Goal: Task Accomplishment & Management: Use online tool/utility

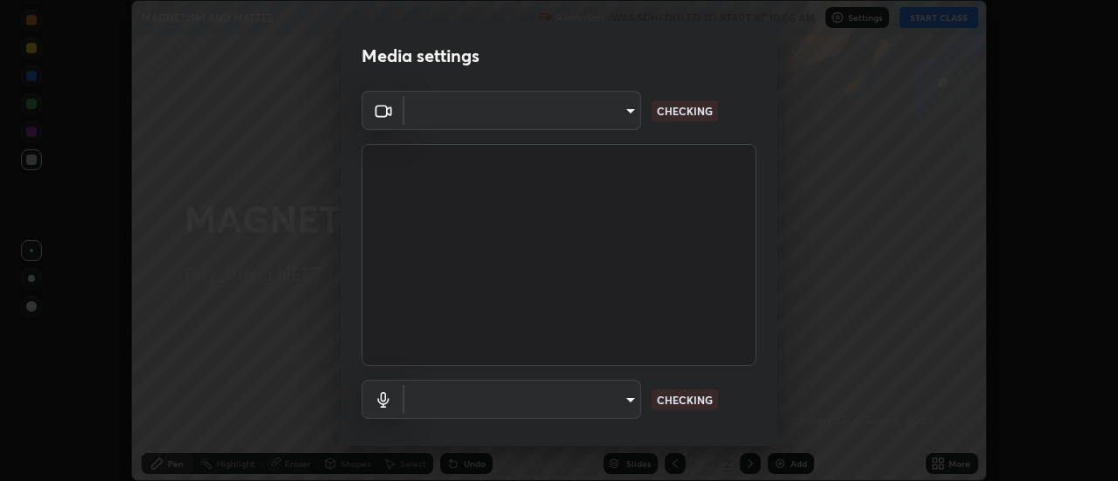
scroll to position [481, 1118]
type input "acbb6098d6471371aa14d93c8858c27fd70b427109662103d823130ddc3b5b06"
click at [547, 401] on body "Erase all MAGNETISM AND MATTER Recording WAS SCHEDULED TO START AT 10:05 AM Set…" at bounding box center [559, 240] width 1118 height 481
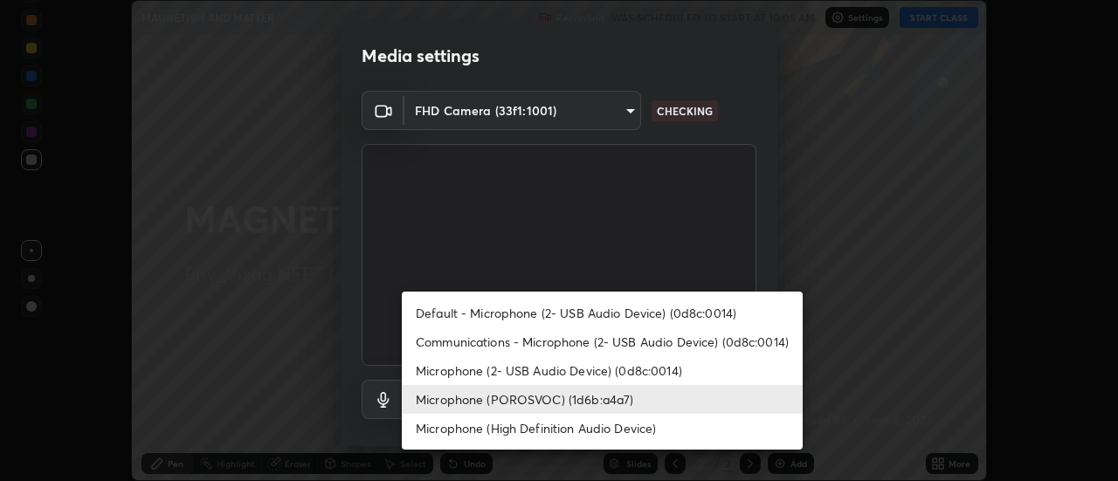
click at [480, 311] on li "Default - Microphone (2- USB Audio Device) (0d8c:0014)" at bounding box center [602, 313] width 401 height 29
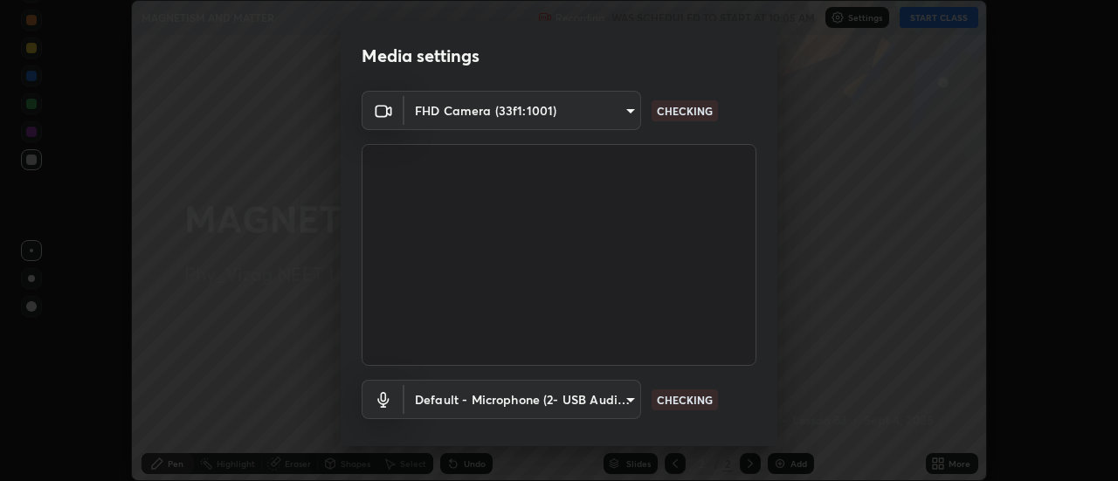
click at [509, 400] on body "Erase all MAGNETISM AND MATTER Recording WAS SCHEDULED TO START AT 10:05 AM Set…" at bounding box center [559, 240] width 1118 height 481
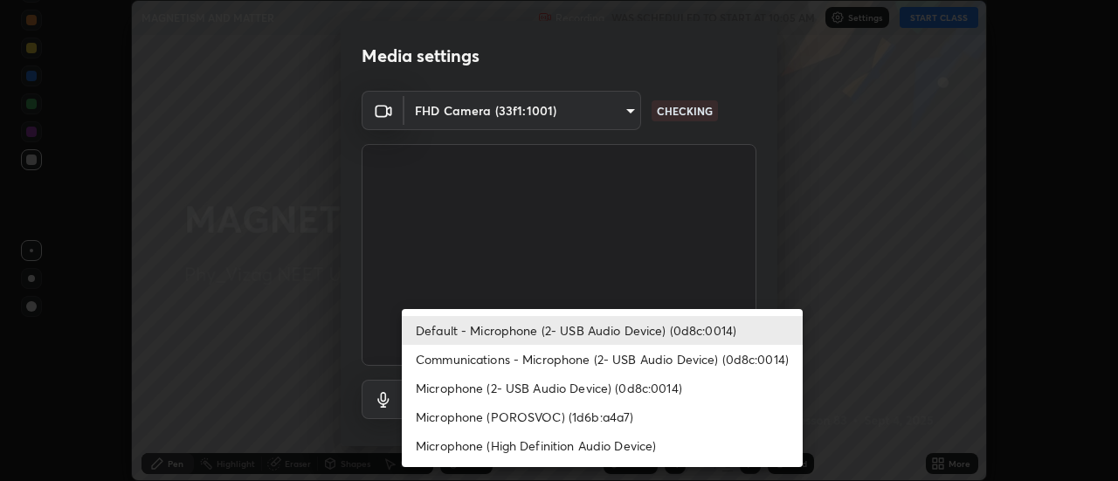
click at [501, 414] on li "Microphone (POROSVOC) (1d6b:a4a7)" at bounding box center [602, 417] width 401 height 29
type input "a7ba460af597428916c99ffb6557399cf4d2628a7dad08ef5dc874a5db155e82"
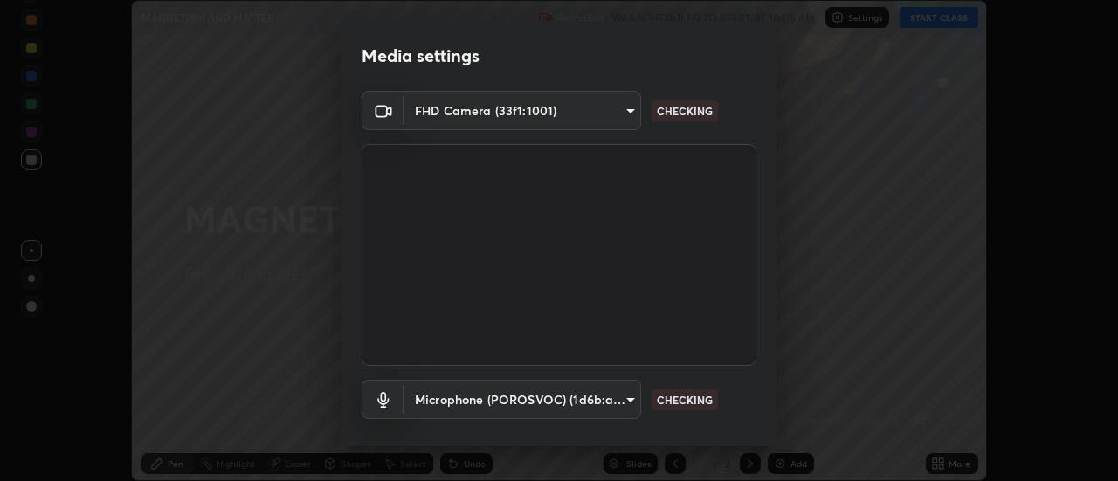
scroll to position [92, 0]
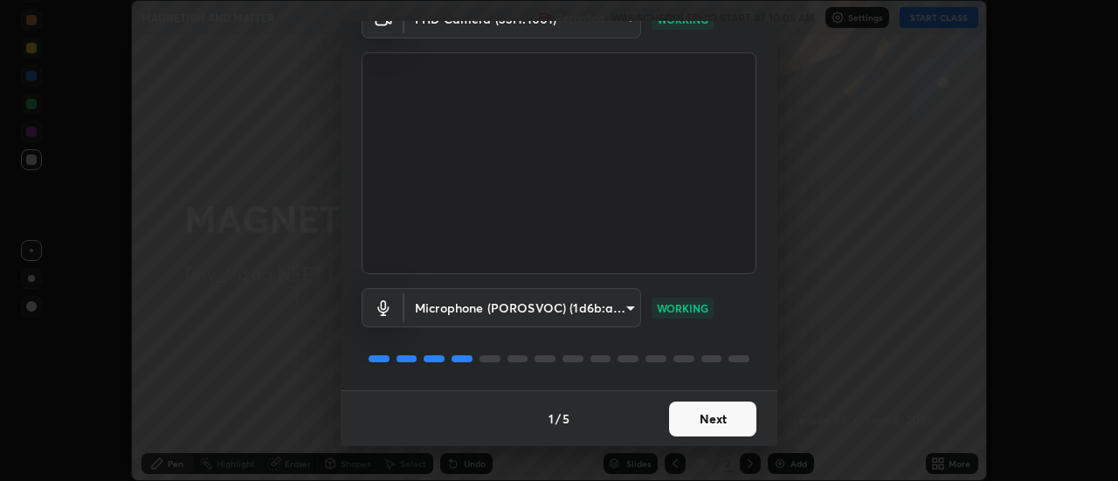
click at [716, 421] on button "Next" at bounding box center [712, 419] width 87 height 35
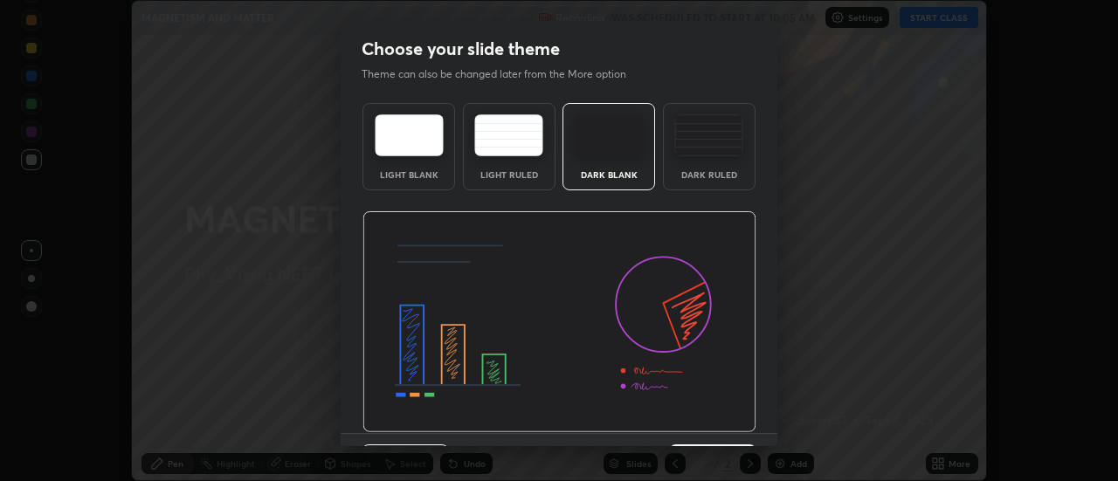
click at [721, 424] on img at bounding box center [560, 322] width 394 height 222
click at [722, 427] on img at bounding box center [560, 322] width 394 height 222
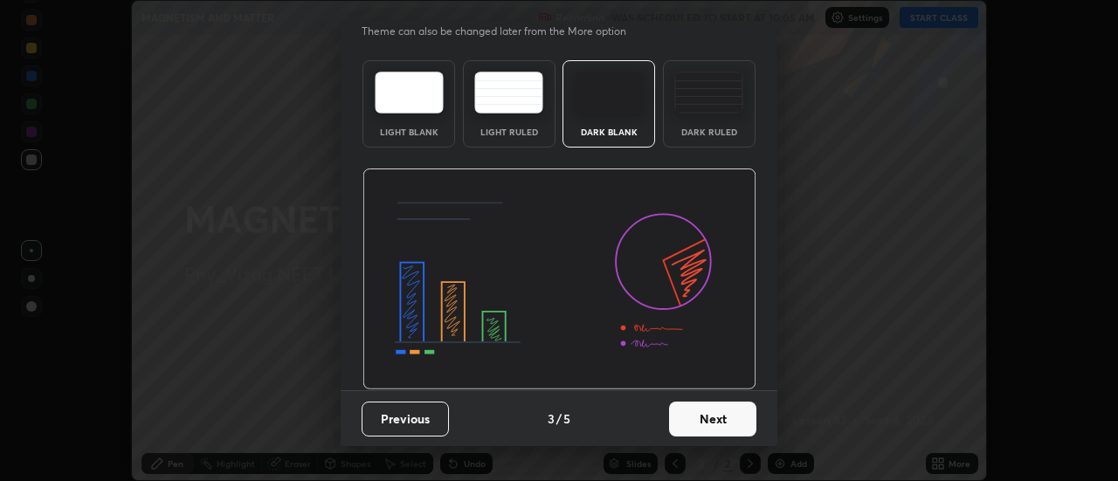
click at [716, 423] on button "Next" at bounding box center [712, 419] width 87 height 35
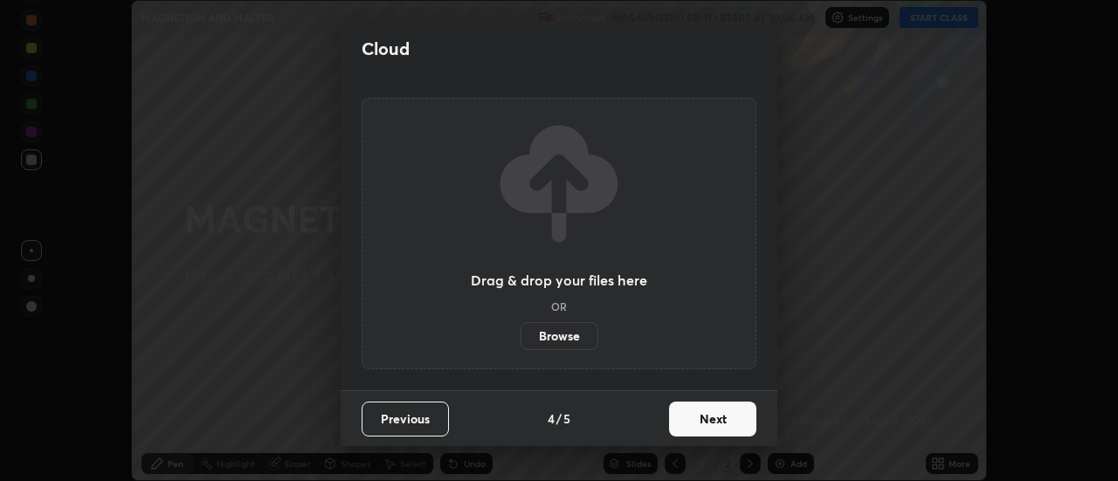
scroll to position [0, 0]
click at [719, 425] on button "Next" at bounding box center [712, 419] width 87 height 35
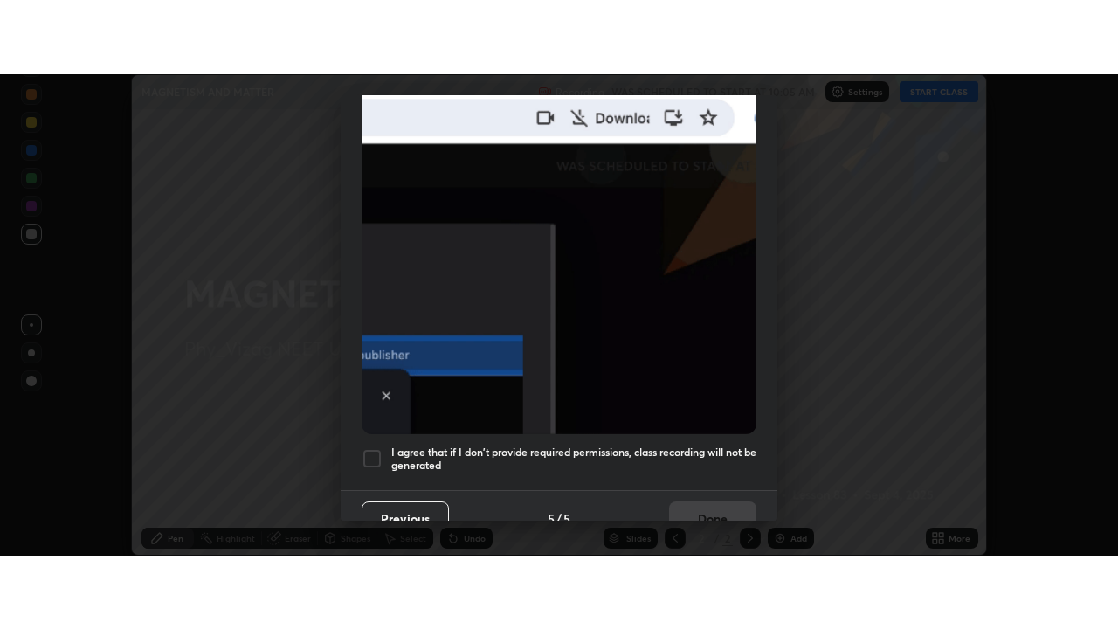
scroll to position [448, 0]
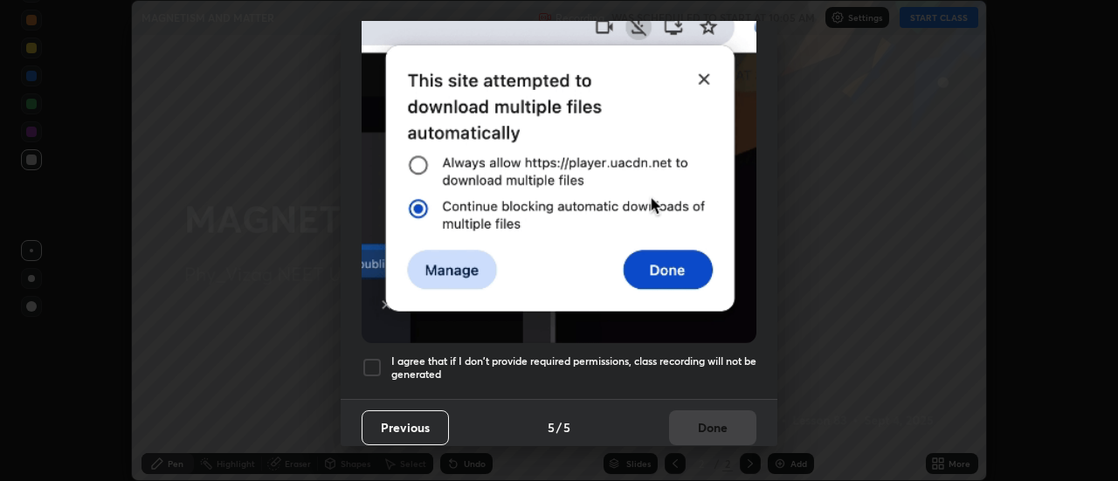
click at [375, 360] on div at bounding box center [372, 367] width 21 height 21
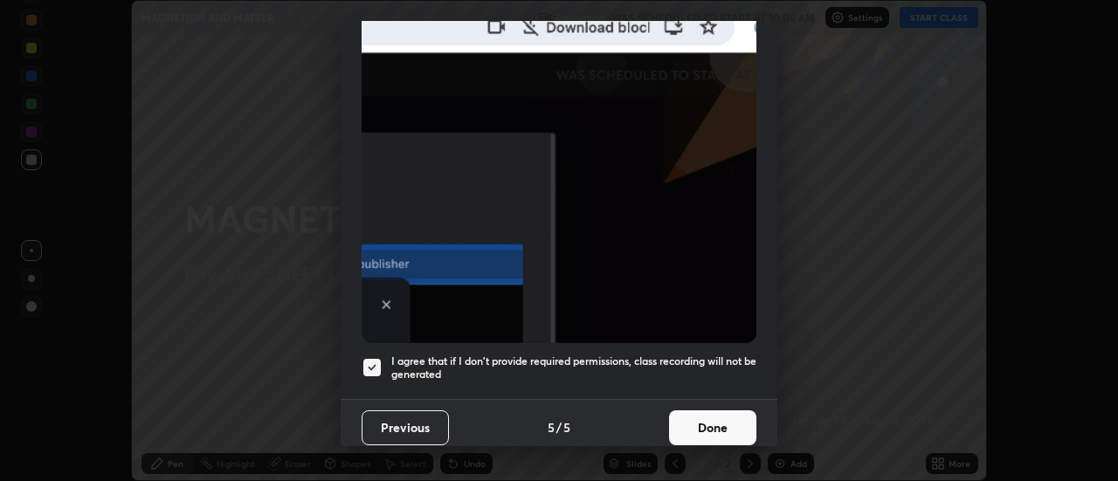
click at [694, 411] on button "Done" at bounding box center [712, 428] width 87 height 35
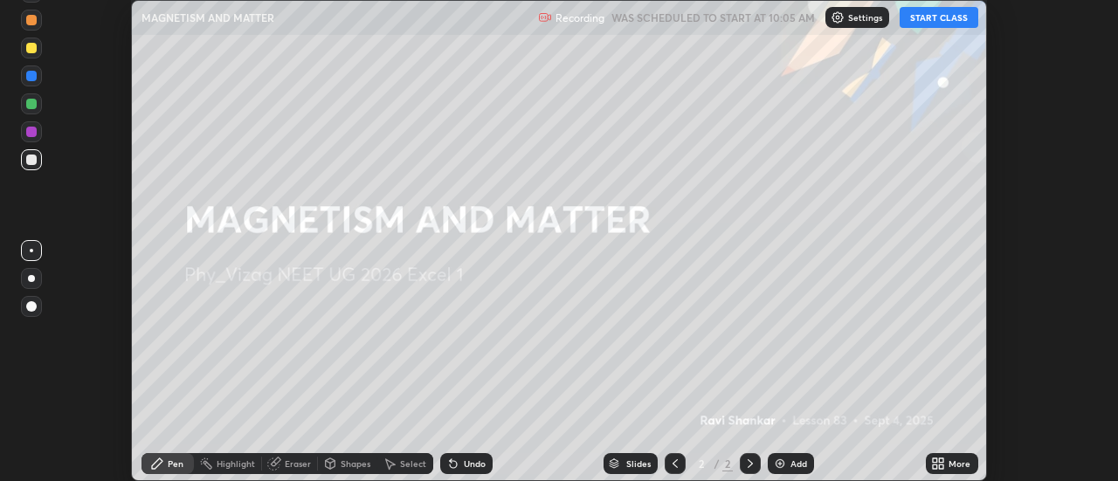
click at [944, 20] on button "START CLASS" at bounding box center [939, 17] width 79 height 21
click at [942, 466] on icon at bounding box center [942, 467] width 4 height 4
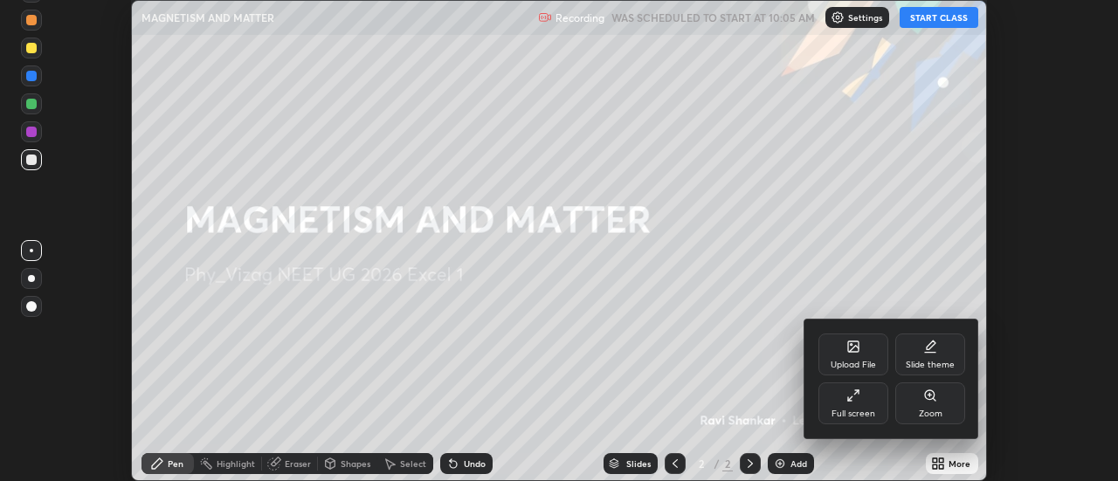
click at [867, 410] on div "Full screen" at bounding box center [854, 414] width 44 height 9
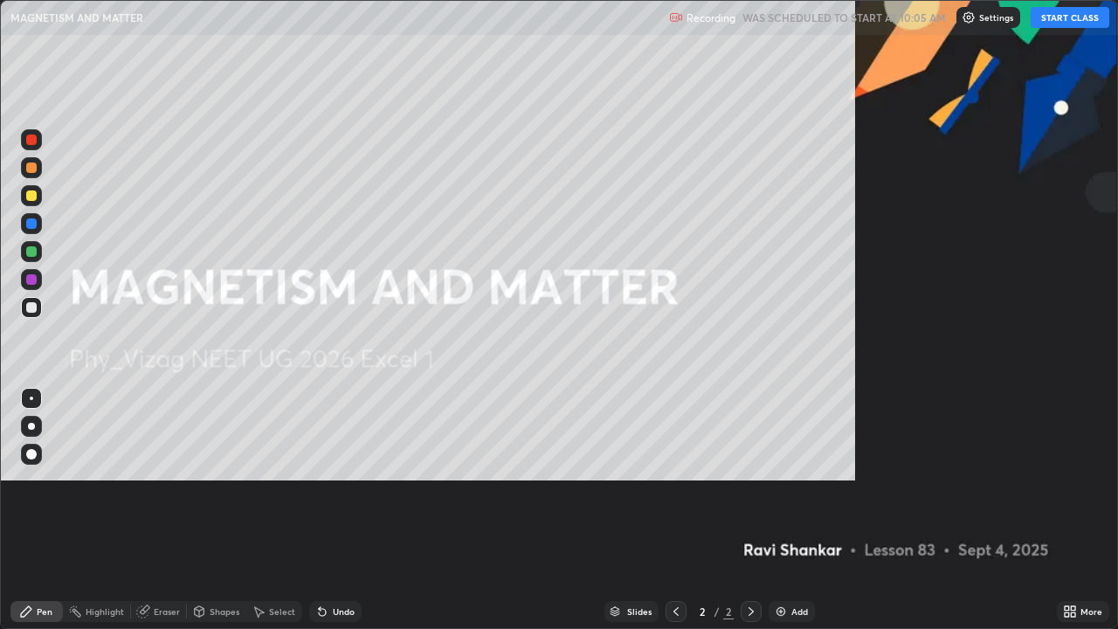
scroll to position [629, 1118]
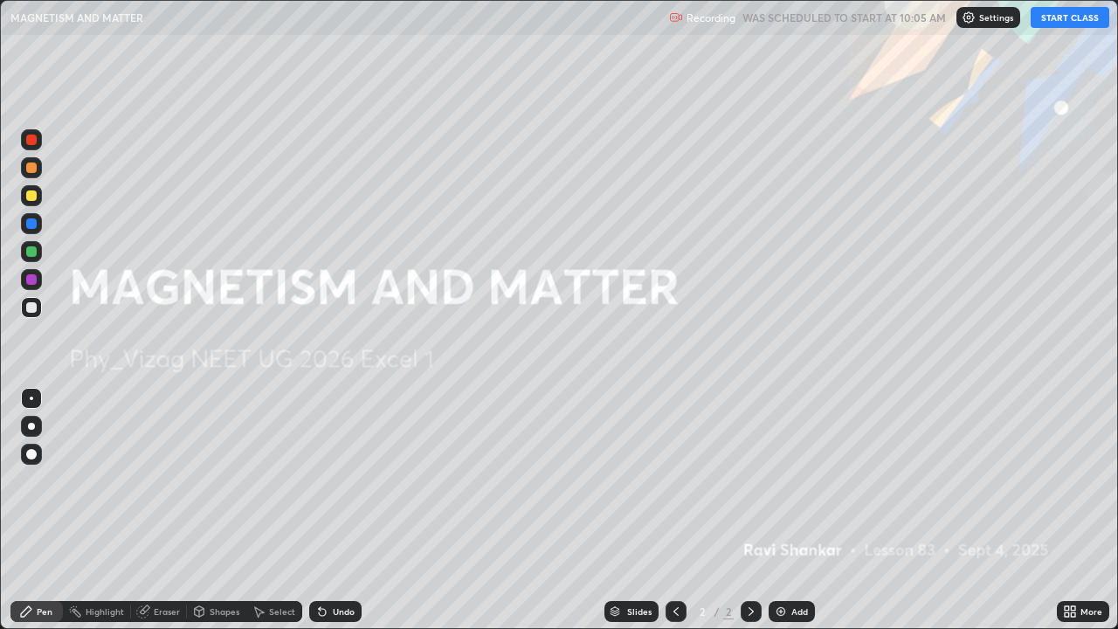
click at [798, 480] on div "Add" at bounding box center [799, 611] width 17 height 9
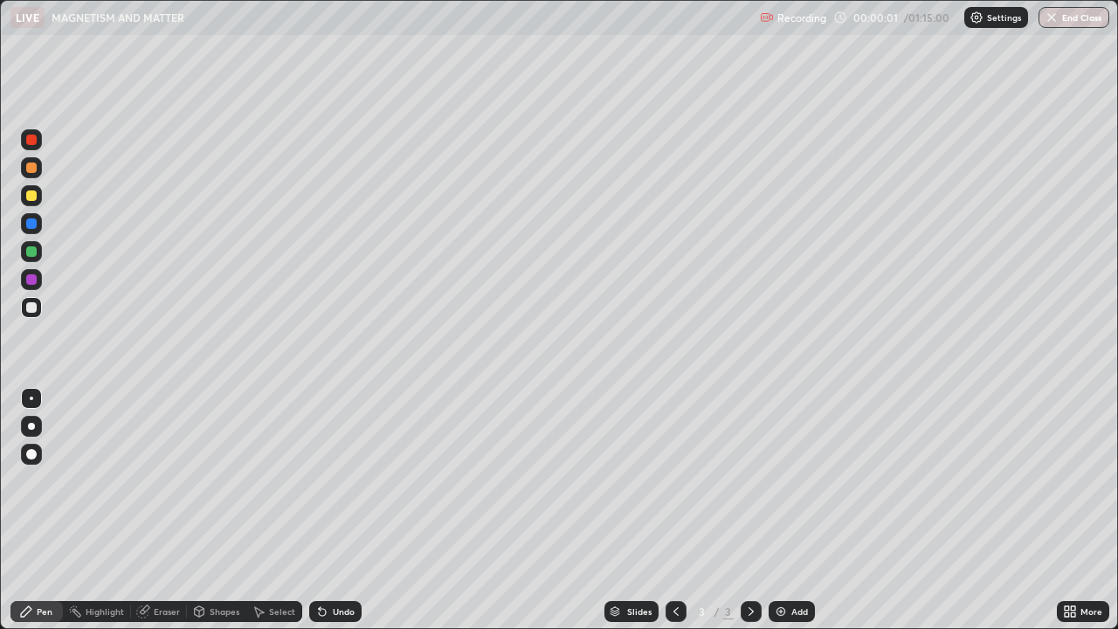
click at [31, 426] on div at bounding box center [31, 426] width 7 height 7
click at [34, 197] on div at bounding box center [31, 195] width 10 height 10
click at [215, 480] on div "Shapes" at bounding box center [225, 611] width 30 height 9
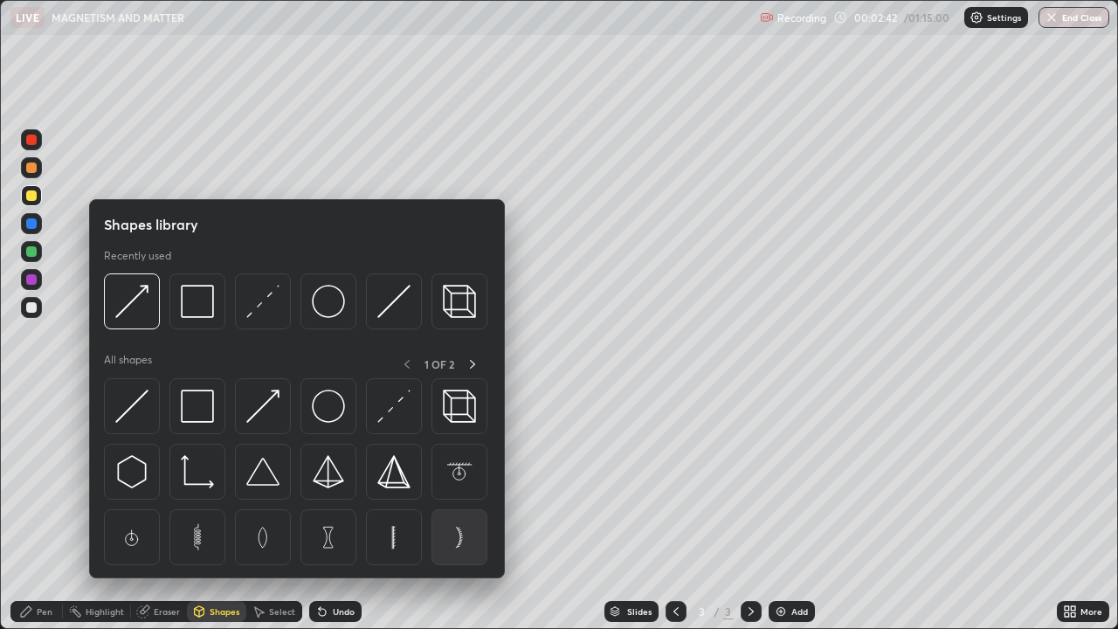
click at [459, 480] on img at bounding box center [459, 537] width 33 height 33
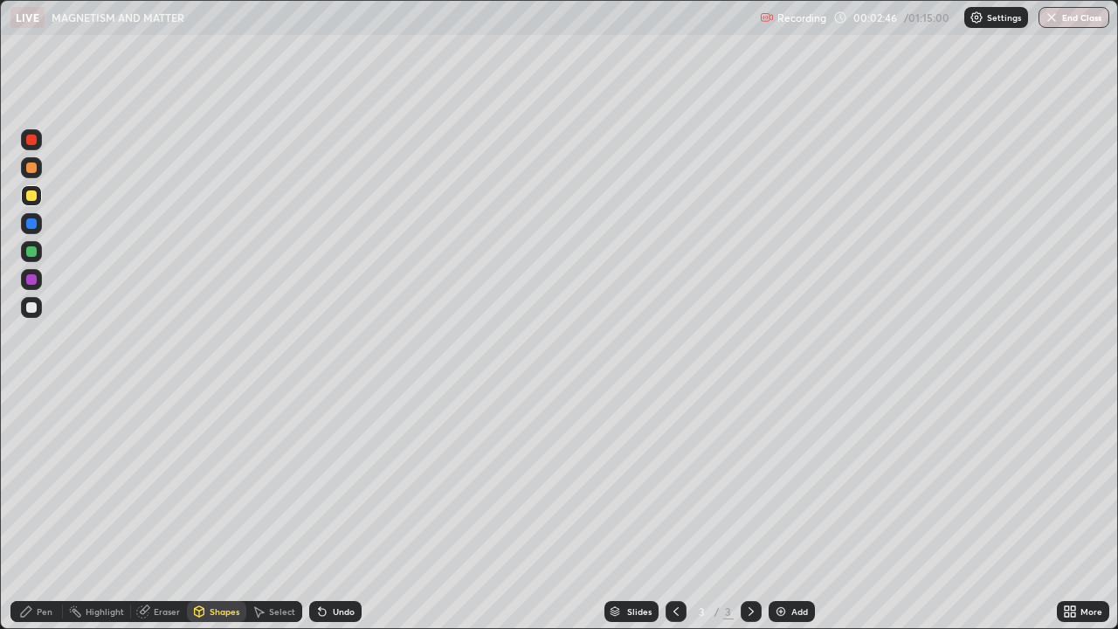
click at [265, 480] on div "Select" at bounding box center [274, 611] width 56 height 21
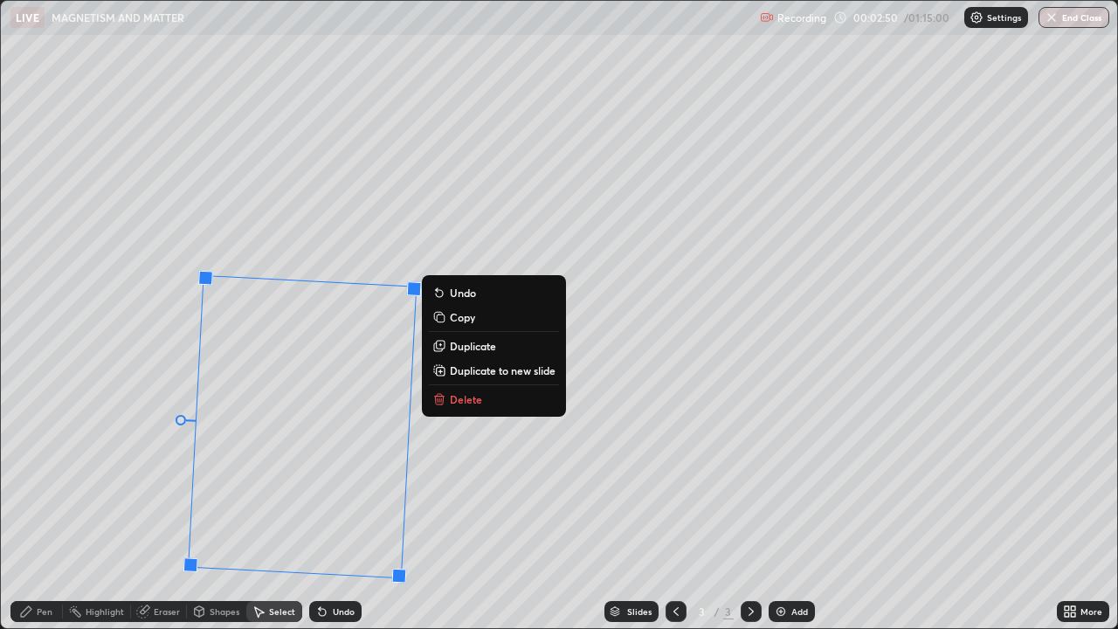
click at [80, 479] on div "267 ° Undo Copy Duplicate Duplicate to new slide Delete" at bounding box center [559, 314] width 1116 height 627
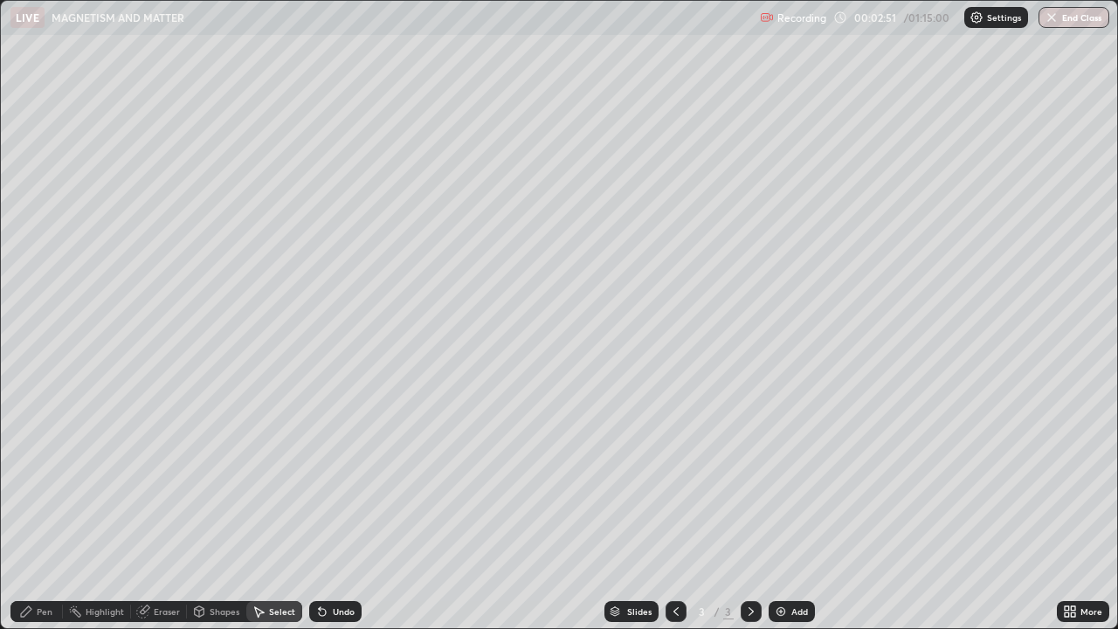
click at [210, 480] on div "Shapes" at bounding box center [225, 611] width 30 height 9
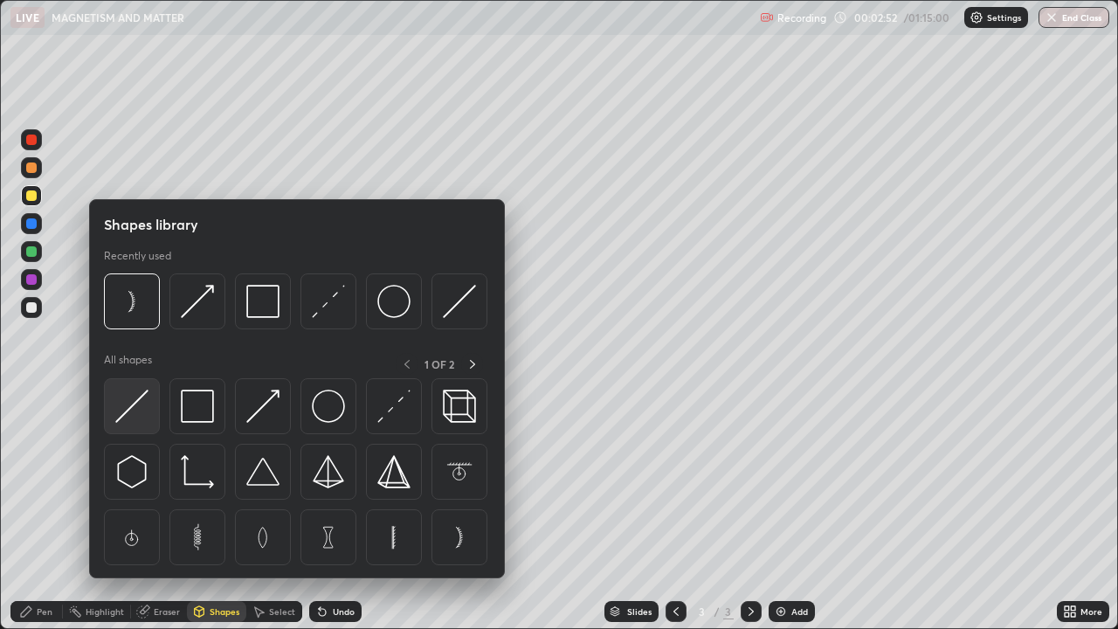
click at [134, 407] on img at bounding box center [131, 406] width 33 height 33
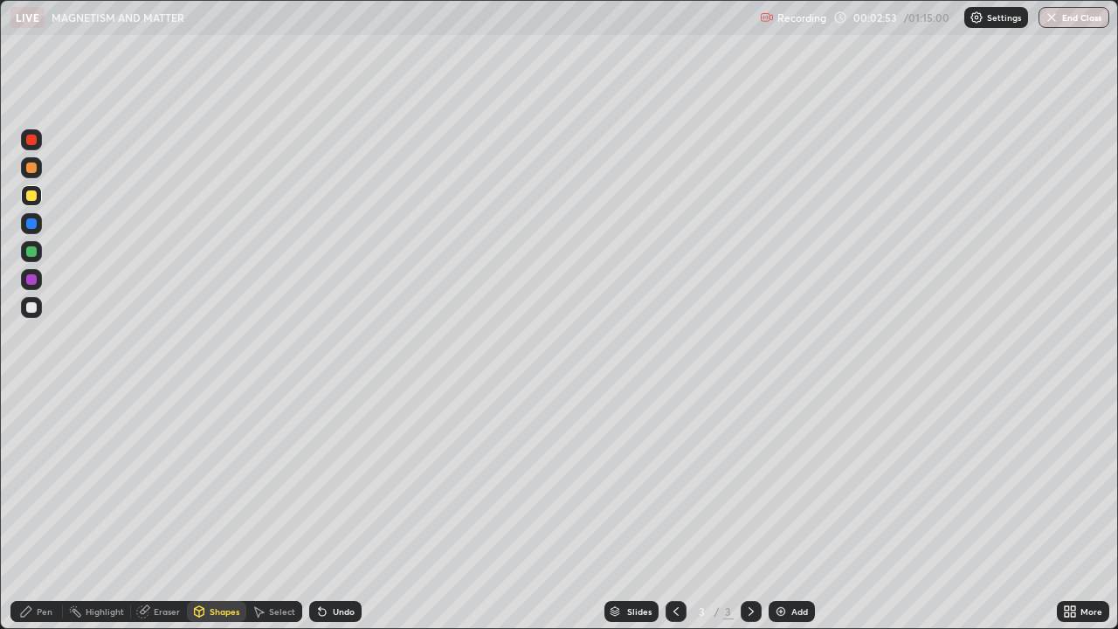
click at [33, 259] on div at bounding box center [31, 251] width 21 height 21
click at [43, 480] on div "Pen" at bounding box center [45, 611] width 16 height 9
click at [215, 480] on div "Shapes" at bounding box center [216, 611] width 59 height 21
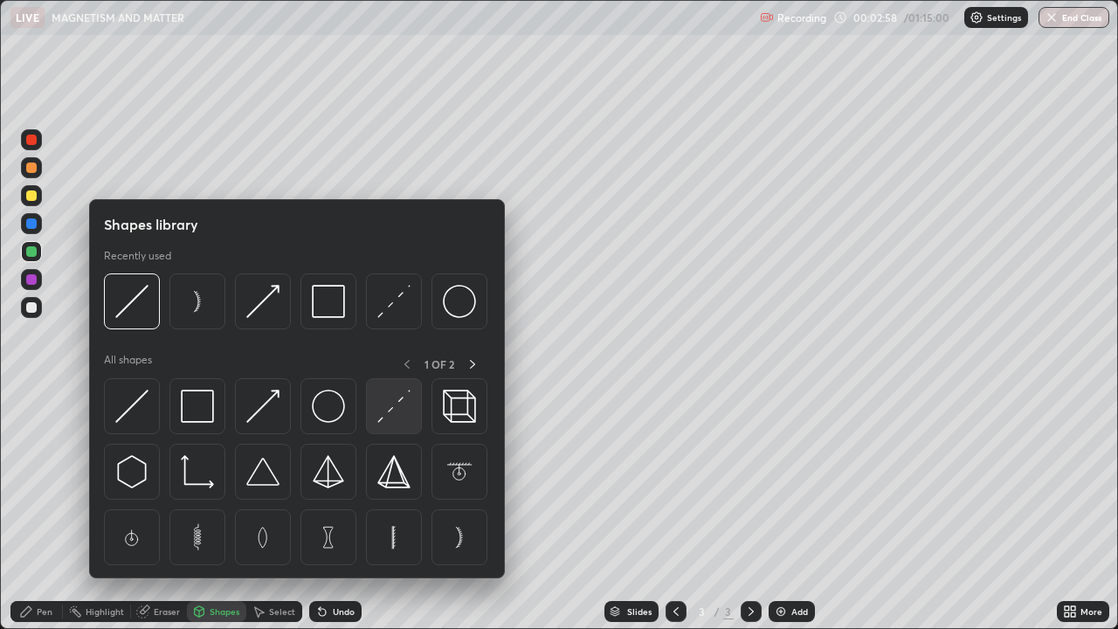
click at [385, 408] on img at bounding box center [393, 406] width 33 height 33
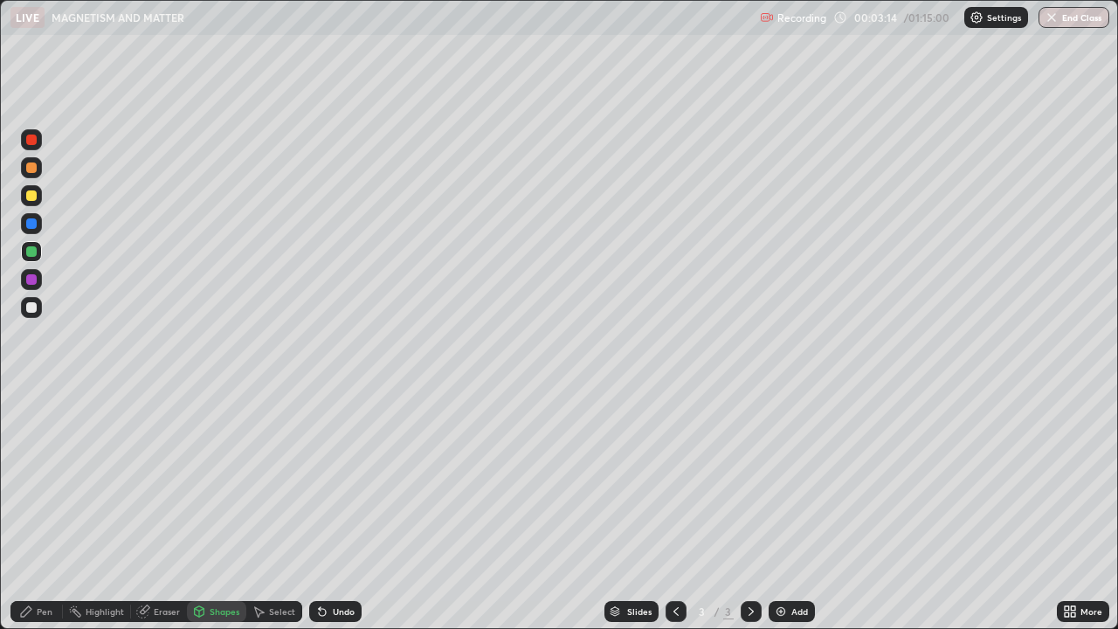
click at [336, 480] on div "Undo" at bounding box center [344, 611] width 22 height 9
click at [333, 480] on div "Undo" at bounding box center [344, 611] width 22 height 9
click at [211, 480] on div "Shapes" at bounding box center [225, 611] width 30 height 9
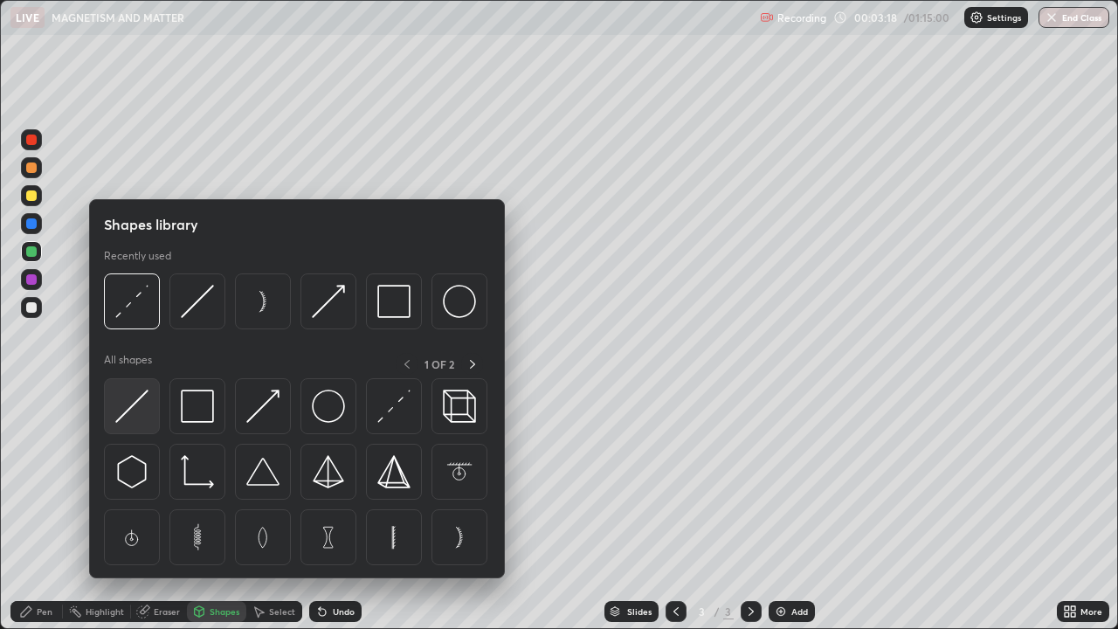
click at [142, 405] on img at bounding box center [131, 406] width 33 height 33
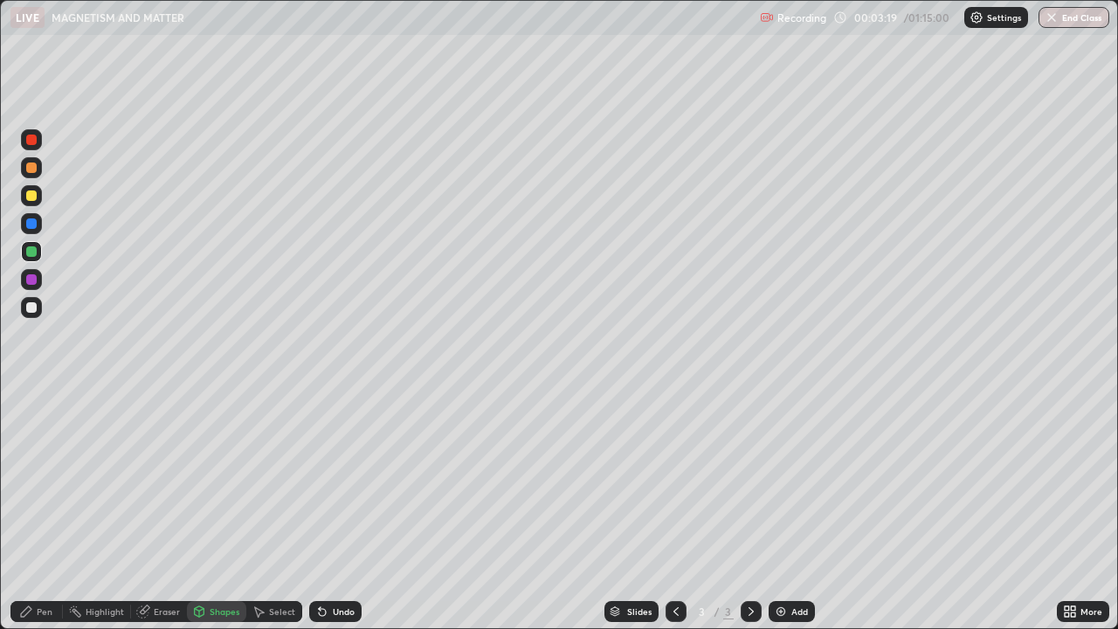
click at [34, 305] on div at bounding box center [31, 307] width 10 height 10
click at [34, 169] on div at bounding box center [31, 167] width 10 height 10
click at [210, 480] on div "Shapes" at bounding box center [225, 611] width 30 height 9
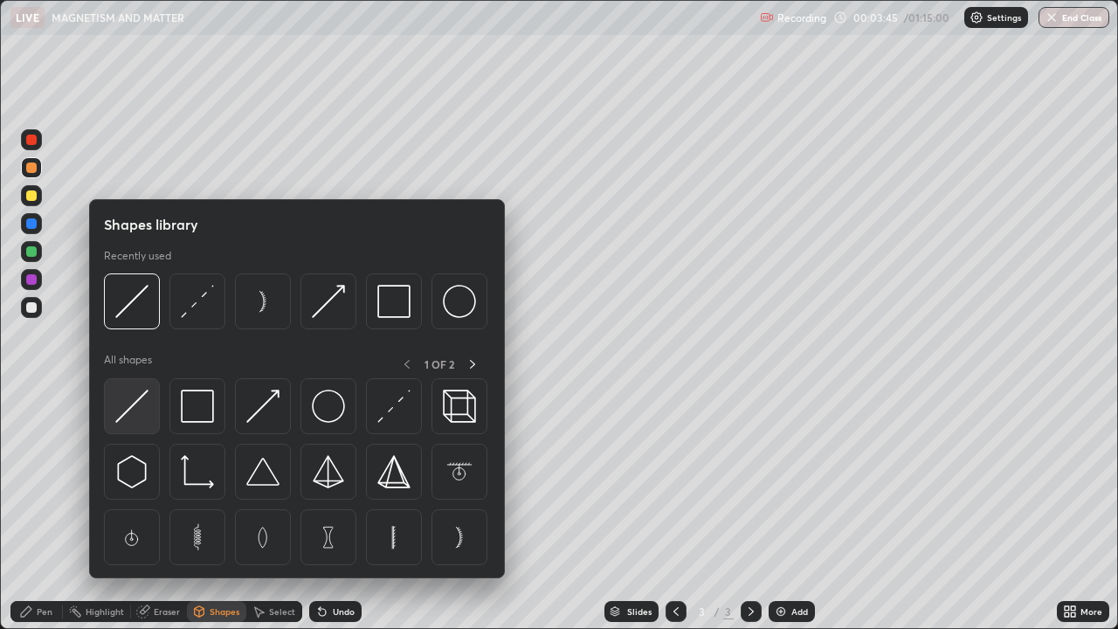
click at [135, 413] on img at bounding box center [131, 406] width 33 height 33
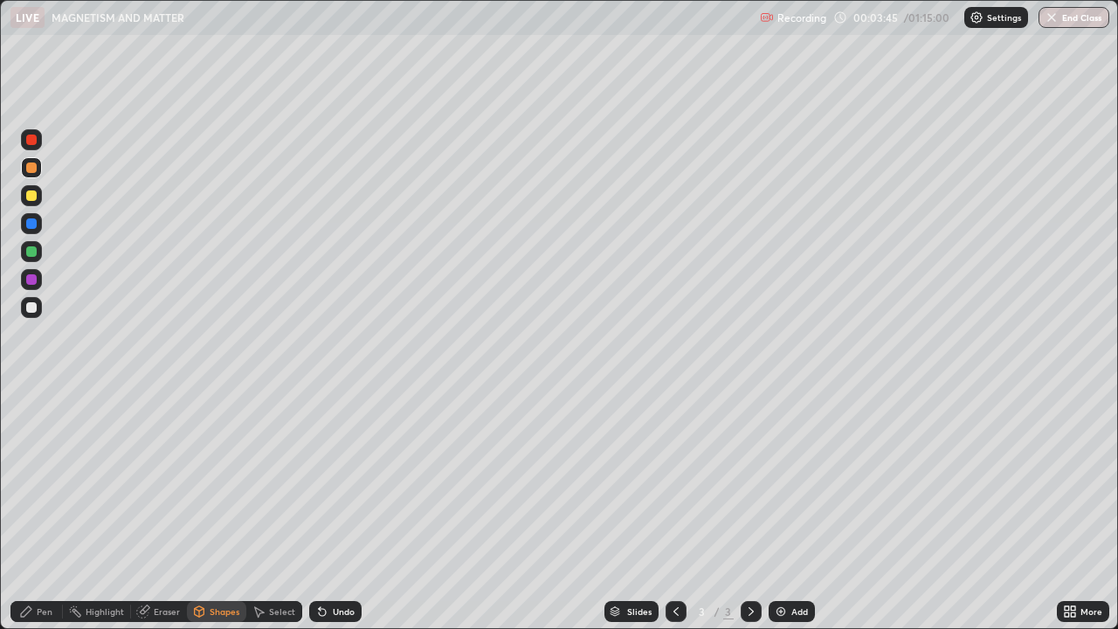
click at [35, 306] on div at bounding box center [31, 307] width 10 height 10
click at [39, 480] on div "Pen" at bounding box center [45, 611] width 16 height 9
click at [40, 197] on div at bounding box center [31, 195] width 21 height 21
click at [221, 480] on div "Shapes" at bounding box center [225, 611] width 30 height 9
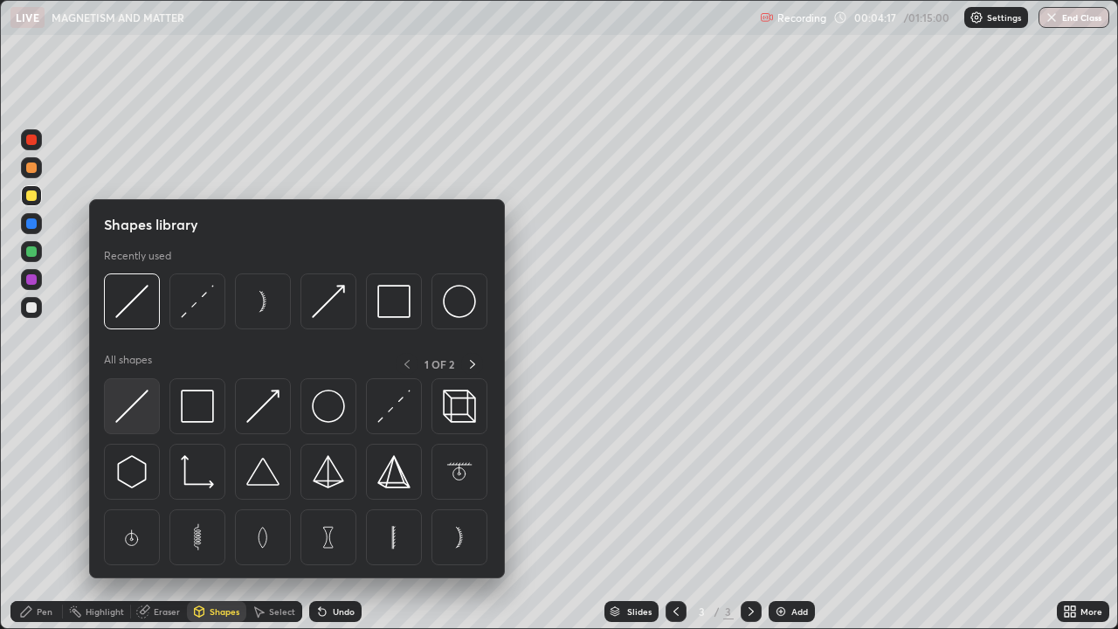
click at [142, 412] on img at bounding box center [131, 406] width 33 height 33
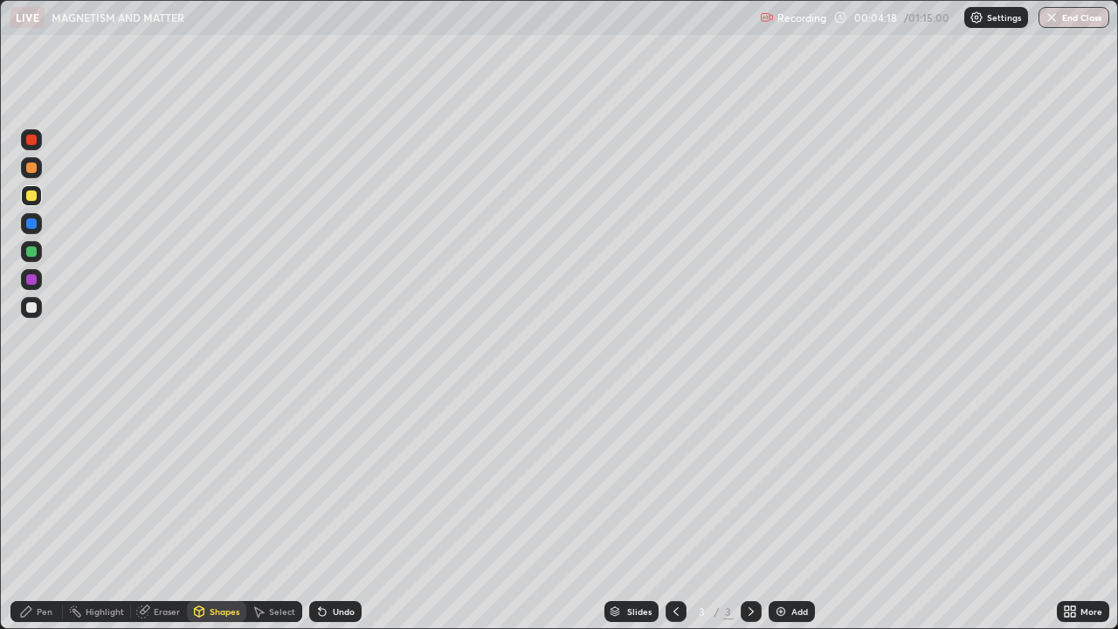
click at [33, 170] on div at bounding box center [31, 167] width 10 height 10
click at [38, 480] on div "Pen" at bounding box center [45, 611] width 16 height 9
click at [210, 480] on div "Shapes" at bounding box center [225, 611] width 30 height 9
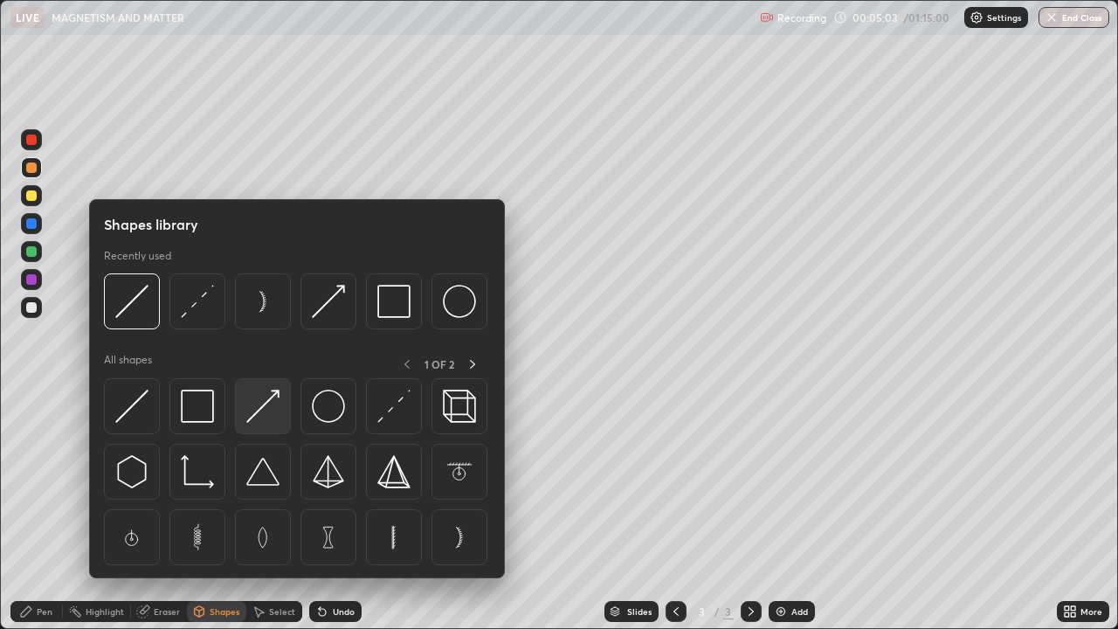
click at [260, 415] on img at bounding box center [262, 406] width 33 height 33
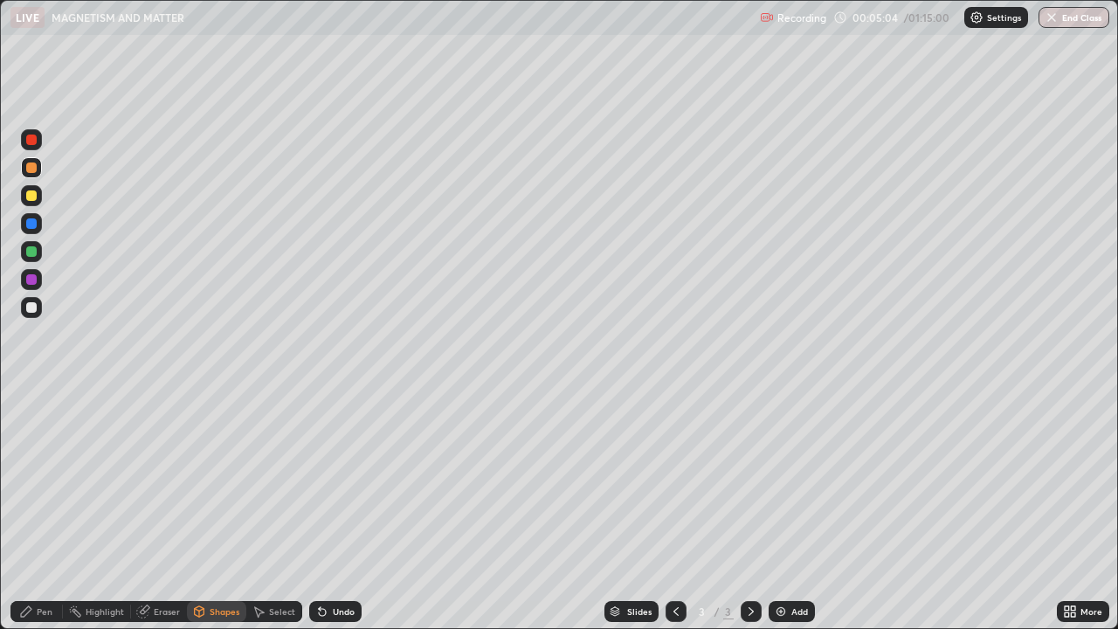
click at [32, 140] on div at bounding box center [31, 140] width 10 height 10
click at [38, 480] on div "Pen" at bounding box center [36, 611] width 52 height 21
click at [204, 480] on icon at bounding box center [199, 611] width 14 height 14
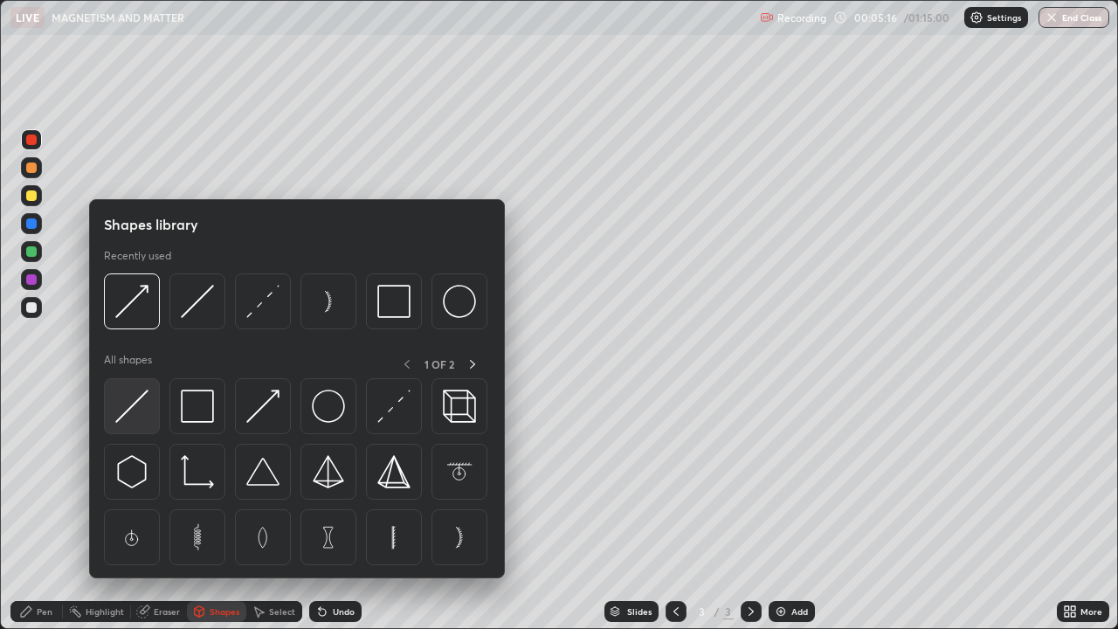
click at [132, 403] on img at bounding box center [131, 406] width 33 height 33
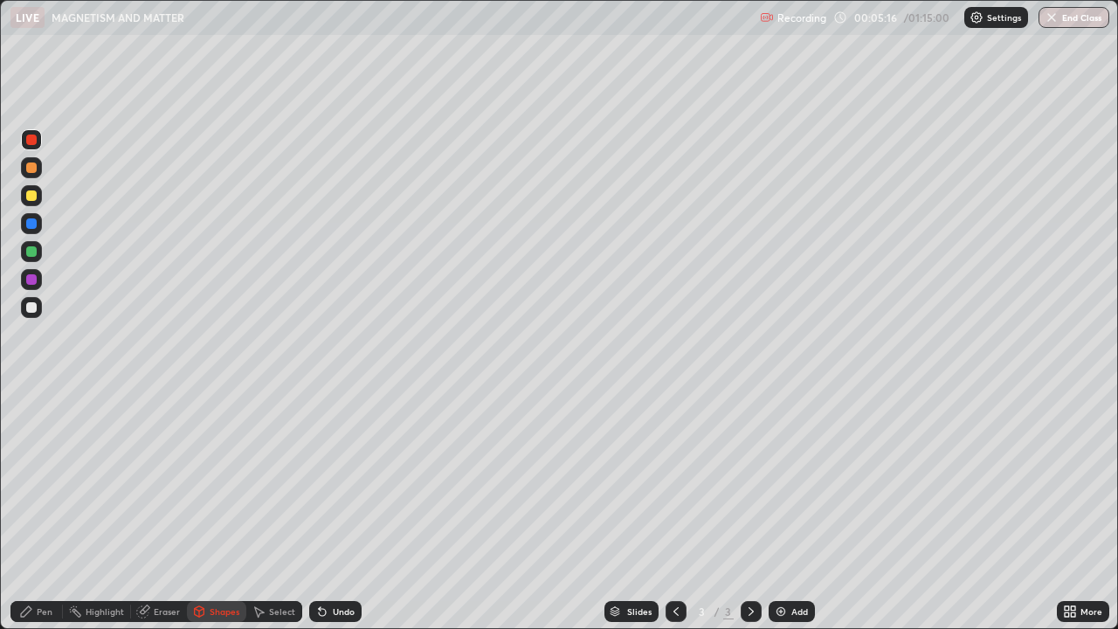
click at [32, 166] on div at bounding box center [31, 167] width 10 height 10
click at [31, 195] on div at bounding box center [31, 195] width 10 height 10
click at [52, 480] on div "Pen" at bounding box center [45, 611] width 16 height 9
click at [33, 142] on div at bounding box center [31, 140] width 10 height 10
click at [36, 314] on div at bounding box center [31, 307] width 21 height 21
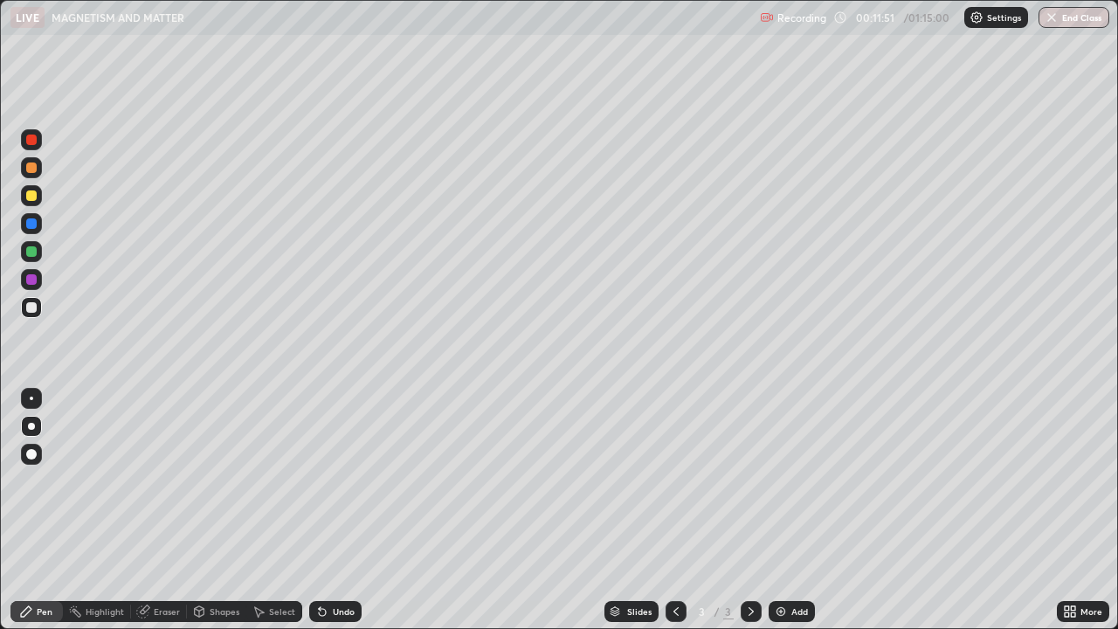
click at [804, 480] on div "Add" at bounding box center [799, 611] width 17 height 9
click at [29, 252] on div at bounding box center [31, 251] width 10 height 10
click at [214, 480] on div "Shapes" at bounding box center [225, 611] width 30 height 9
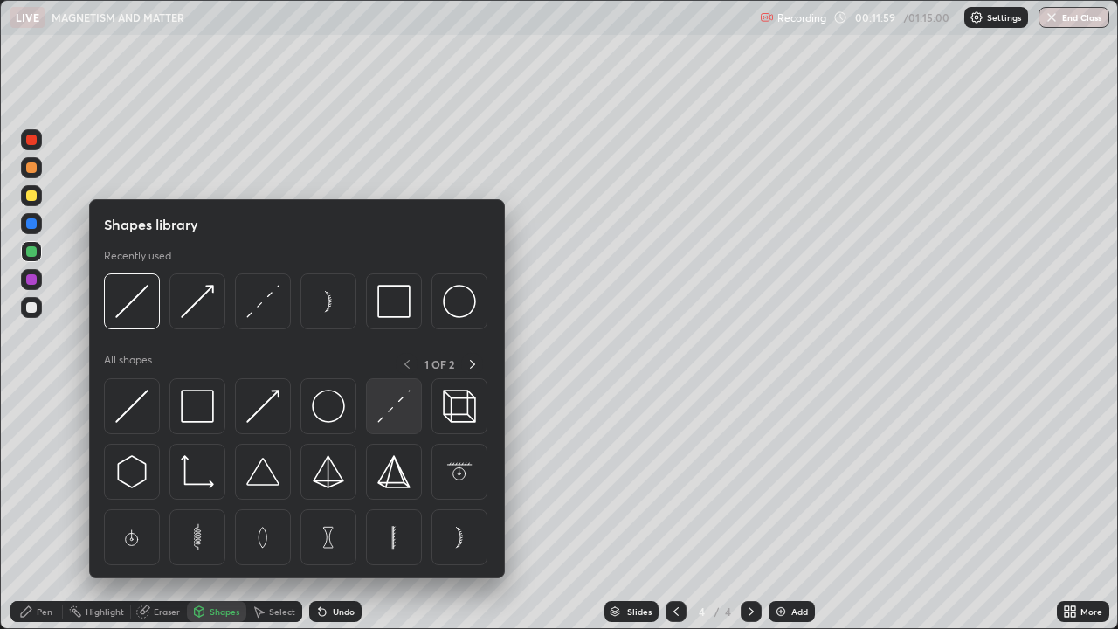
click at [397, 411] on img at bounding box center [393, 406] width 33 height 33
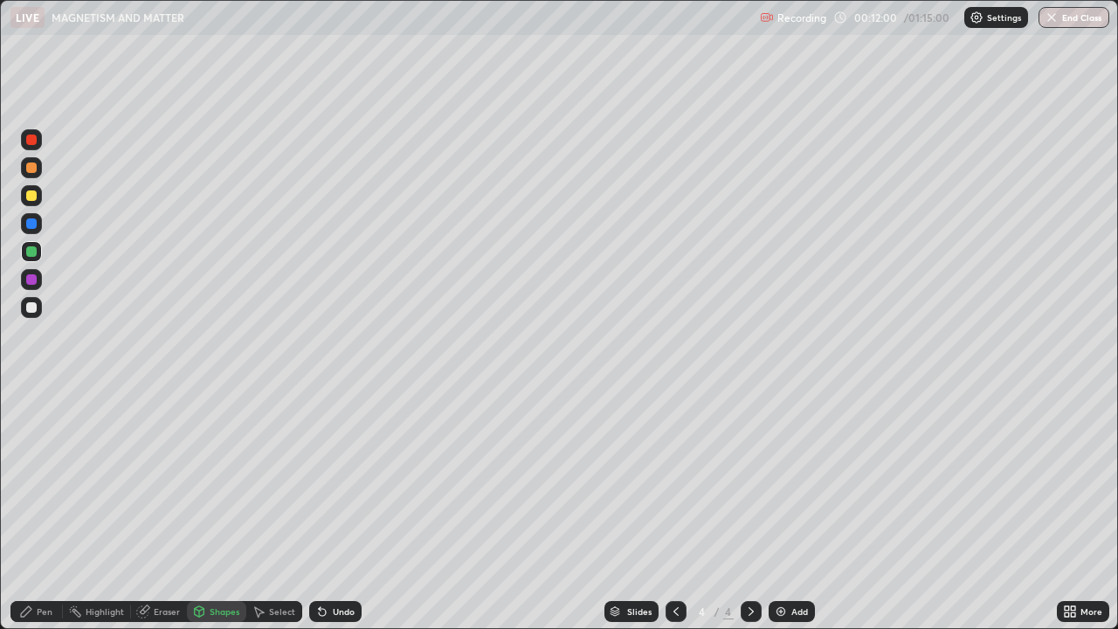
click at [28, 480] on div "Pen" at bounding box center [36, 611] width 52 height 21
click at [32, 307] on div at bounding box center [31, 307] width 10 height 10
click at [35, 194] on div at bounding box center [31, 195] width 10 height 10
click at [29, 307] on div at bounding box center [31, 307] width 10 height 10
click at [674, 480] on icon at bounding box center [676, 611] width 14 height 14
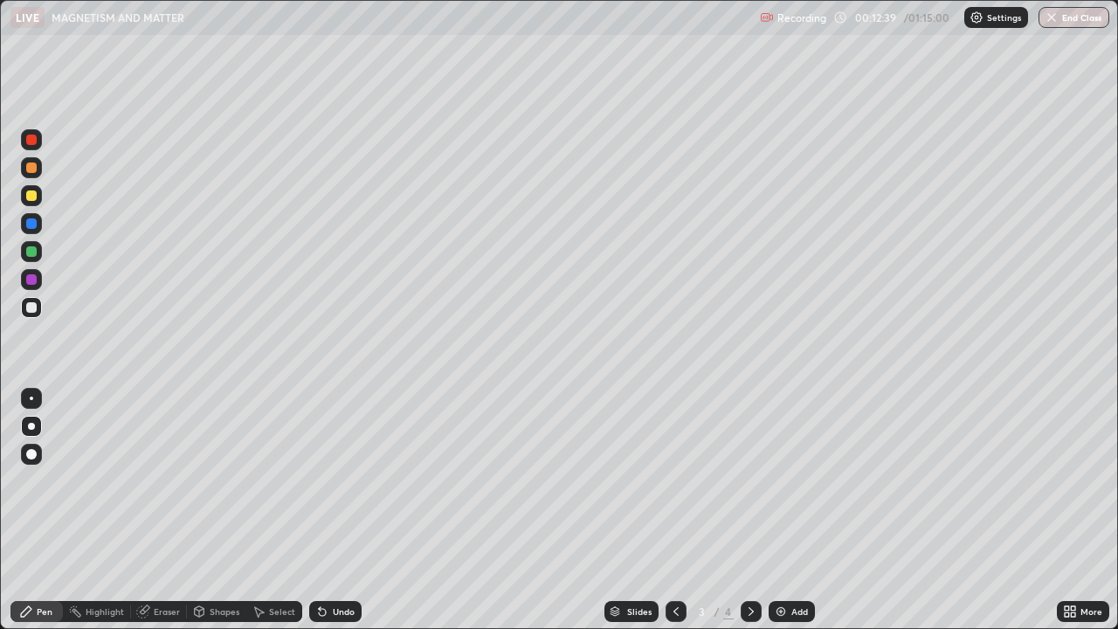
click at [752, 480] on div at bounding box center [751, 611] width 21 height 21
click at [796, 480] on div "Add" at bounding box center [792, 611] width 46 height 21
click at [212, 480] on div "Shapes" at bounding box center [225, 611] width 30 height 9
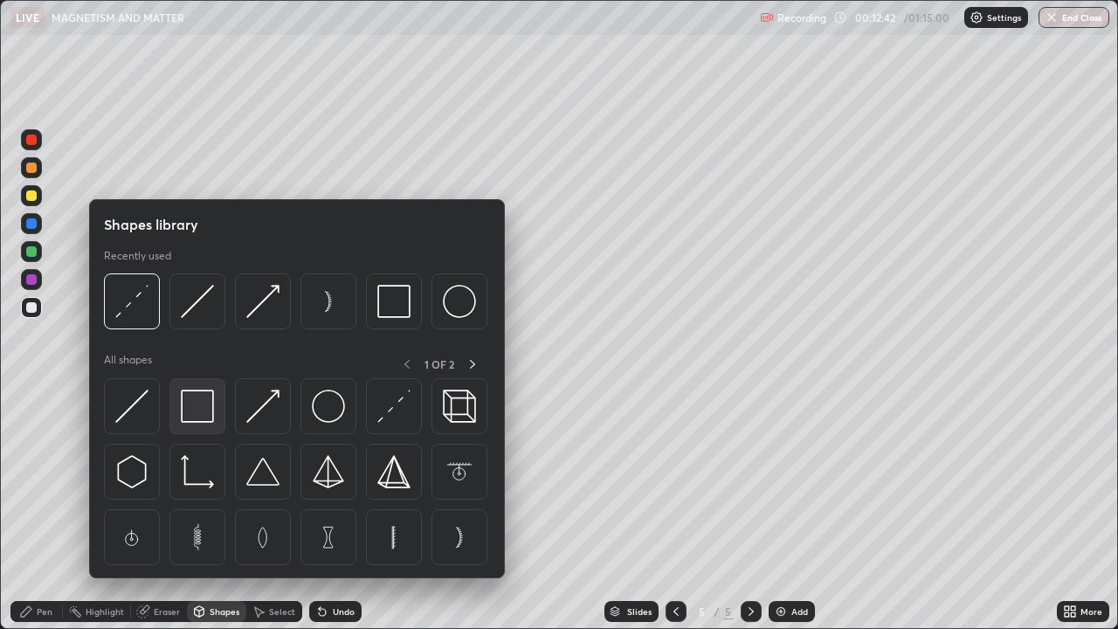
click at [197, 407] on img at bounding box center [197, 406] width 33 height 33
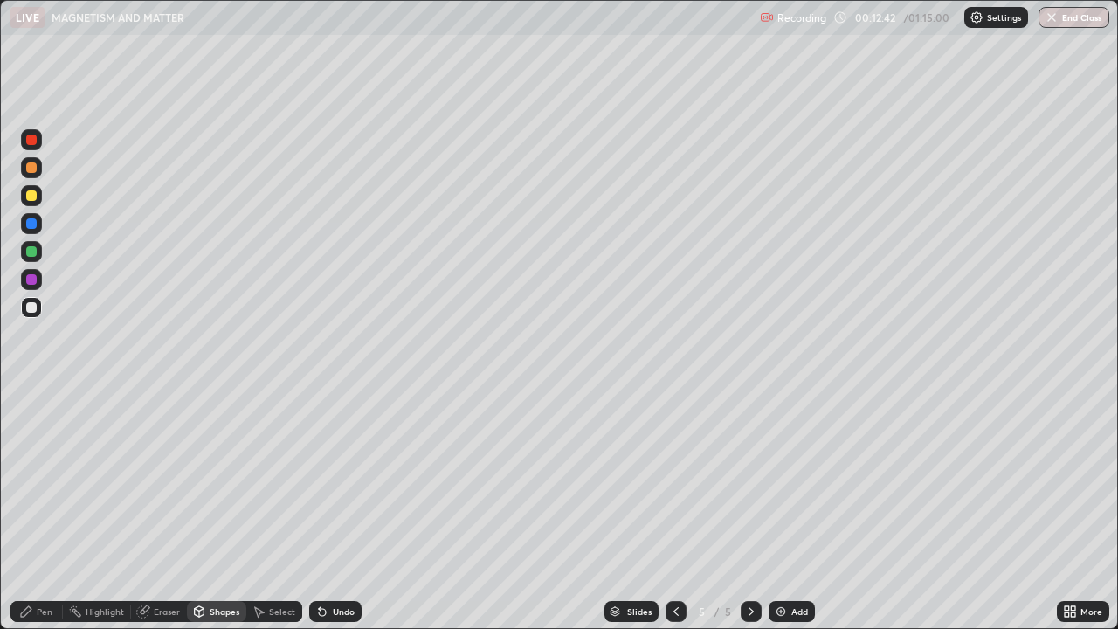
click at [35, 199] on div at bounding box center [31, 195] width 10 height 10
click at [216, 480] on div "Shapes" at bounding box center [225, 611] width 30 height 9
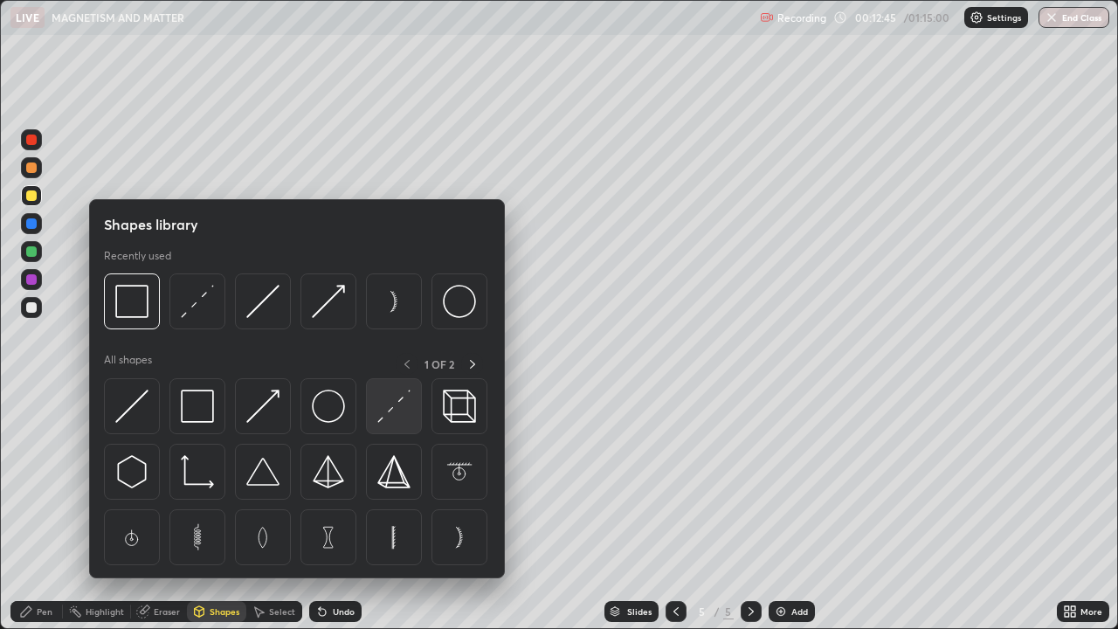
click at [399, 411] on img at bounding box center [393, 406] width 33 height 33
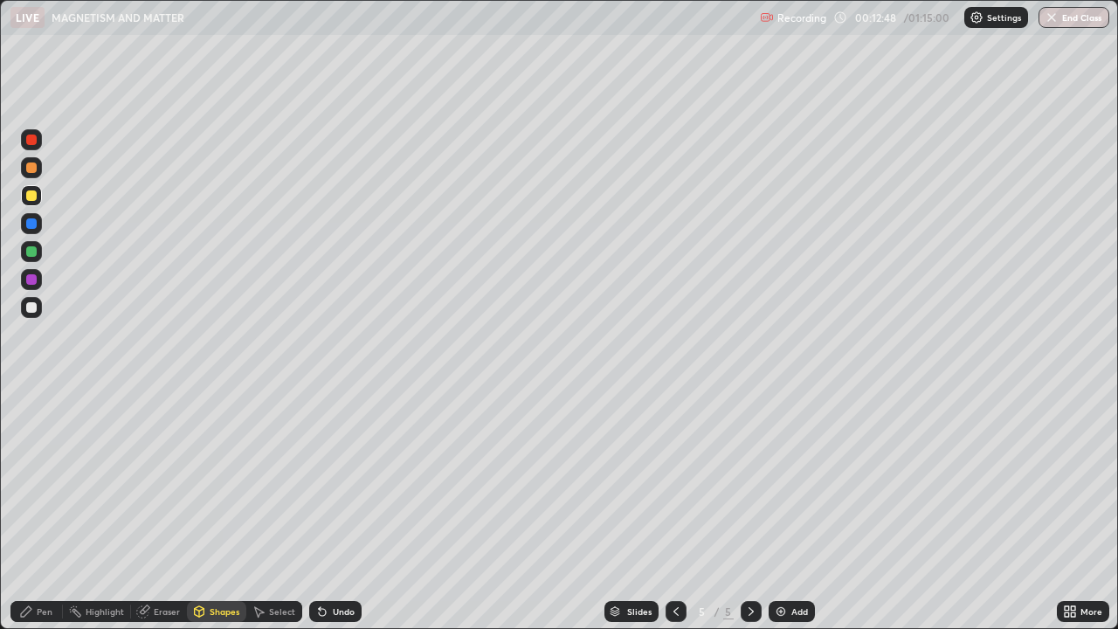
click at [38, 480] on div "Pen" at bounding box center [45, 611] width 16 height 9
click at [36, 307] on div at bounding box center [31, 307] width 10 height 10
click at [34, 194] on div at bounding box center [31, 195] width 10 height 10
click at [215, 480] on div "Shapes" at bounding box center [216, 611] width 59 height 21
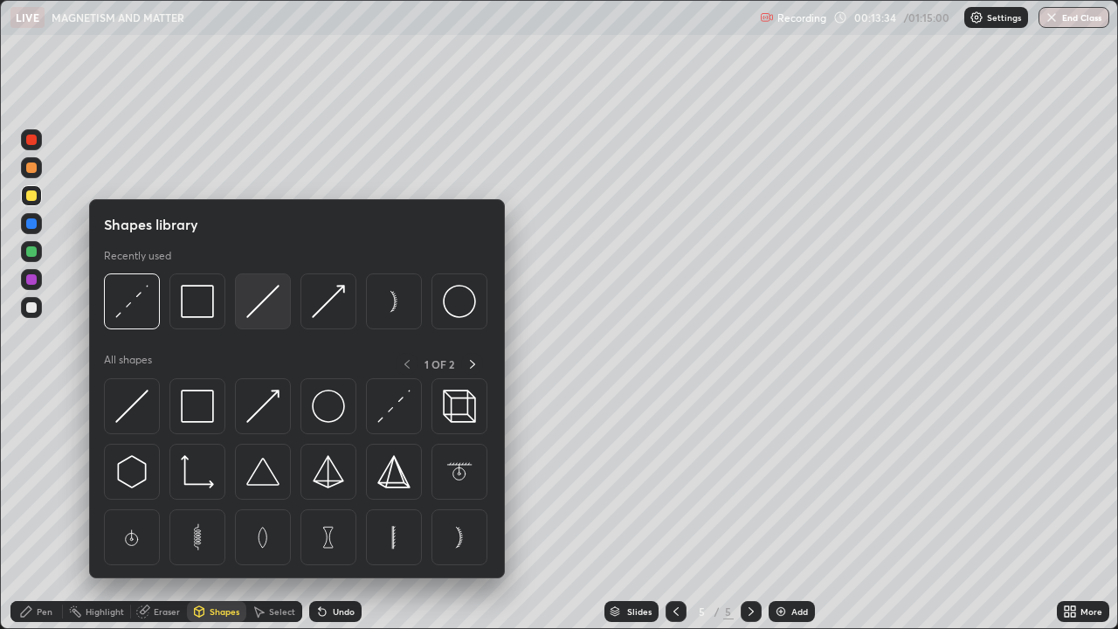
click at [259, 315] on img at bounding box center [262, 301] width 33 height 33
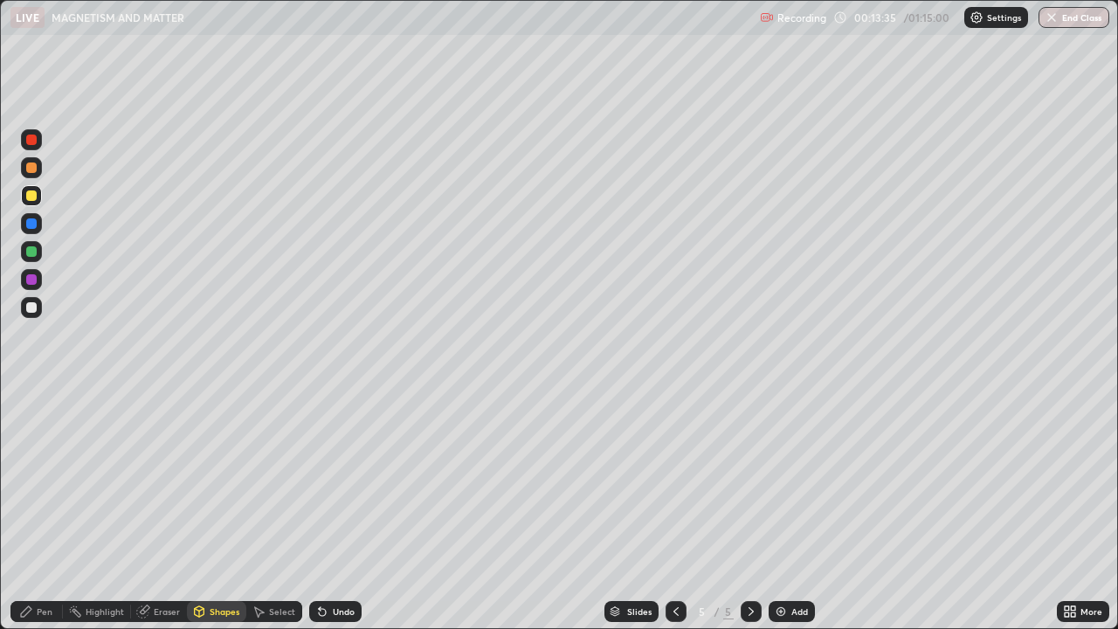
click at [32, 224] on div at bounding box center [31, 223] width 10 height 10
click at [338, 480] on div "Undo" at bounding box center [344, 611] width 22 height 9
click at [39, 480] on div "Pen" at bounding box center [45, 611] width 16 height 9
click at [30, 251] on div at bounding box center [31, 251] width 10 height 10
click at [210, 480] on div "Shapes" at bounding box center [225, 611] width 30 height 9
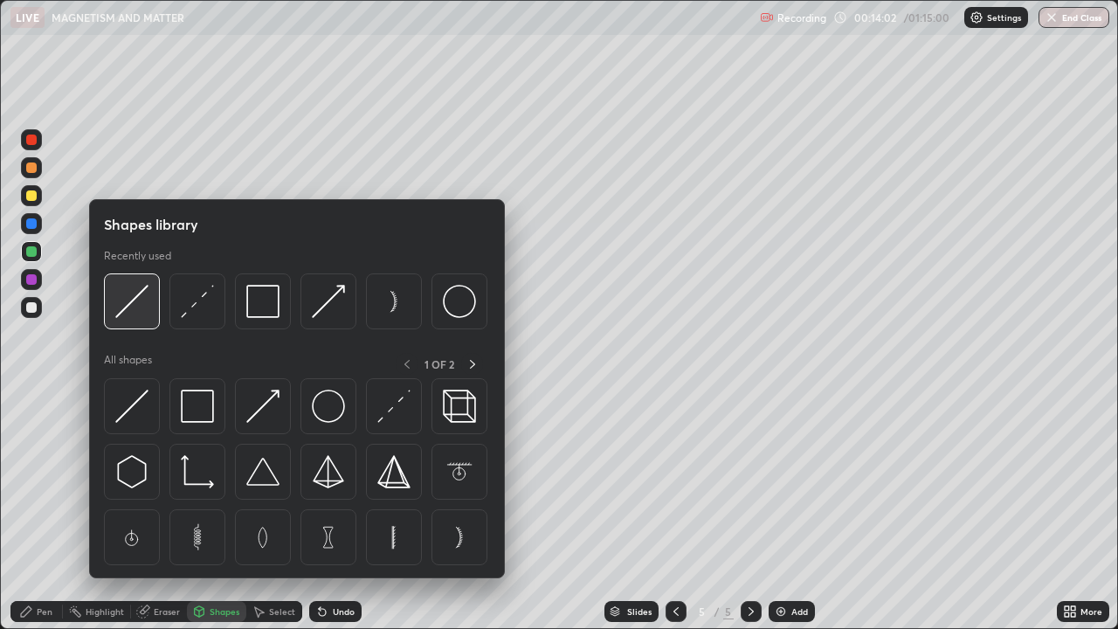
click at [136, 306] on img at bounding box center [131, 301] width 33 height 33
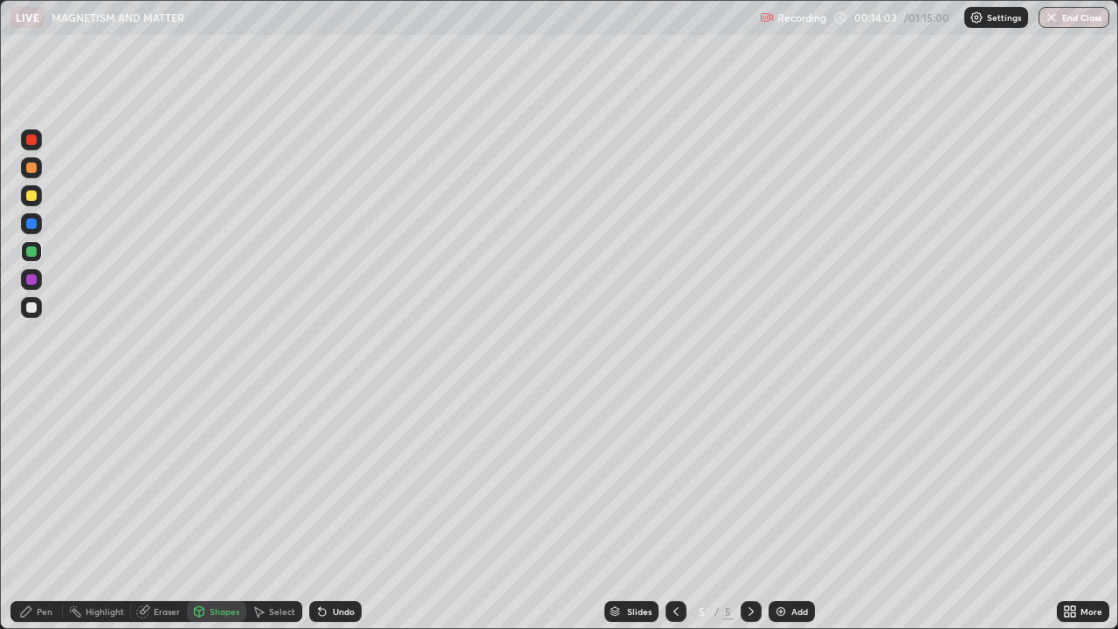
click at [34, 195] on div at bounding box center [31, 195] width 10 height 10
click at [32, 168] on div at bounding box center [31, 167] width 10 height 10
click at [339, 480] on div "Undo" at bounding box center [344, 611] width 22 height 9
click at [335, 480] on div "Undo" at bounding box center [335, 611] width 52 height 21
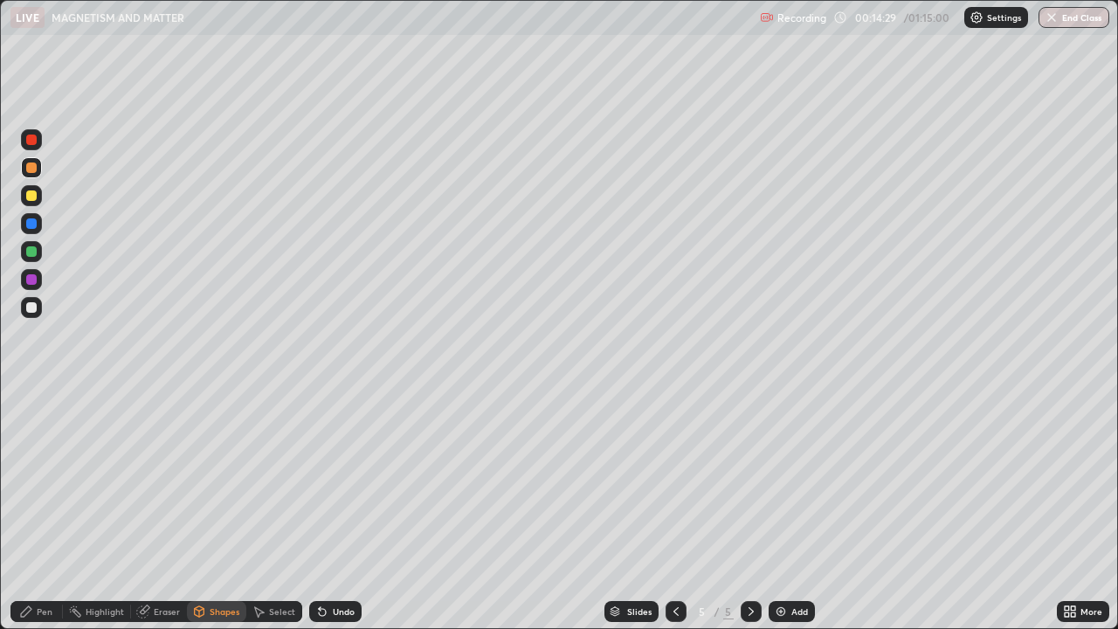
click at [213, 480] on div "Shapes" at bounding box center [225, 611] width 30 height 9
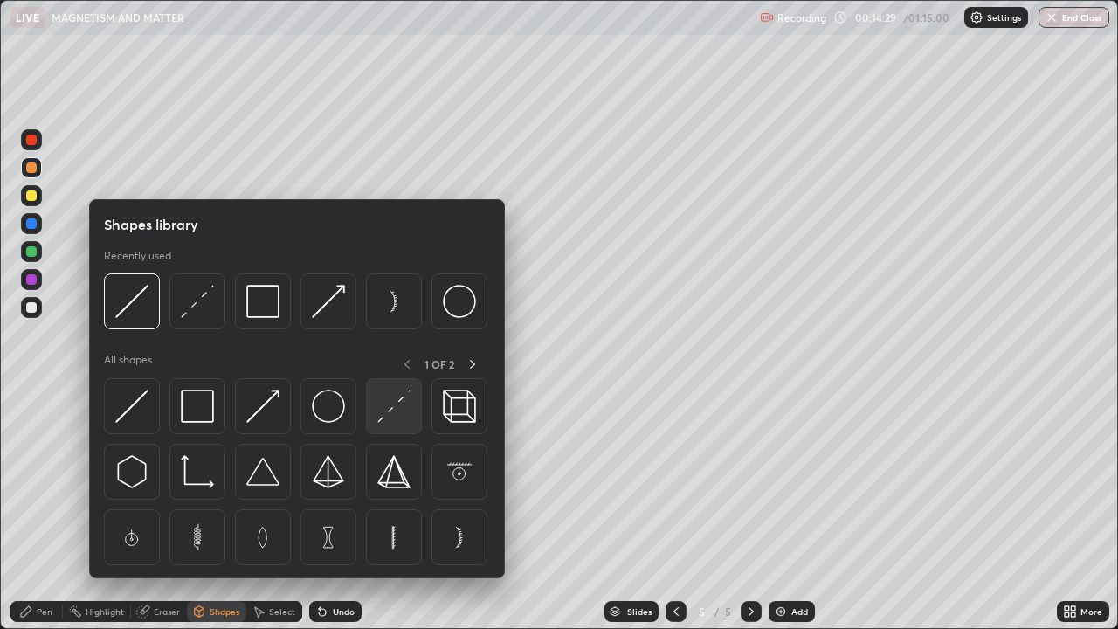
click at [386, 411] on img at bounding box center [393, 406] width 33 height 33
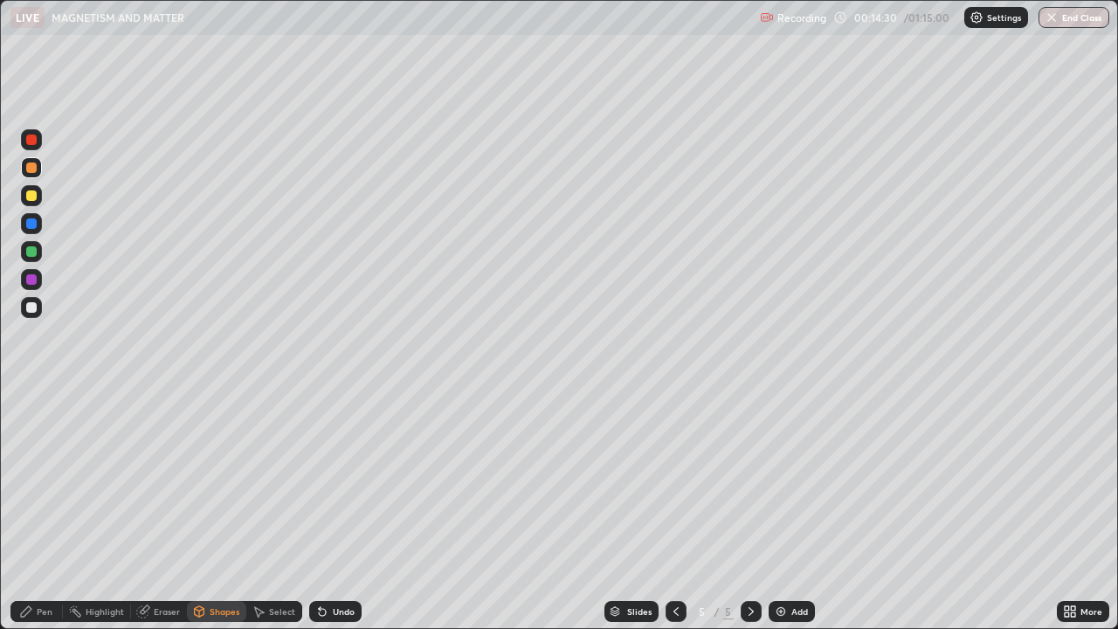
click at [35, 221] on div at bounding box center [31, 223] width 10 height 10
click at [38, 141] on div at bounding box center [31, 139] width 21 height 21
click at [215, 480] on div "Shapes" at bounding box center [216, 611] width 59 height 21
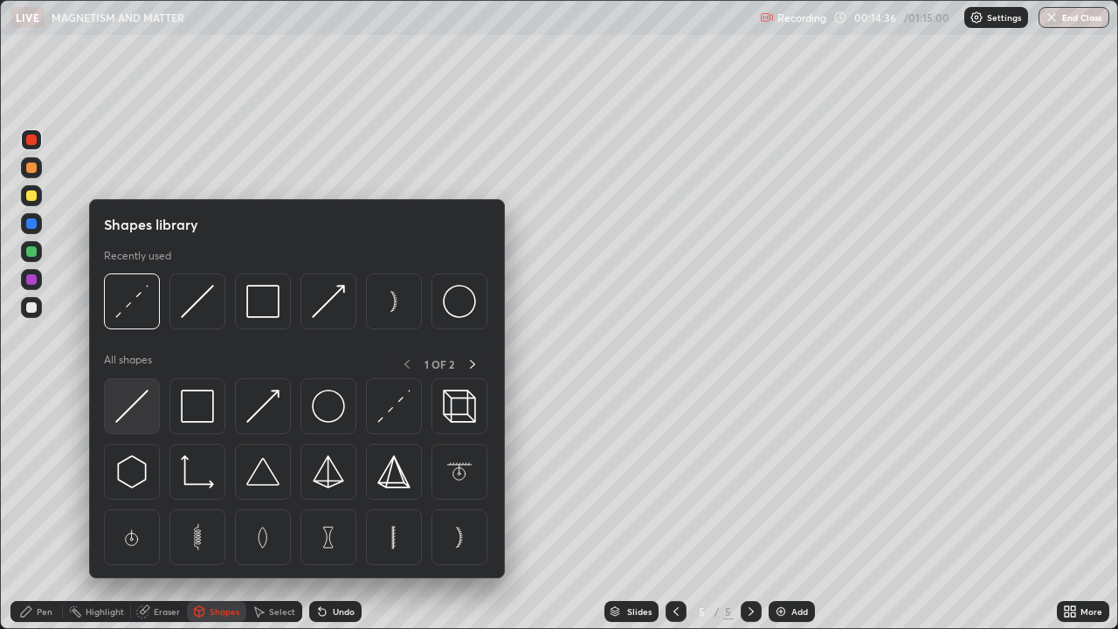
click at [142, 397] on img at bounding box center [131, 406] width 33 height 33
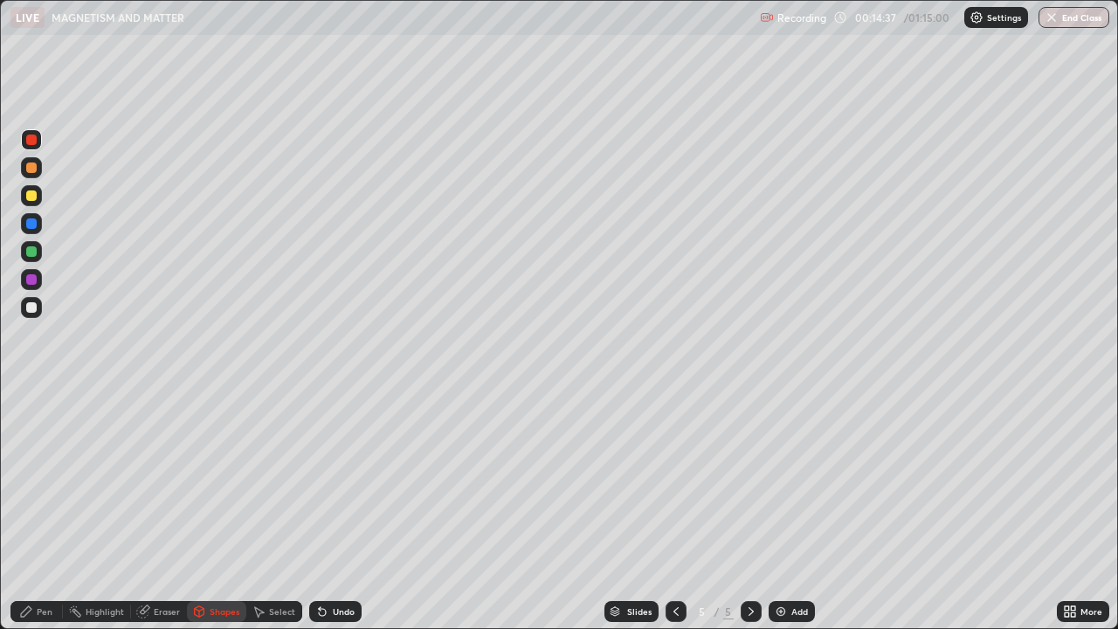
click at [32, 168] on div at bounding box center [31, 167] width 10 height 10
click at [211, 480] on div "Shapes" at bounding box center [225, 611] width 30 height 9
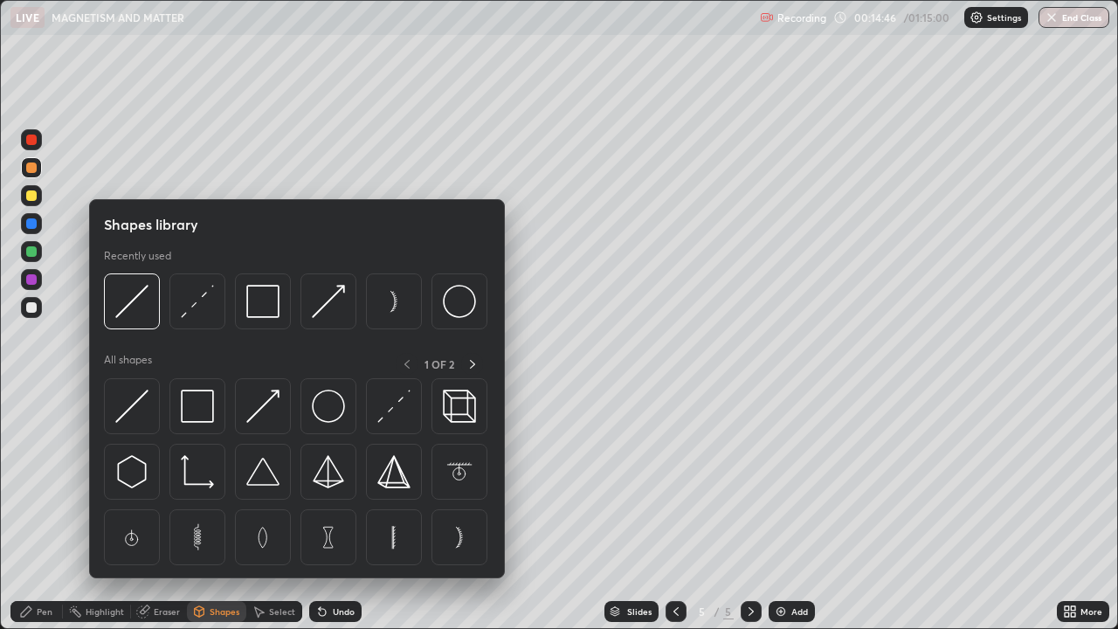
click at [392, 413] on img at bounding box center [393, 406] width 33 height 33
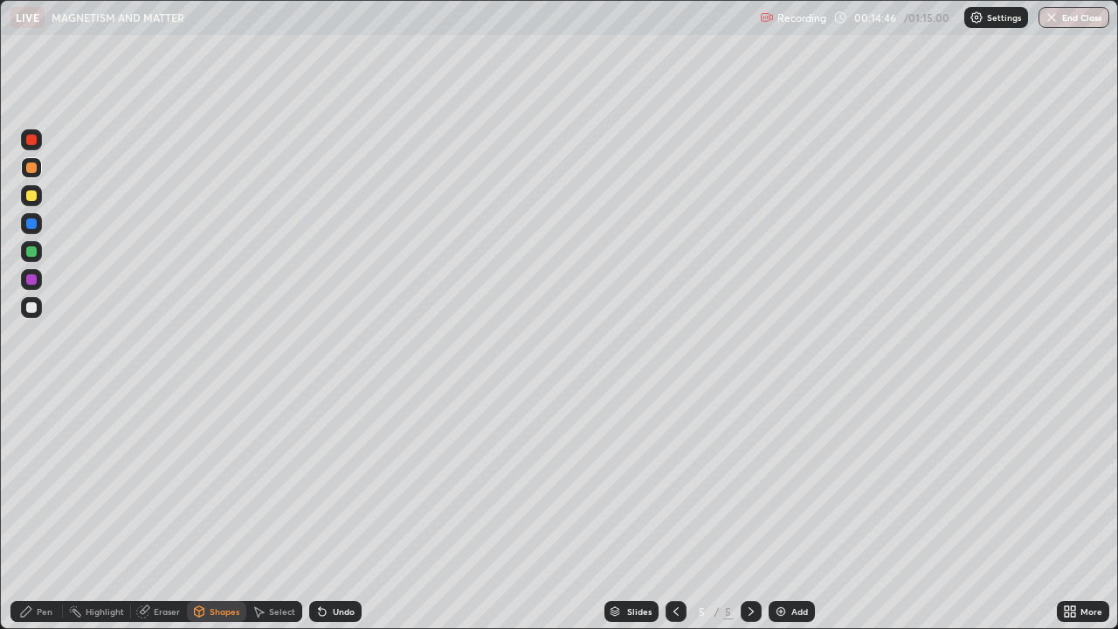
click at [30, 140] on div at bounding box center [31, 140] width 10 height 10
click at [216, 480] on div "Shapes" at bounding box center [216, 611] width 59 height 21
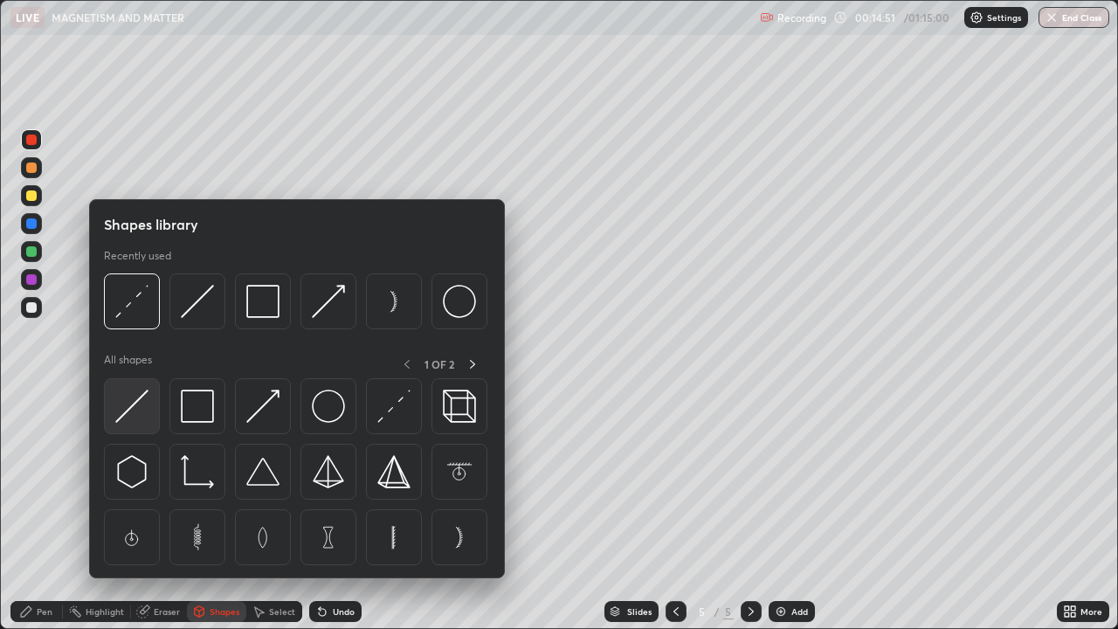
click at [142, 407] on img at bounding box center [131, 406] width 33 height 33
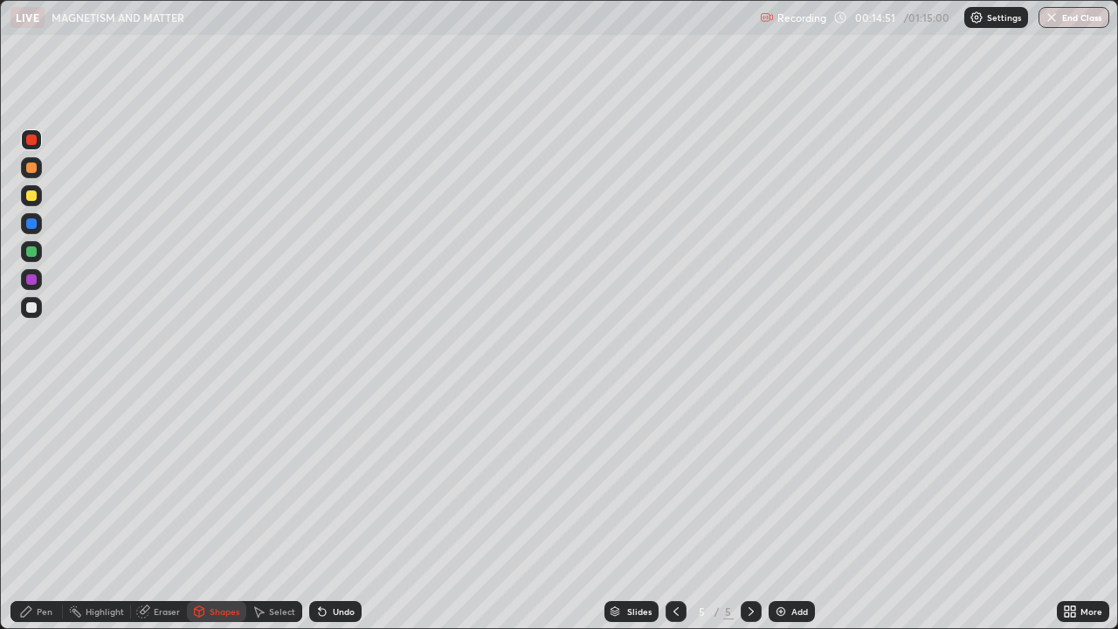
click at [35, 169] on div at bounding box center [31, 167] width 10 height 10
click at [203, 480] on icon at bounding box center [200, 611] width 10 height 10
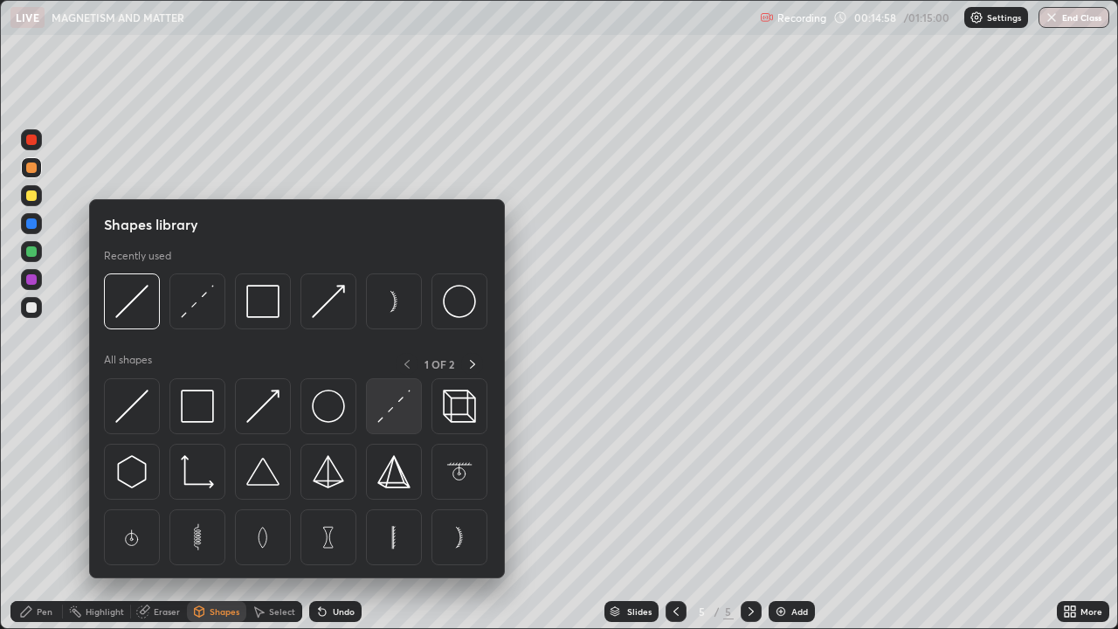
click at [399, 412] on img at bounding box center [393, 406] width 33 height 33
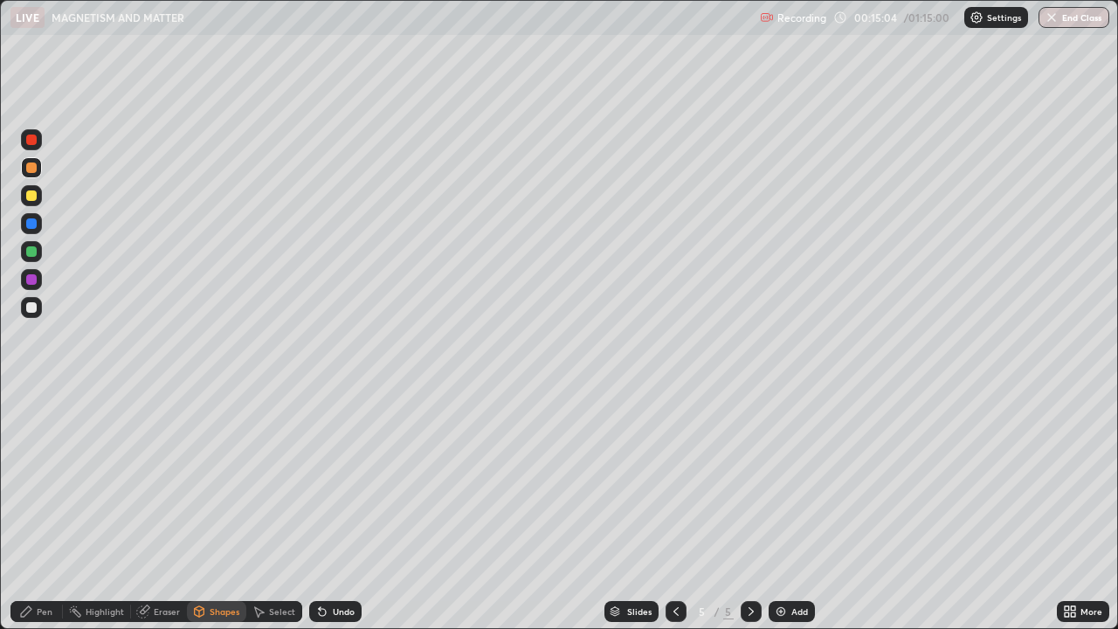
click at [38, 480] on div "Pen" at bounding box center [36, 611] width 52 height 21
click at [38, 280] on div at bounding box center [31, 279] width 21 height 21
click at [210, 480] on div "Shapes" at bounding box center [225, 611] width 30 height 9
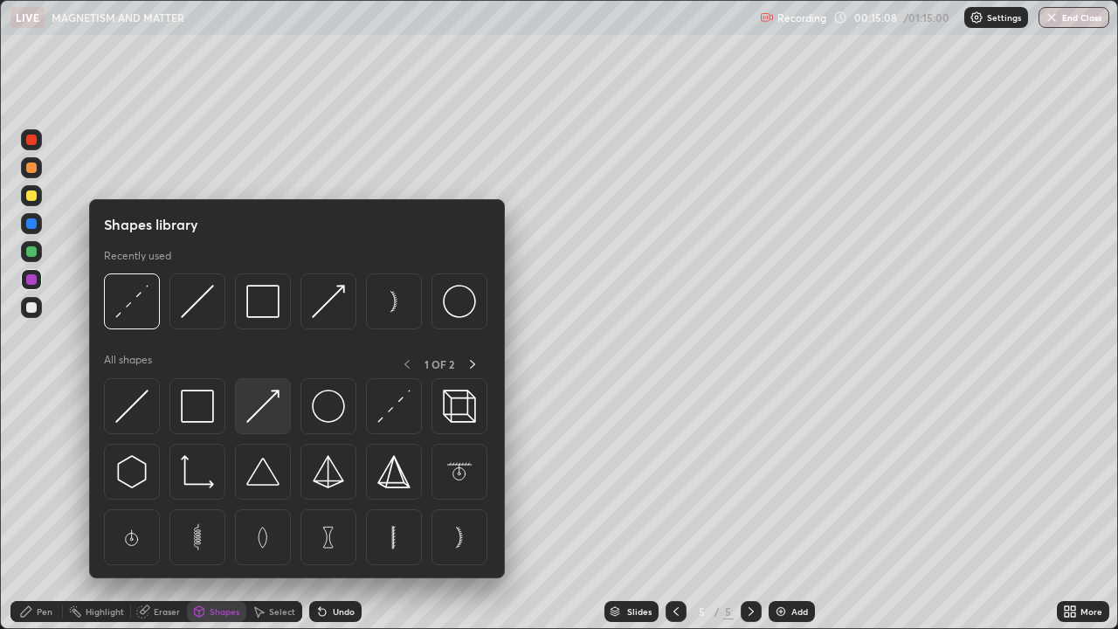
click at [275, 413] on img at bounding box center [262, 406] width 33 height 33
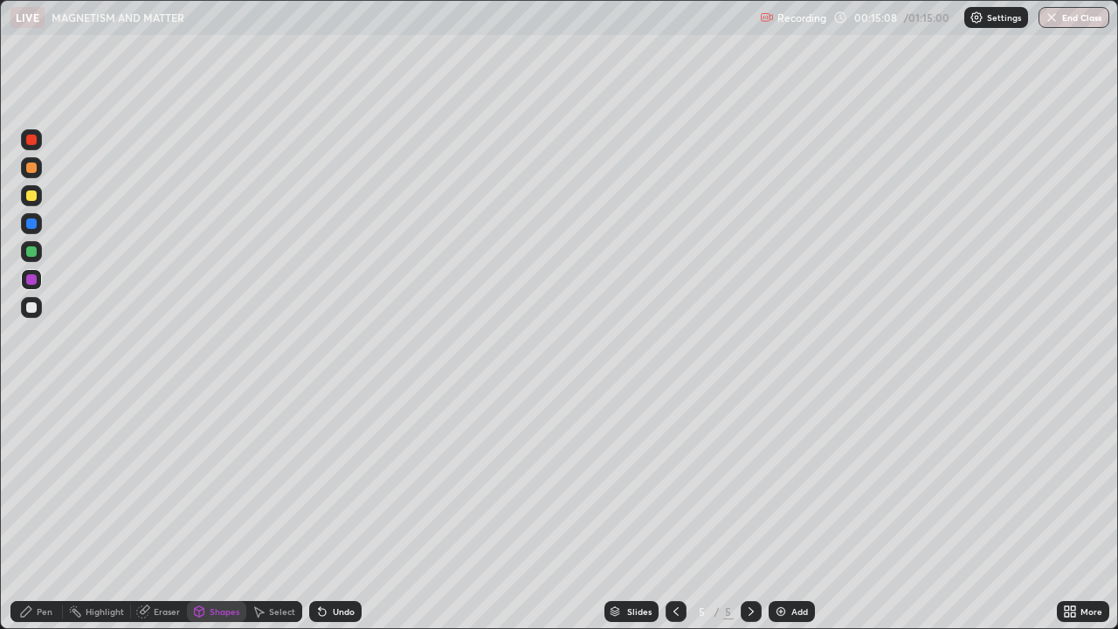
click at [30, 312] on div at bounding box center [31, 307] width 10 height 10
click at [36, 480] on div "Pen" at bounding box center [36, 611] width 52 height 21
click at [28, 251] on div at bounding box center [31, 251] width 10 height 10
click at [35, 170] on div at bounding box center [31, 167] width 10 height 10
click at [33, 169] on div at bounding box center [31, 167] width 10 height 10
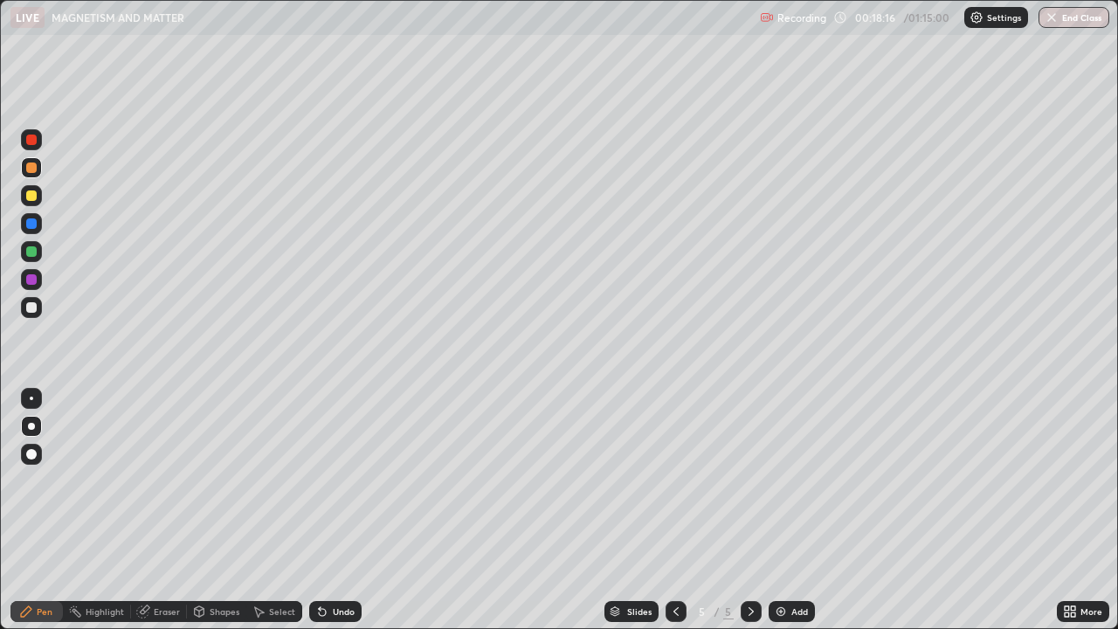
click at [31, 194] on div at bounding box center [31, 195] width 10 height 10
click at [795, 480] on div "Add" at bounding box center [799, 611] width 17 height 9
click at [219, 480] on div "Shapes" at bounding box center [225, 611] width 30 height 9
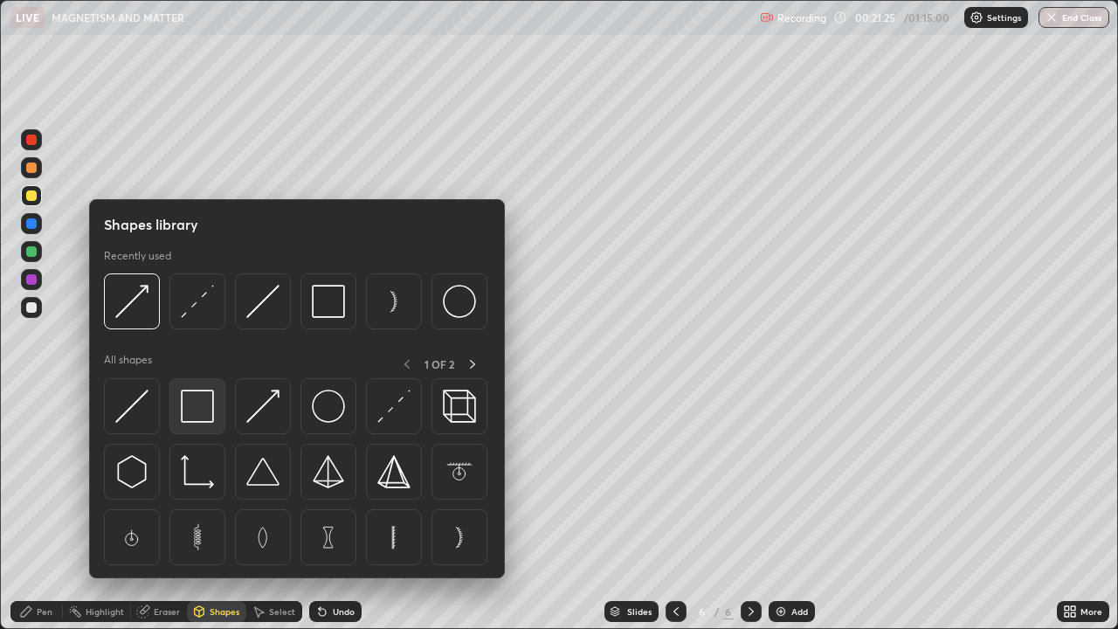
click at [200, 405] on img at bounding box center [197, 406] width 33 height 33
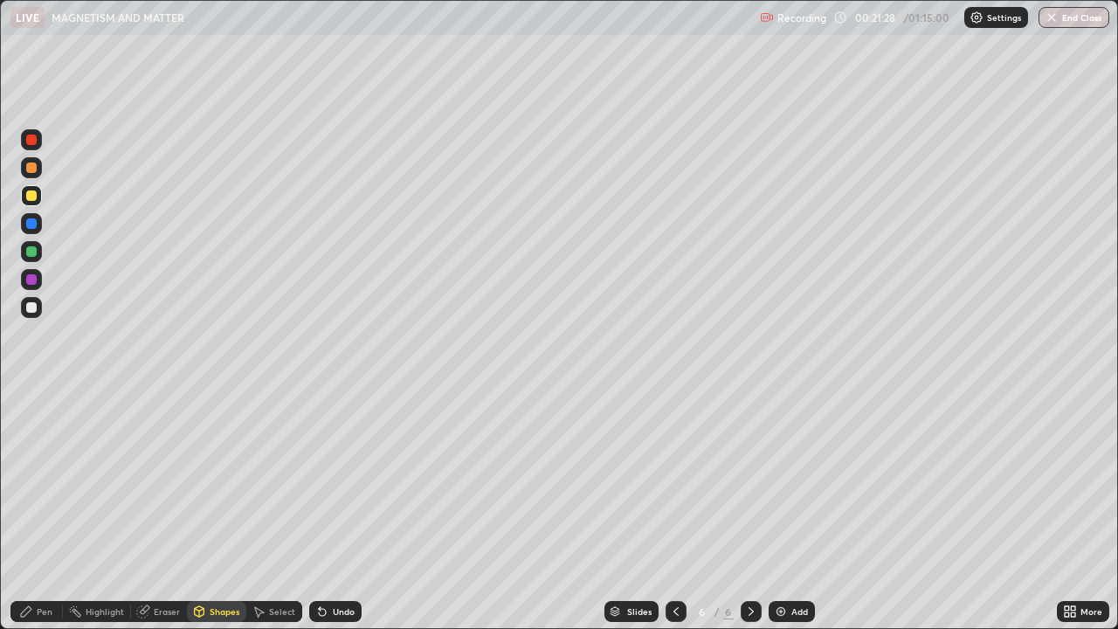
click at [39, 480] on div "Pen" at bounding box center [45, 611] width 16 height 9
click at [223, 480] on div "Shapes" at bounding box center [225, 611] width 30 height 9
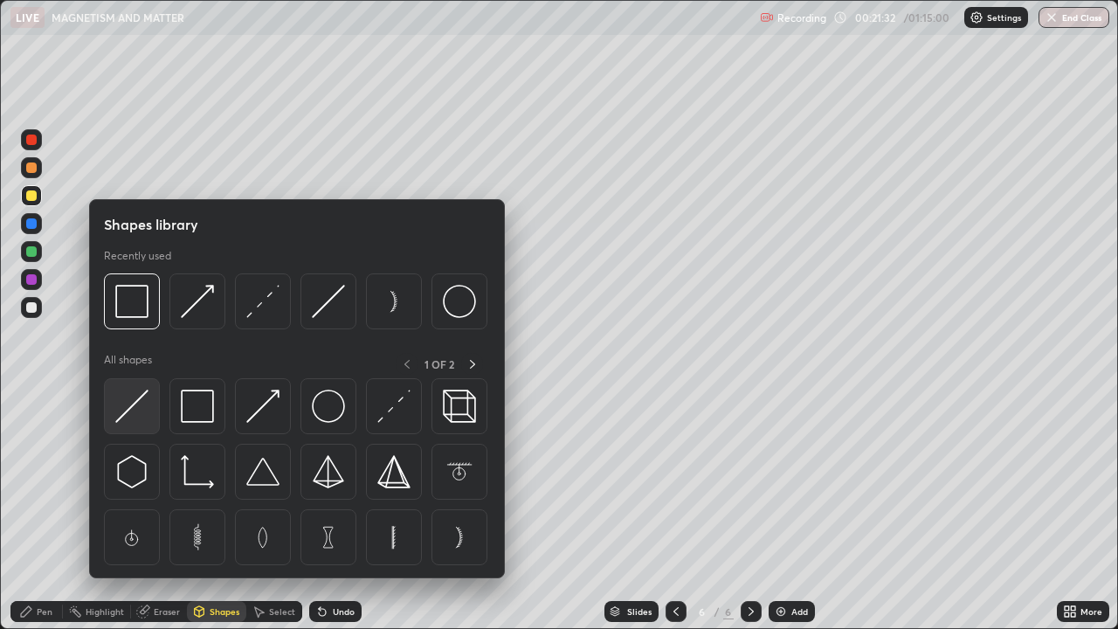
click at [143, 406] on img at bounding box center [131, 406] width 33 height 33
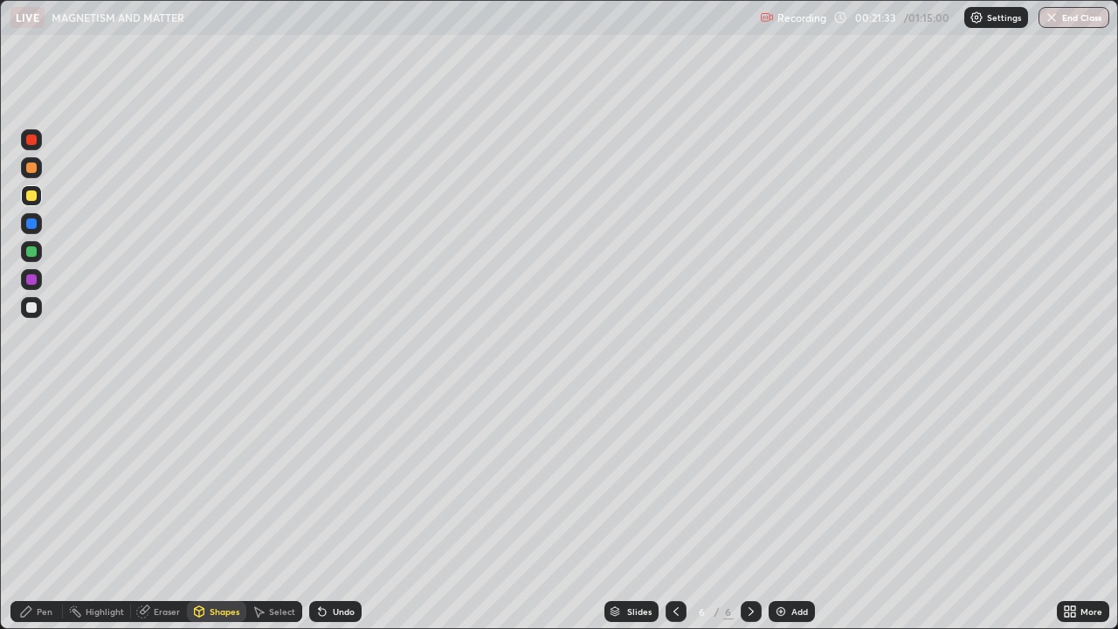
click at [35, 282] on div at bounding box center [31, 279] width 10 height 10
click at [34, 480] on div "Pen" at bounding box center [36, 611] width 52 height 21
click at [34, 308] on div at bounding box center [31, 307] width 10 height 10
click at [33, 194] on div at bounding box center [31, 195] width 10 height 10
click at [34, 305] on div at bounding box center [31, 307] width 10 height 10
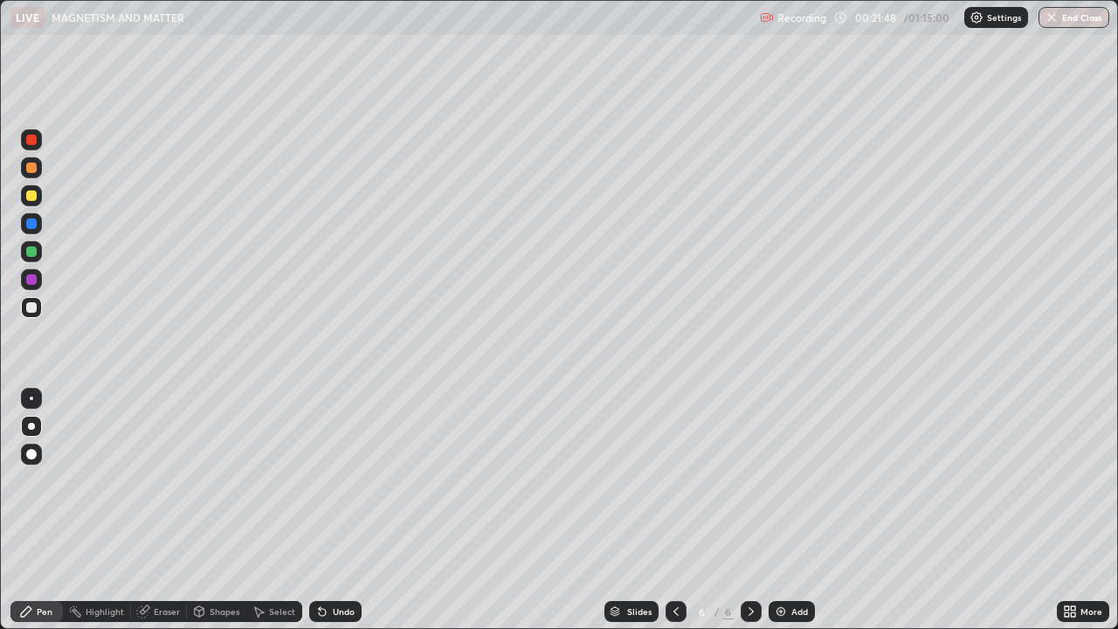
click at [161, 480] on div "Eraser" at bounding box center [167, 611] width 26 height 9
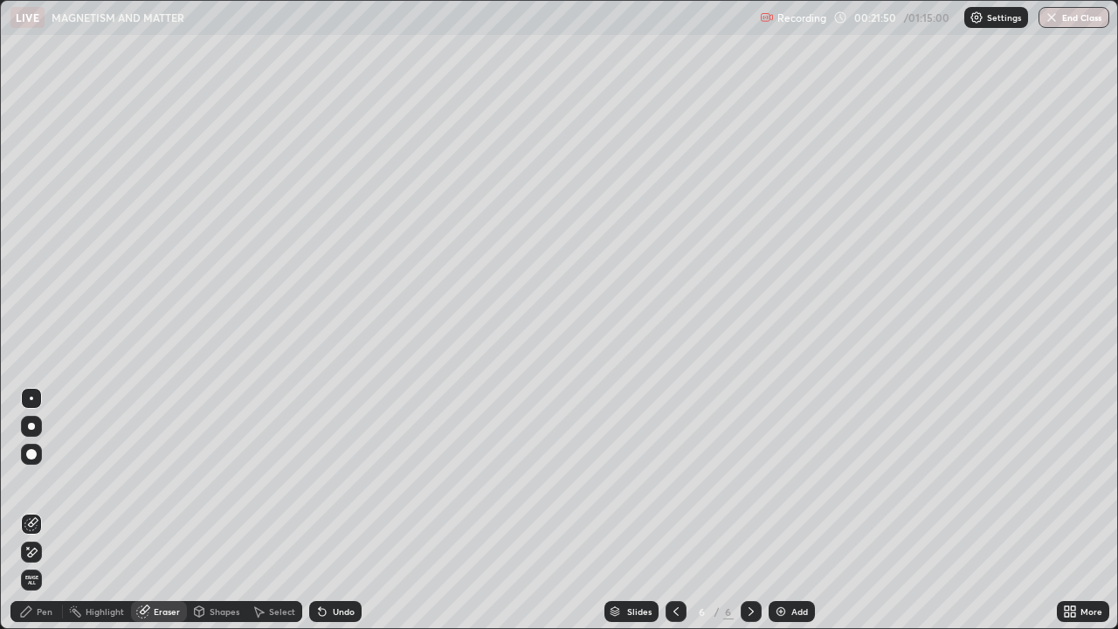
click at [40, 480] on div "Pen" at bounding box center [45, 611] width 16 height 9
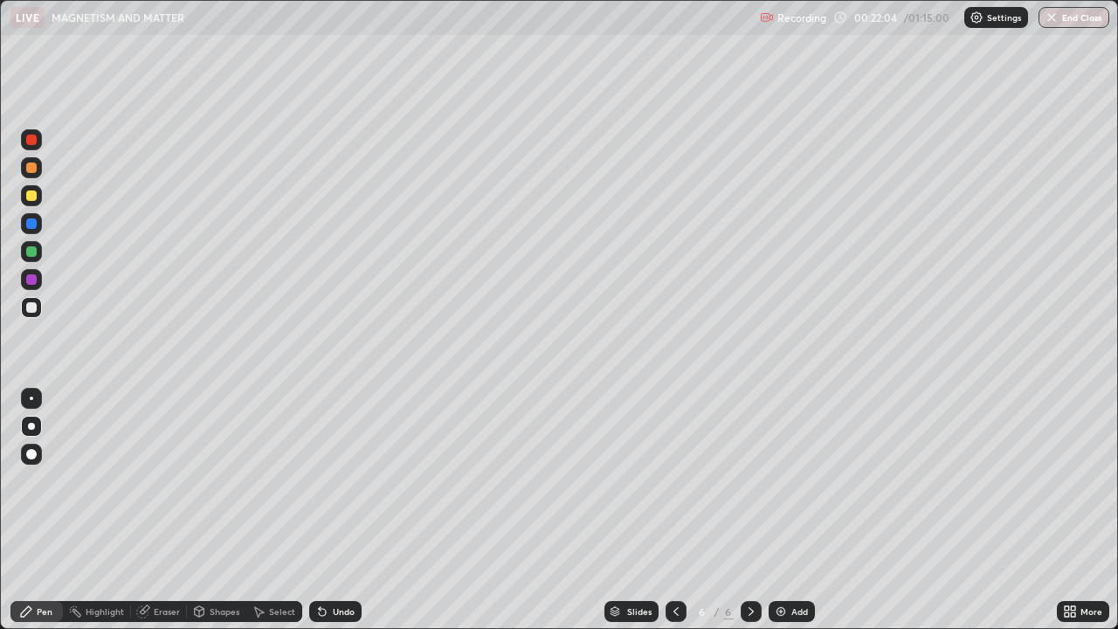
click at [29, 197] on div at bounding box center [31, 195] width 10 height 10
click at [680, 480] on icon at bounding box center [676, 611] width 14 height 14
click at [750, 480] on icon at bounding box center [751, 611] width 14 height 14
click at [30, 245] on div at bounding box center [31, 251] width 21 height 21
click at [31, 308] on div at bounding box center [31, 307] width 10 height 10
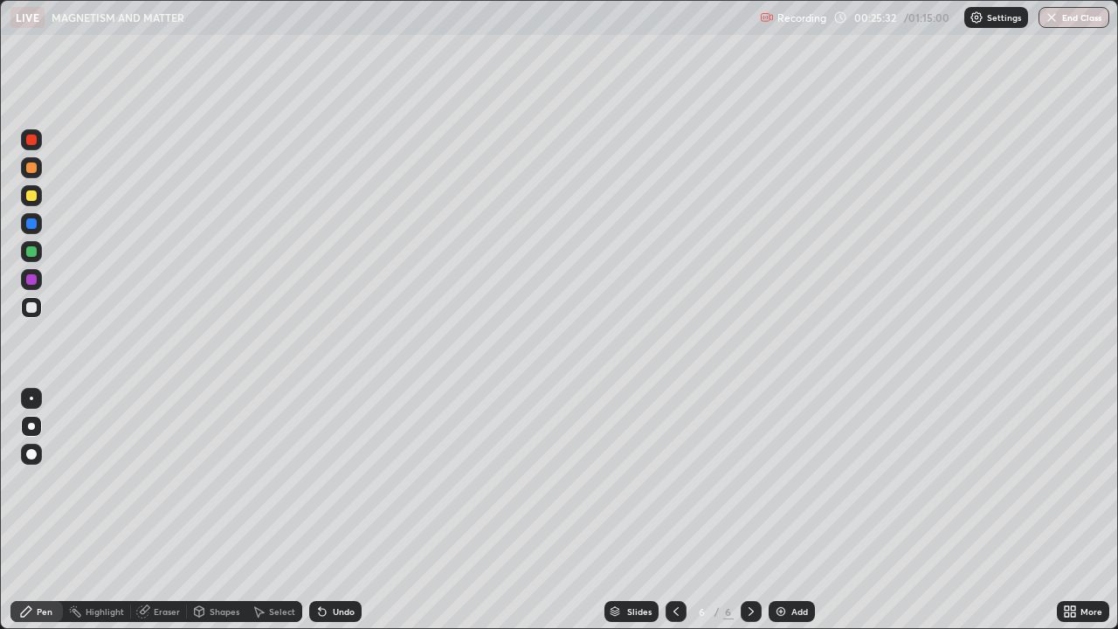
click at [224, 480] on div "Shapes" at bounding box center [225, 611] width 30 height 9
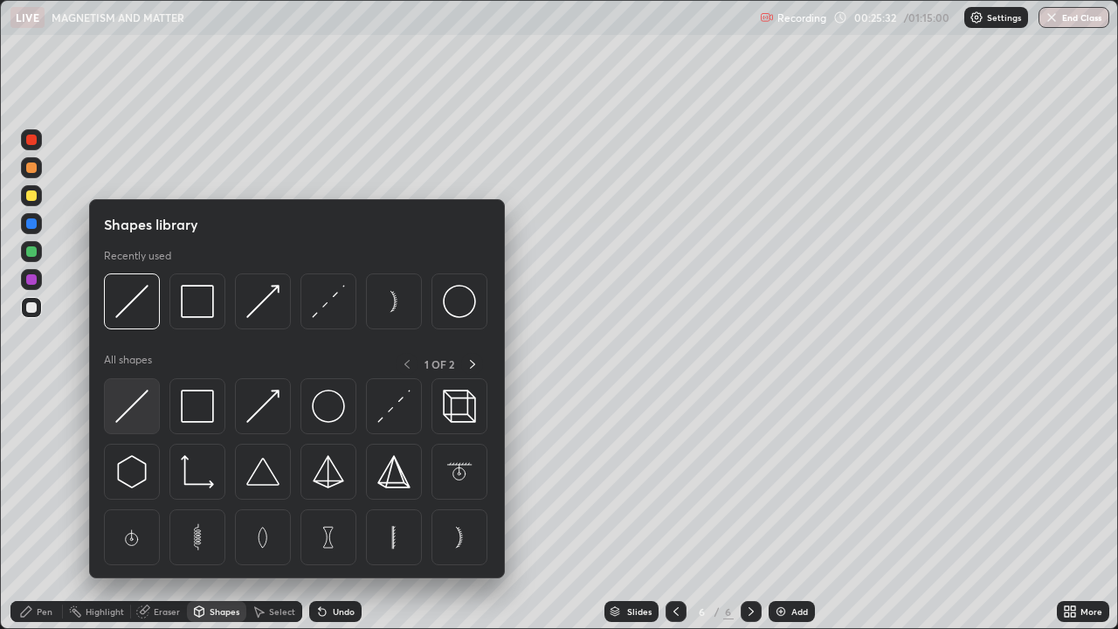
click at [149, 410] on img at bounding box center [131, 406] width 33 height 33
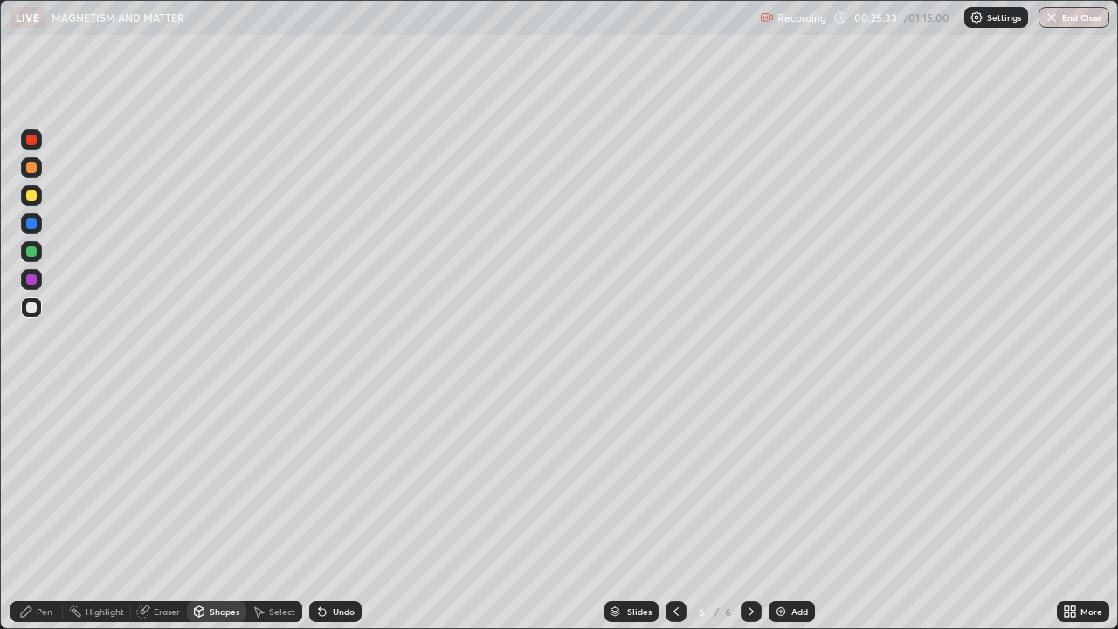
click at [35, 220] on div at bounding box center [31, 223] width 10 height 10
click at [47, 480] on div "Pen" at bounding box center [36, 611] width 52 height 21
click at [32, 307] on div at bounding box center [31, 307] width 10 height 10
click at [217, 480] on div "Shapes" at bounding box center [225, 611] width 30 height 9
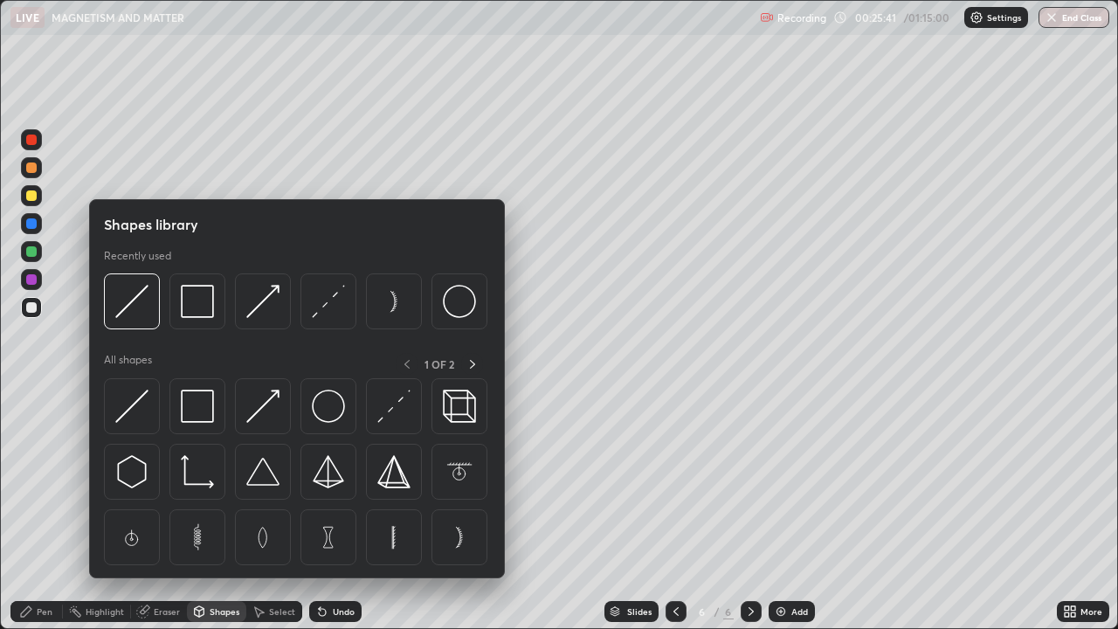
click at [142, 405] on img at bounding box center [131, 406] width 33 height 33
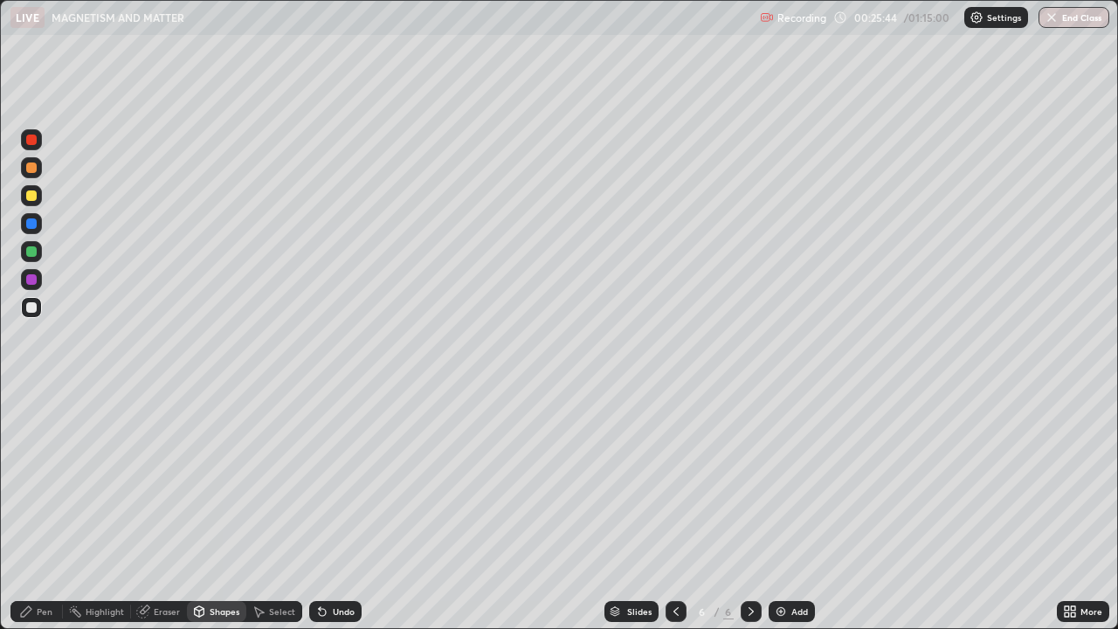
click at [42, 480] on div "Pen" at bounding box center [45, 611] width 16 height 9
click at [36, 169] on div at bounding box center [31, 167] width 10 height 10
click at [230, 480] on div "Shapes" at bounding box center [216, 611] width 59 height 21
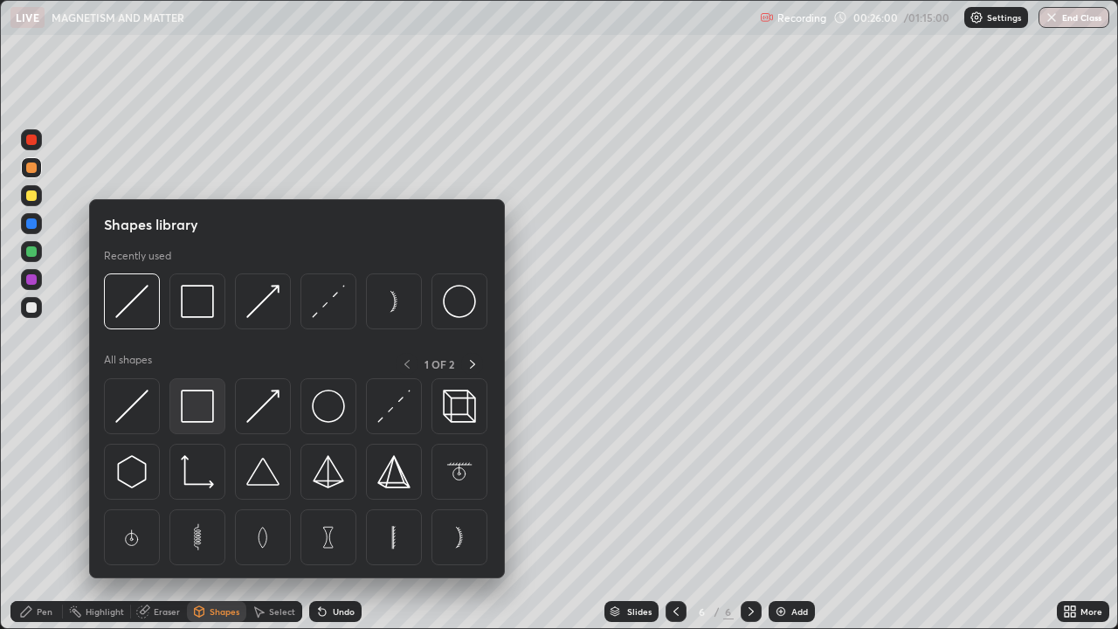
click at [210, 406] on img at bounding box center [197, 406] width 33 height 33
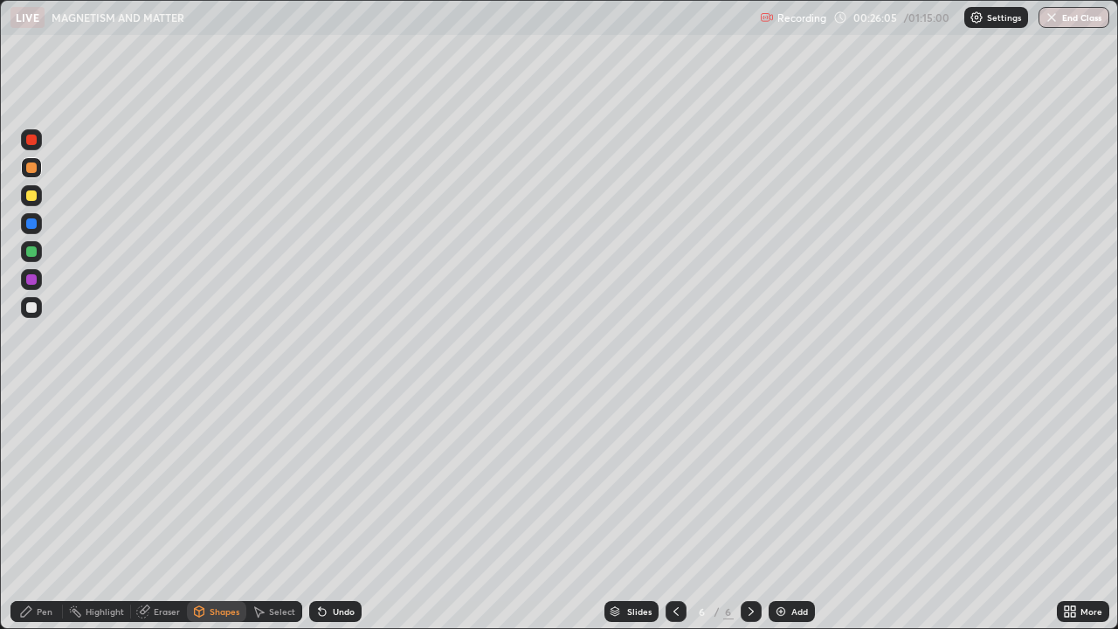
click at [223, 480] on div "Shapes" at bounding box center [225, 611] width 30 height 9
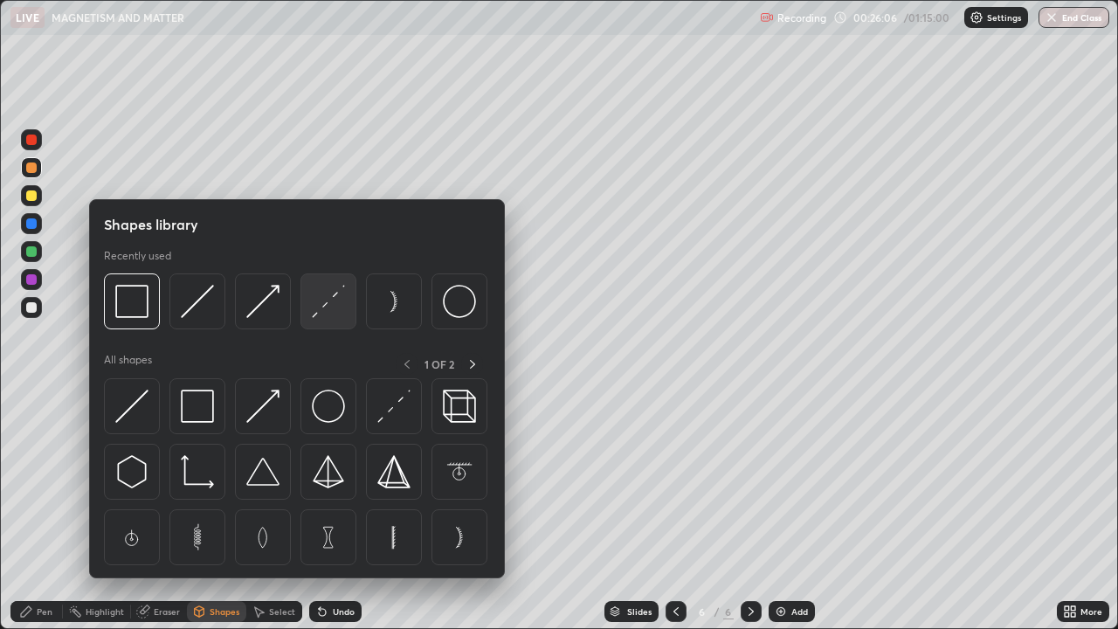
click at [336, 312] on img at bounding box center [328, 301] width 33 height 33
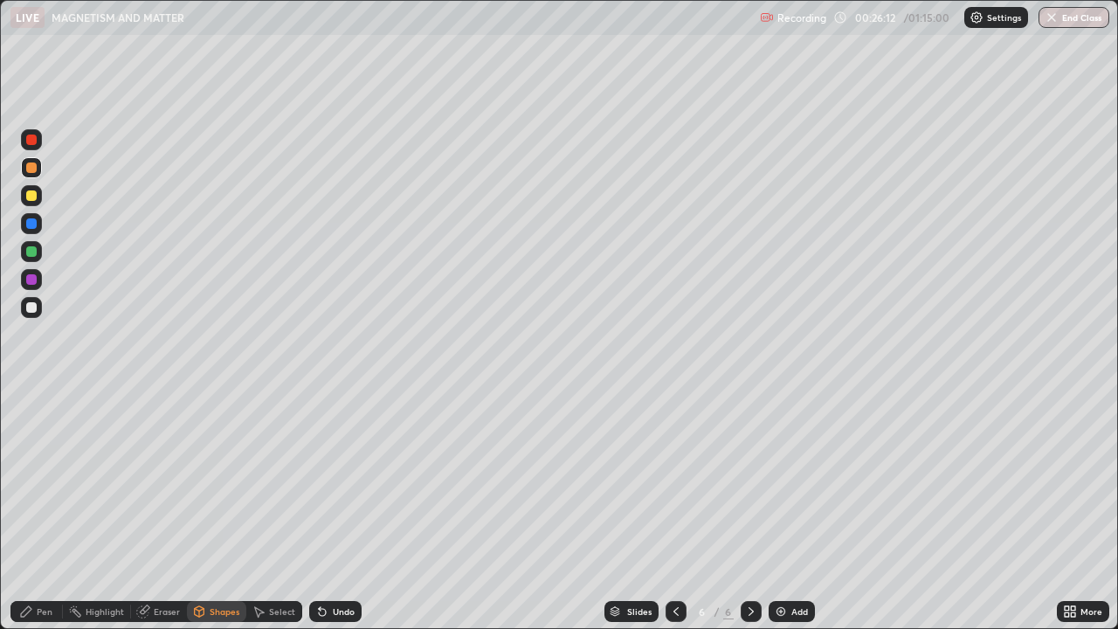
click at [52, 480] on div "Pen" at bounding box center [36, 611] width 52 height 21
click at [34, 197] on div at bounding box center [31, 195] width 10 height 10
click at [782, 480] on img at bounding box center [781, 611] width 14 height 14
click at [201, 480] on icon at bounding box center [200, 611] width 10 height 10
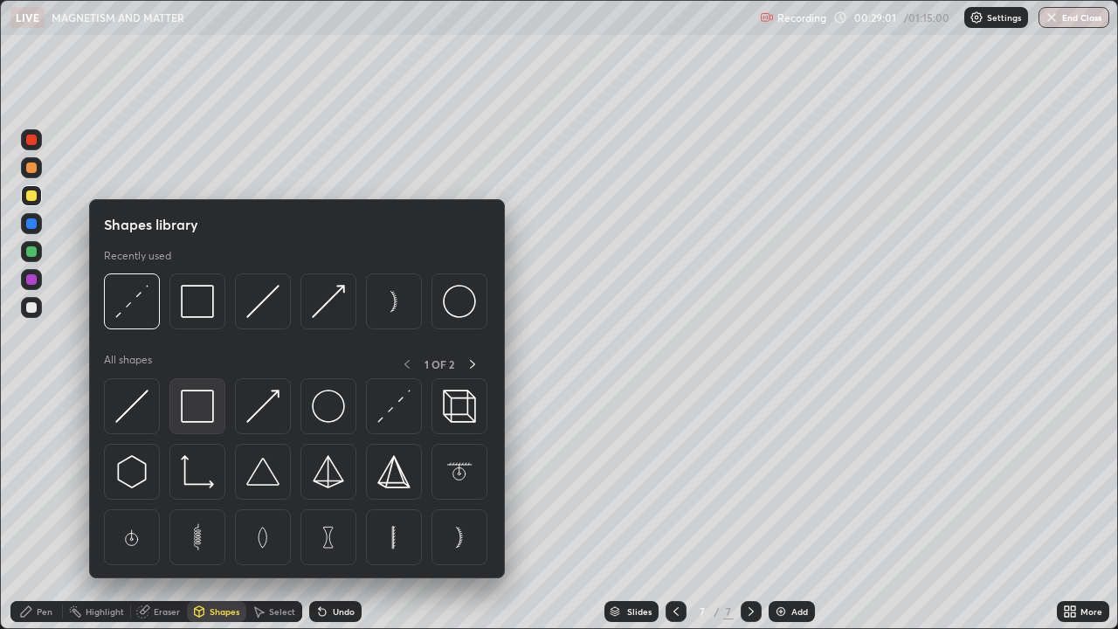
click at [196, 411] on img at bounding box center [197, 406] width 33 height 33
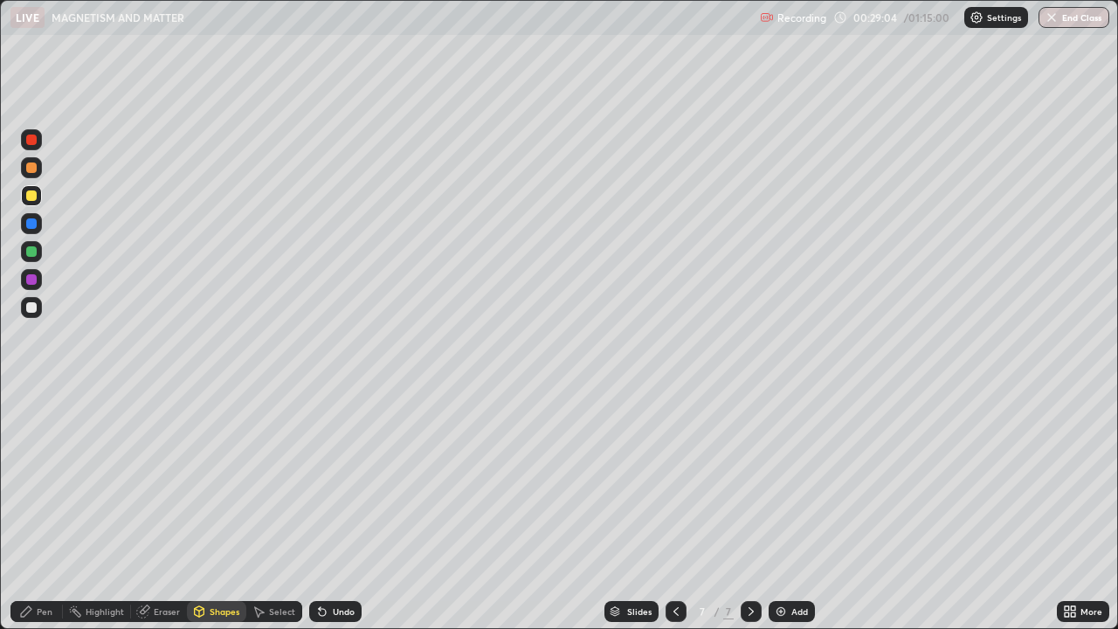
click at [32, 220] on div at bounding box center [31, 223] width 10 height 10
click at [38, 202] on div at bounding box center [31, 195] width 21 height 21
click at [333, 480] on div "Undo" at bounding box center [344, 611] width 22 height 9
click at [340, 480] on div "Undo" at bounding box center [344, 611] width 22 height 9
click at [36, 480] on div "Pen" at bounding box center [36, 611] width 52 height 21
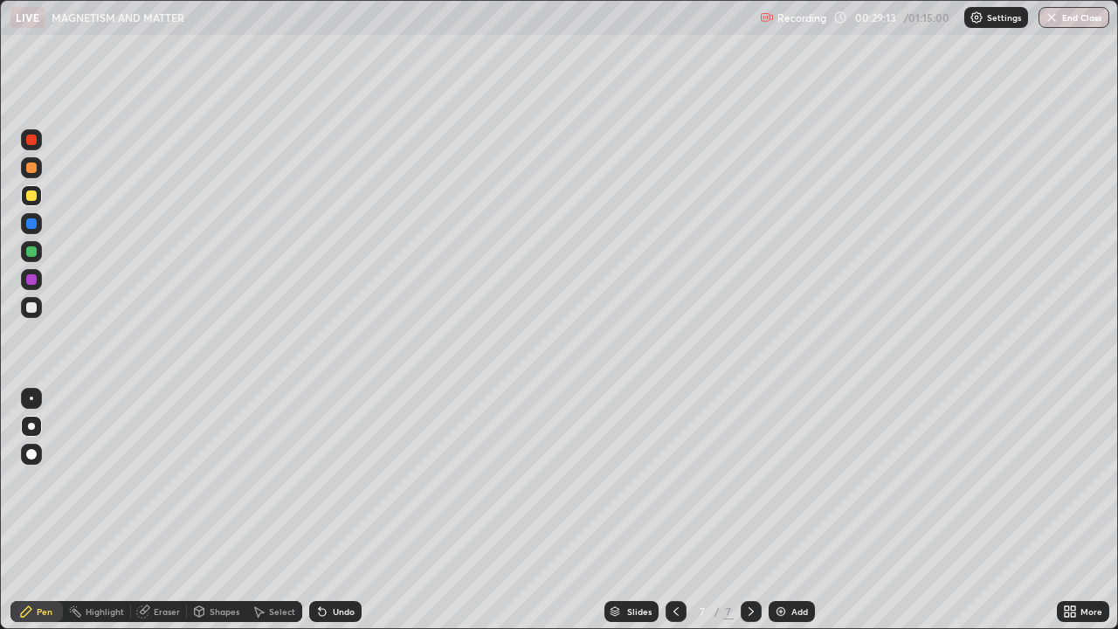
click at [38, 223] on div at bounding box center [31, 223] width 21 height 21
click at [38, 308] on div at bounding box center [31, 307] width 21 height 21
click at [212, 480] on div "Shapes" at bounding box center [225, 611] width 30 height 9
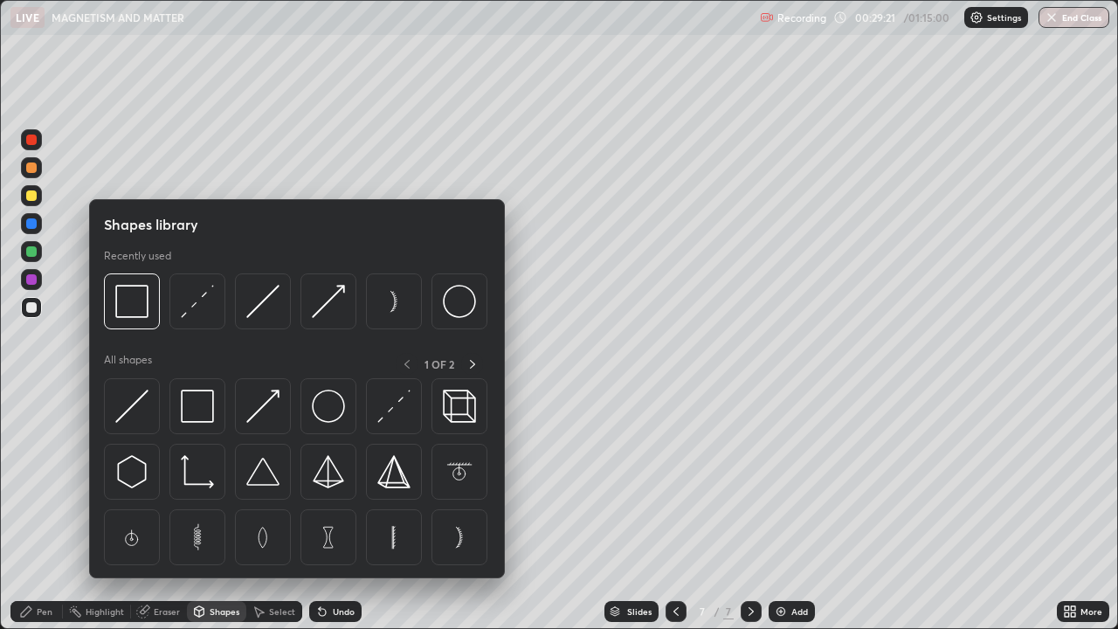
click at [146, 411] on img at bounding box center [131, 406] width 33 height 33
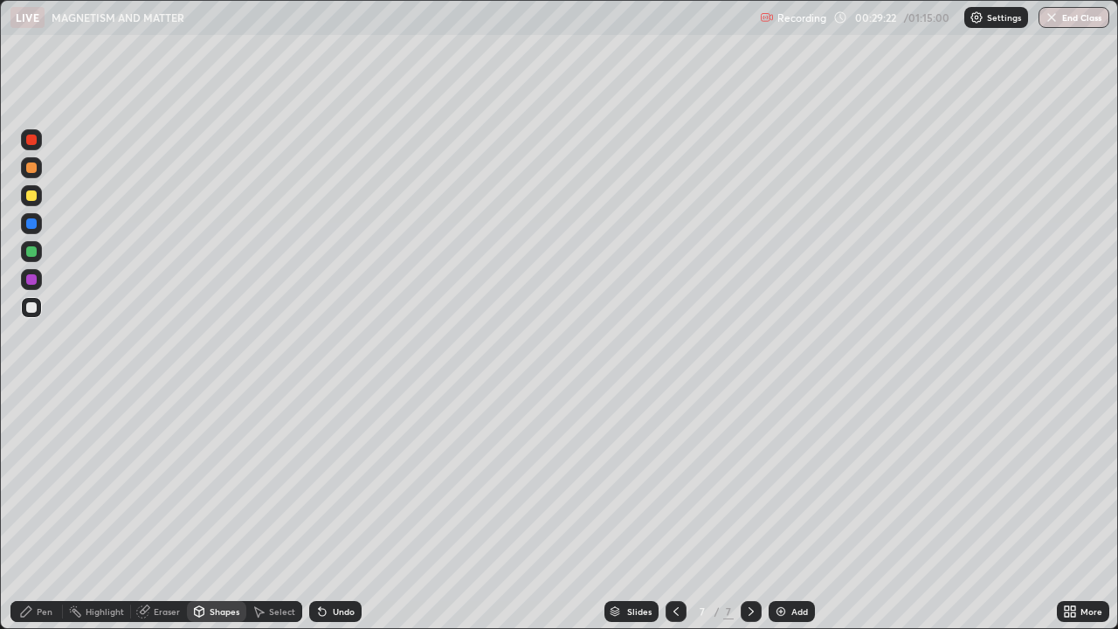
click at [35, 280] on div at bounding box center [31, 279] width 10 height 10
click at [39, 480] on div "Pen" at bounding box center [45, 611] width 16 height 9
click at [32, 307] on div at bounding box center [31, 307] width 10 height 10
click at [35, 195] on div at bounding box center [31, 195] width 10 height 10
click at [342, 480] on div "Undo" at bounding box center [344, 611] width 22 height 9
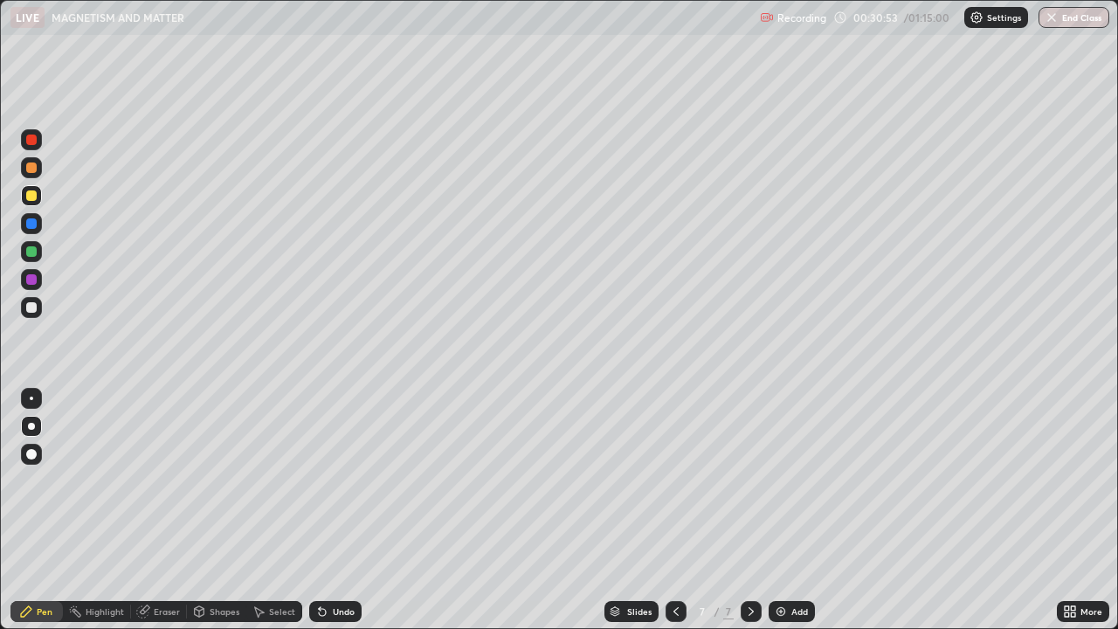
click at [334, 480] on div "Undo" at bounding box center [344, 611] width 22 height 9
click at [335, 480] on div "Undo" at bounding box center [344, 611] width 22 height 9
click at [786, 480] on div "Add" at bounding box center [792, 611] width 46 height 21
click at [225, 480] on div "Shapes" at bounding box center [225, 611] width 30 height 9
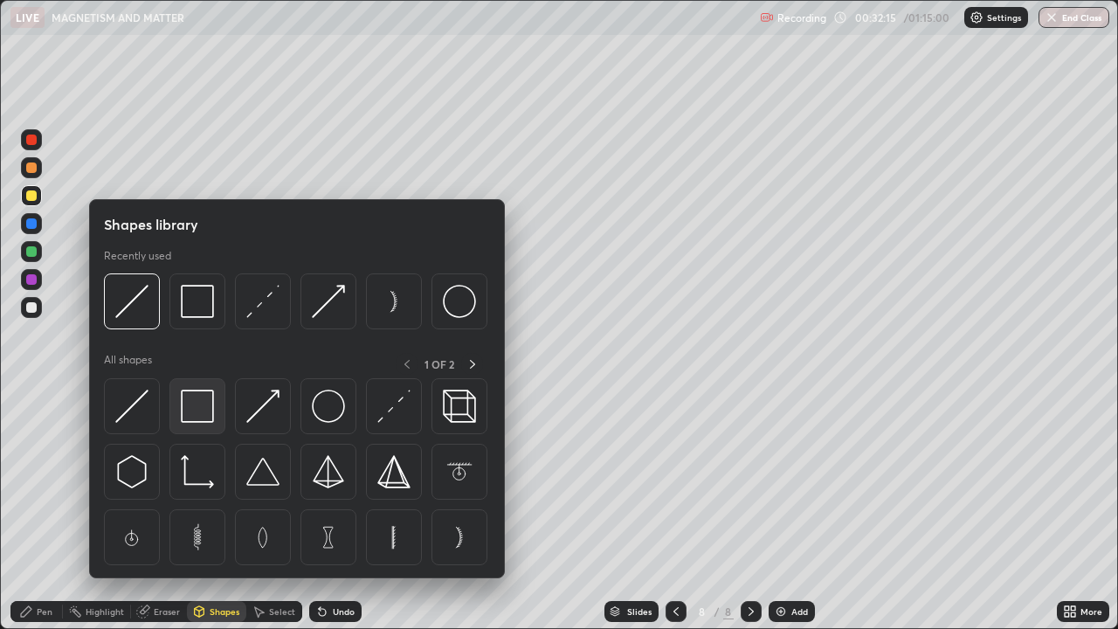
click at [206, 412] on img at bounding box center [197, 406] width 33 height 33
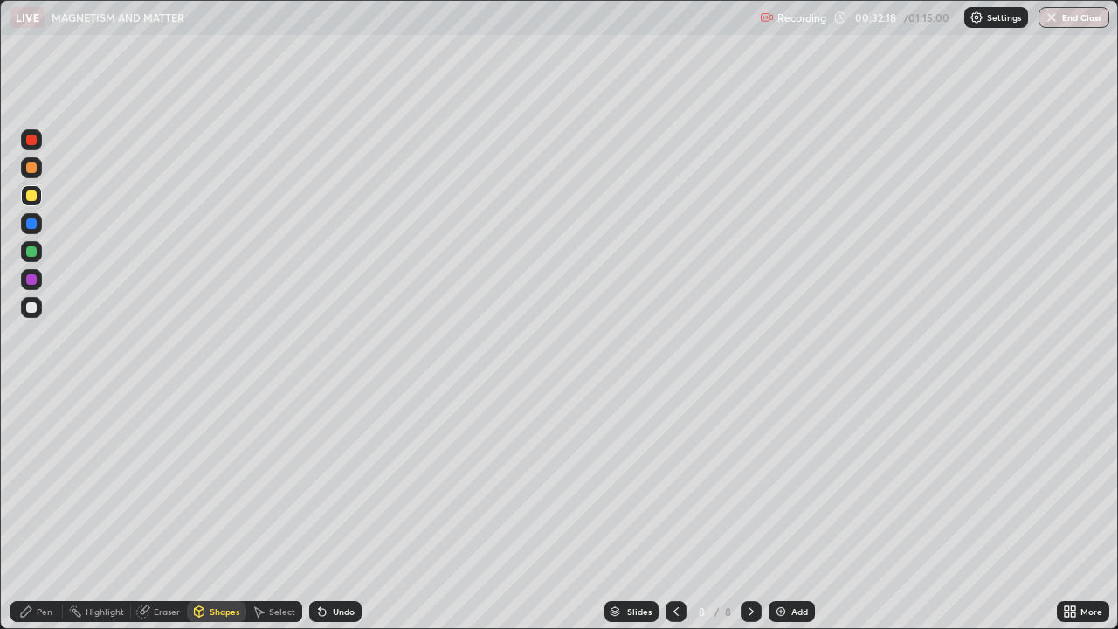
click at [218, 480] on div "Shapes" at bounding box center [225, 611] width 30 height 9
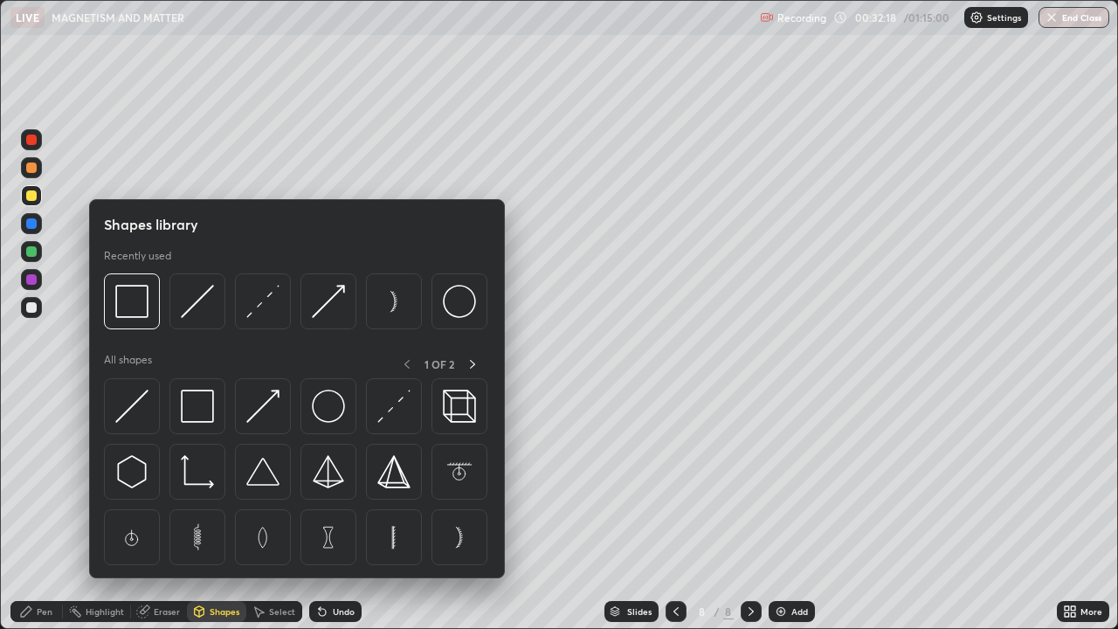
click at [389, 412] on img at bounding box center [393, 406] width 33 height 33
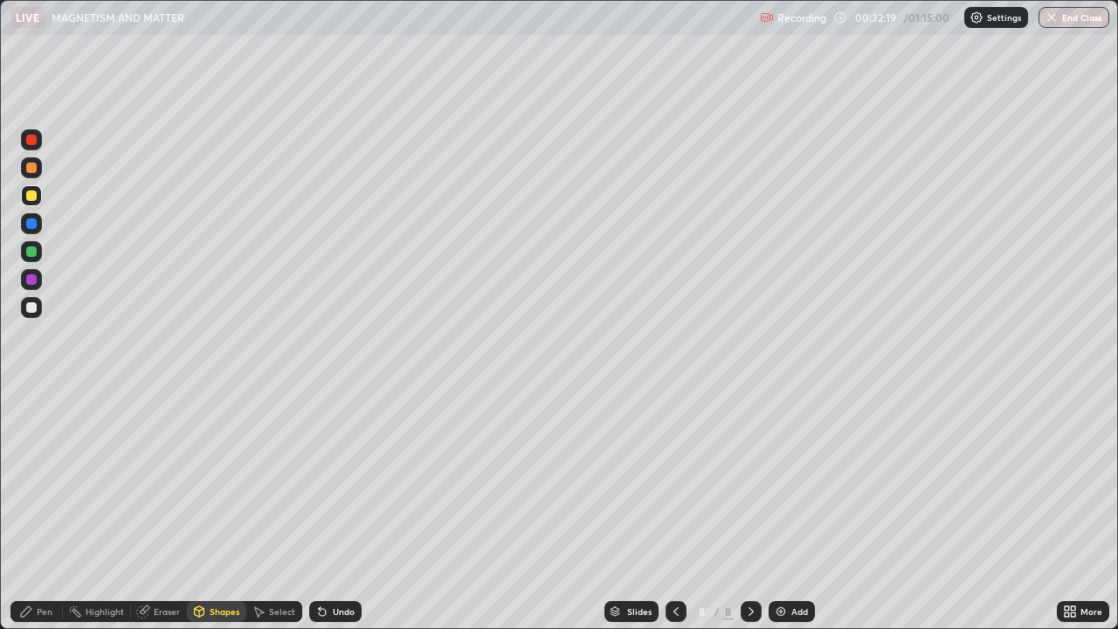
click at [33, 253] on div at bounding box center [31, 251] width 10 height 10
click at [338, 480] on div "Undo" at bounding box center [344, 611] width 22 height 9
click at [337, 480] on div "Undo" at bounding box center [344, 611] width 22 height 9
click at [342, 480] on div "Undo" at bounding box center [344, 611] width 22 height 9
click at [215, 480] on div "Shapes" at bounding box center [225, 611] width 30 height 9
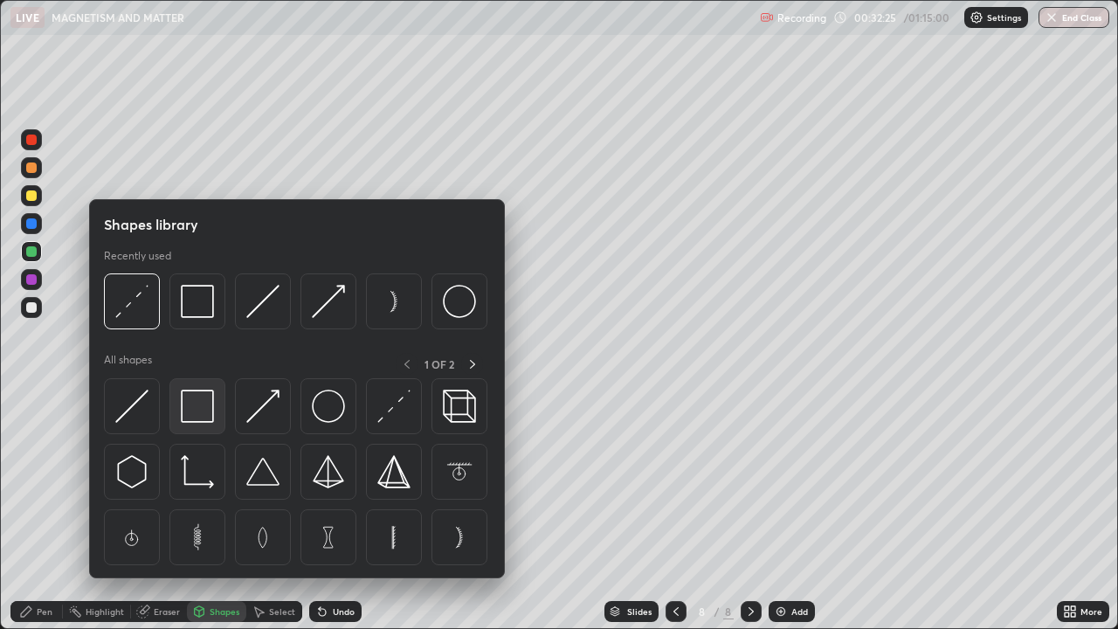
click at [205, 407] on img at bounding box center [197, 406] width 33 height 33
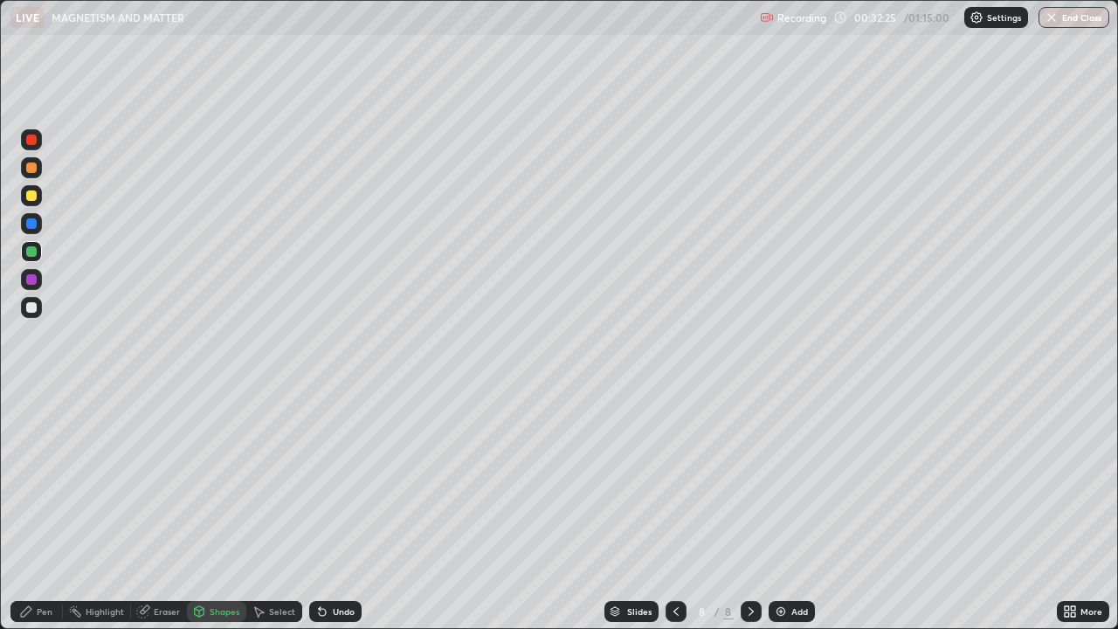
click at [32, 197] on div at bounding box center [31, 195] width 10 height 10
click at [218, 480] on div "Shapes" at bounding box center [225, 611] width 30 height 9
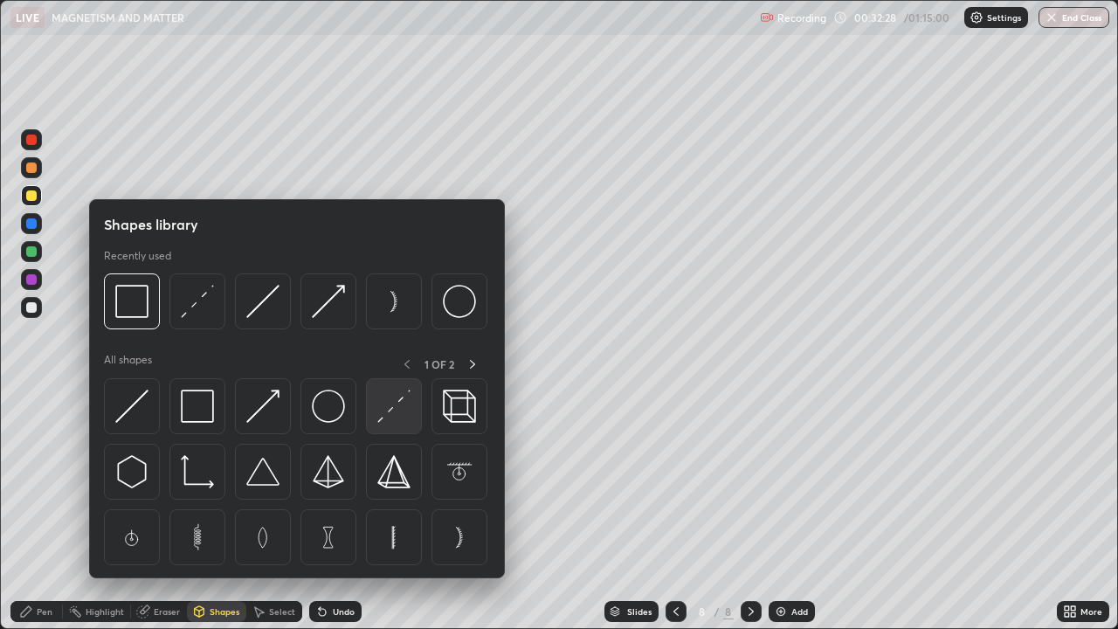
click at [388, 413] on img at bounding box center [393, 406] width 33 height 33
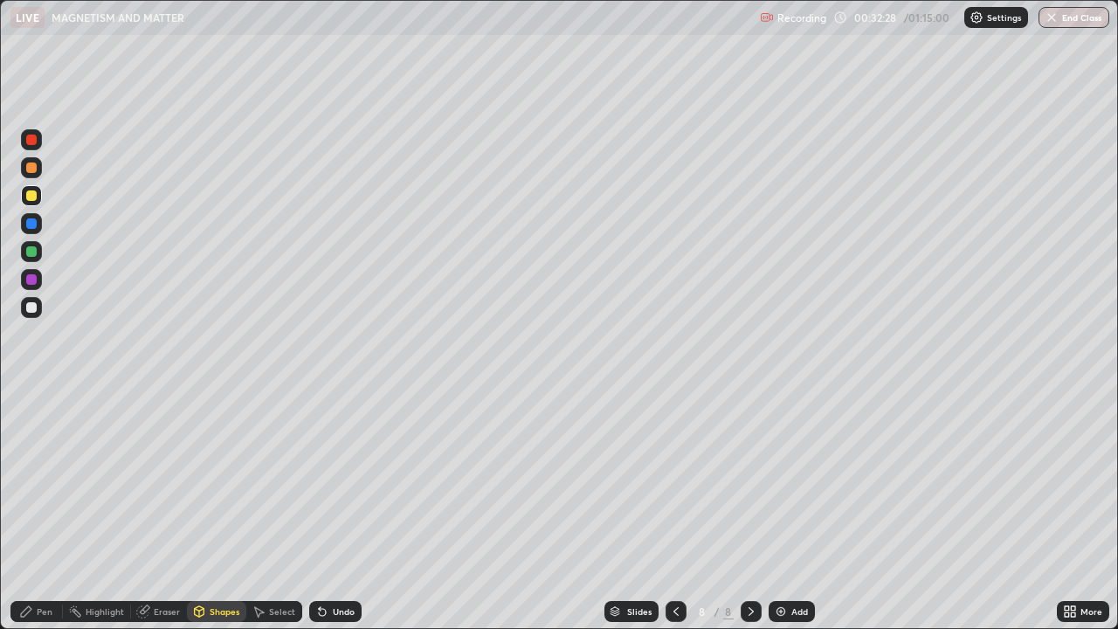
click at [36, 252] on div at bounding box center [31, 251] width 10 height 10
click at [33, 480] on div "Pen" at bounding box center [36, 611] width 52 height 21
click at [32, 310] on div at bounding box center [31, 307] width 10 height 10
click at [216, 480] on div "Shapes" at bounding box center [225, 611] width 30 height 9
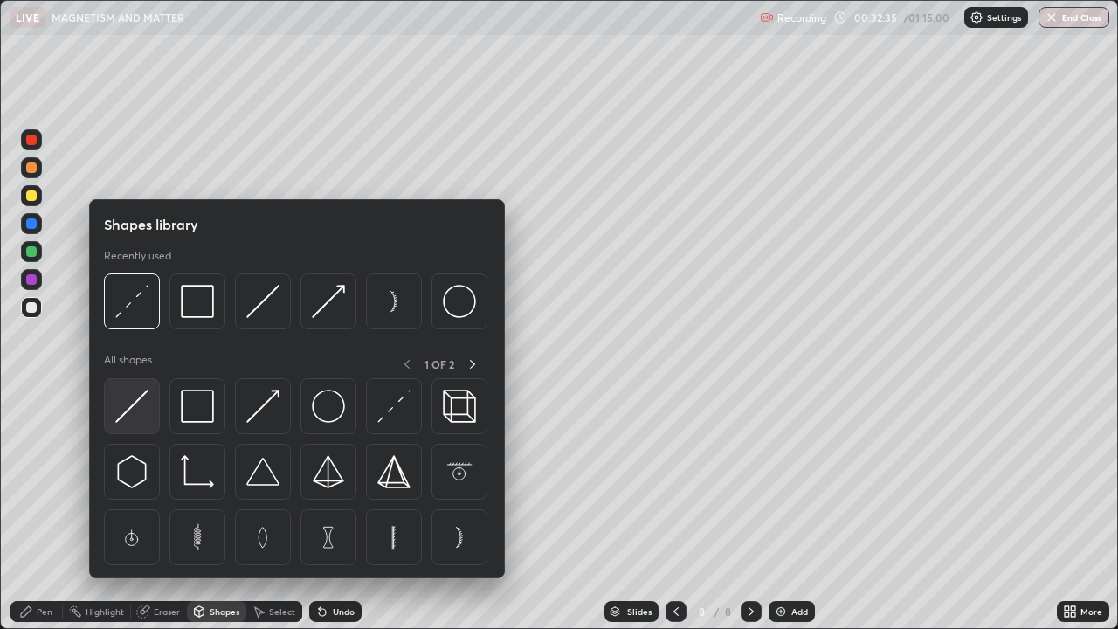
click at [138, 405] on img at bounding box center [131, 406] width 33 height 33
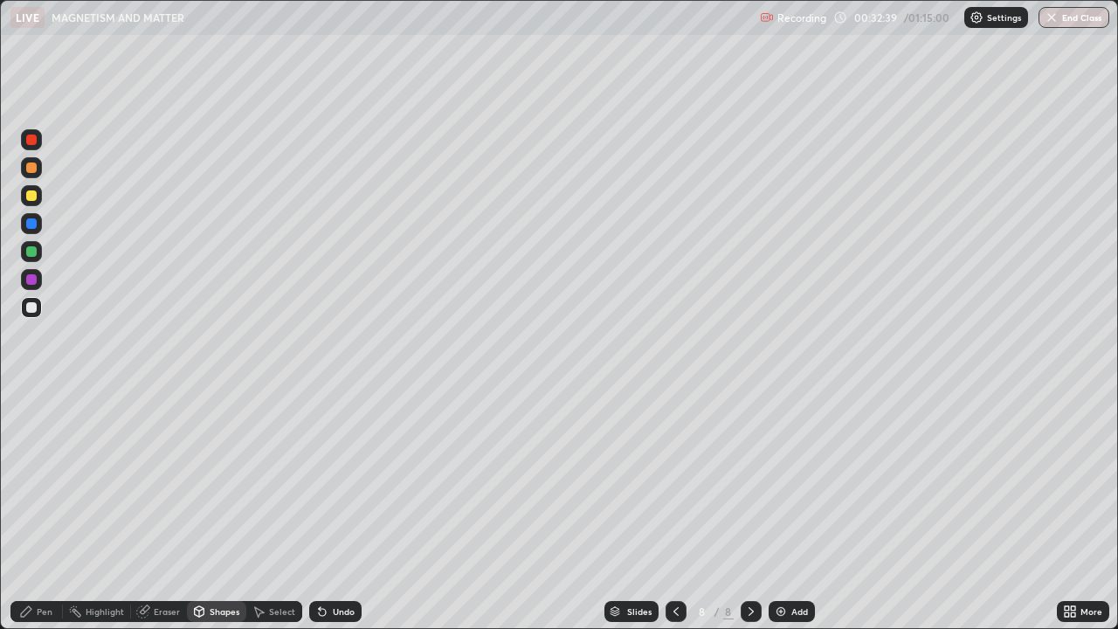
click at [39, 480] on div "Pen" at bounding box center [45, 611] width 16 height 9
click at [210, 480] on div "Shapes" at bounding box center [225, 611] width 30 height 9
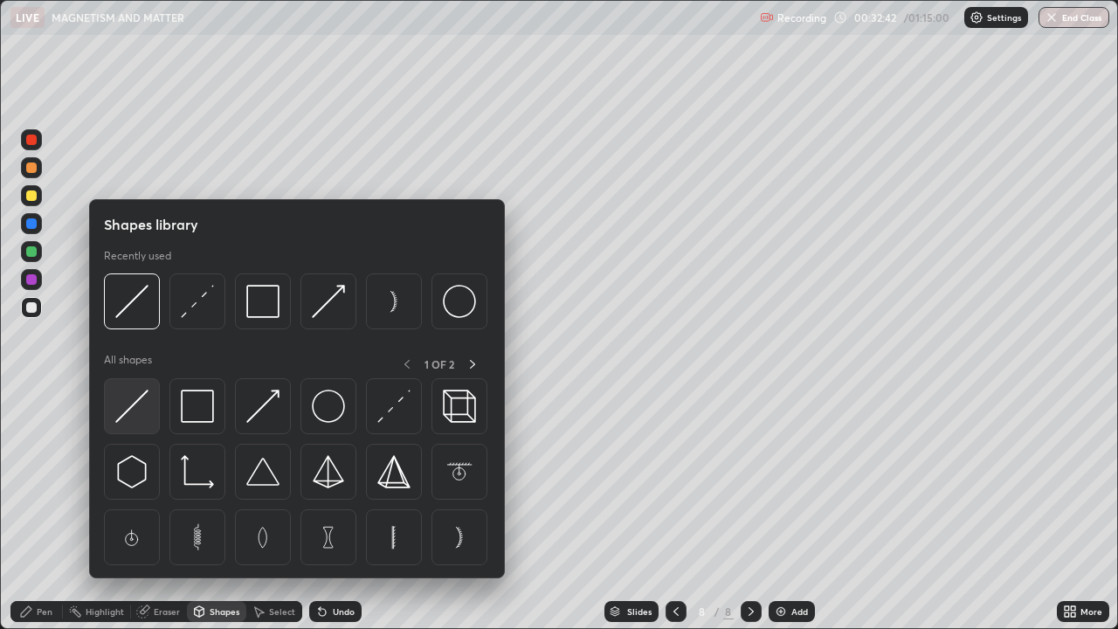
click at [130, 412] on img at bounding box center [131, 406] width 33 height 33
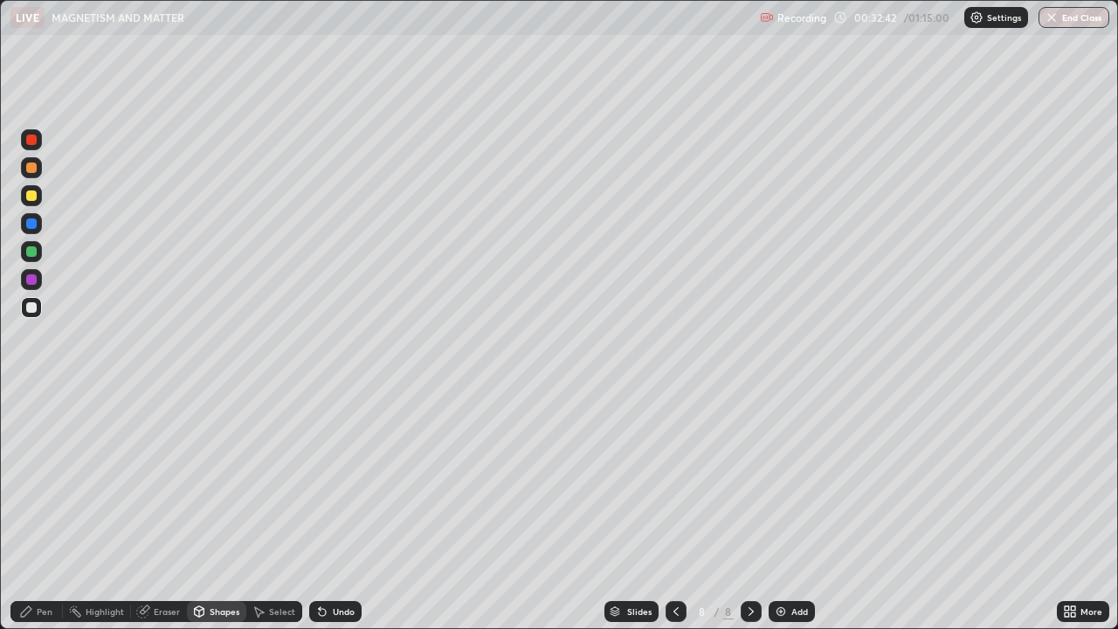
click at [31, 280] on div at bounding box center [31, 279] width 10 height 10
click at [35, 480] on div "Pen" at bounding box center [36, 611] width 52 height 21
click at [31, 250] on div at bounding box center [31, 251] width 10 height 10
click at [38, 142] on div at bounding box center [31, 139] width 21 height 21
click at [211, 480] on div "Shapes" at bounding box center [225, 611] width 30 height 9
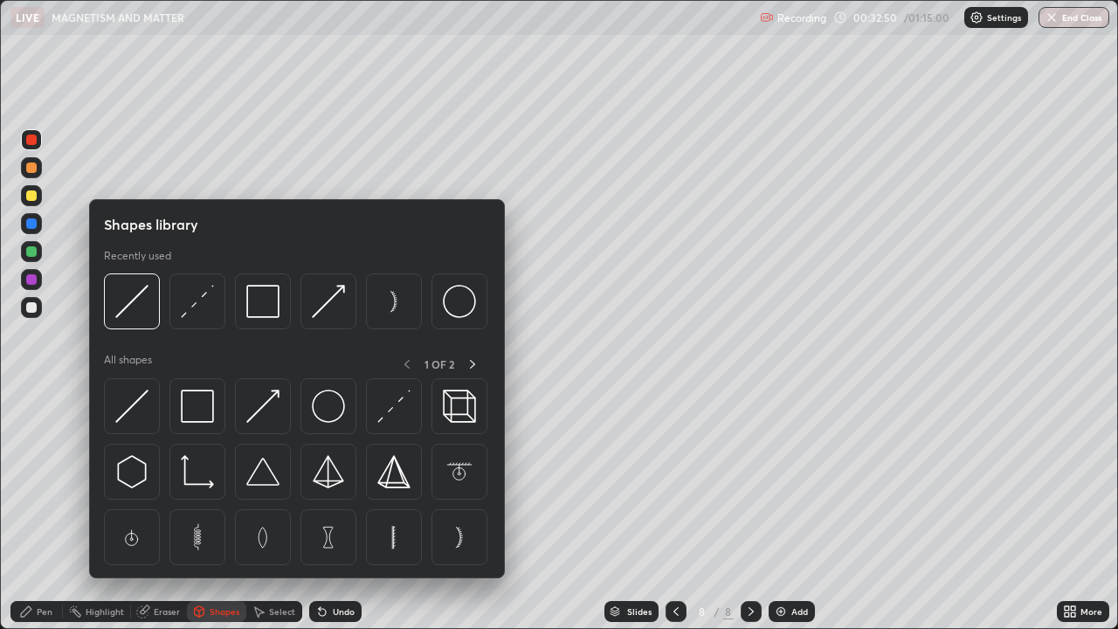
click at [137, 405] on img at bounding box center [131, 406] width 33 height 33
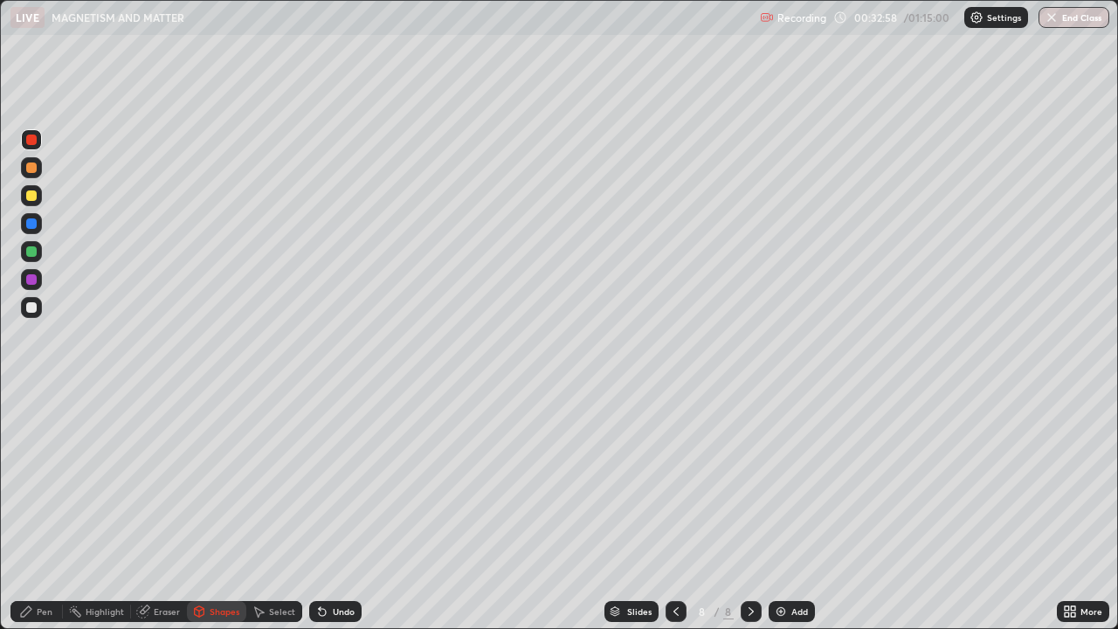
click at [45, 480] on div "Pen" at bounding box center [36, 611] width 52 height 21
click at [33, 304] on div at bounding box center [31, 307] width 10 height 10
click at [218, 480] on div "Shapes" at bounding box center [225, 611] width 30 height 9
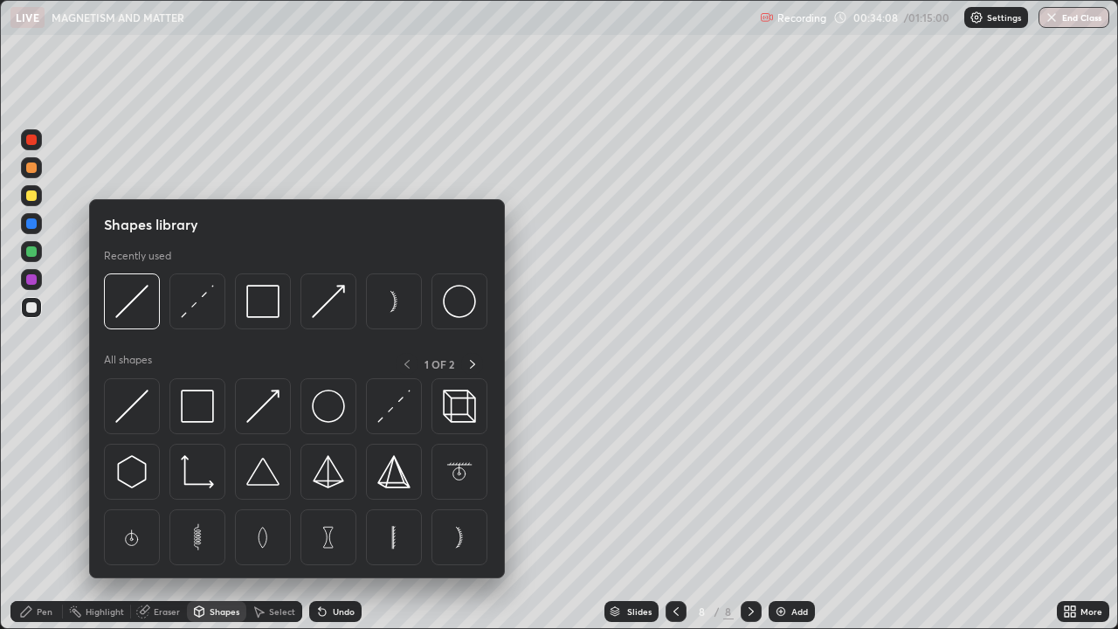
click at [146, 404] on img at bounding box center [131, 406] width 33 height 33
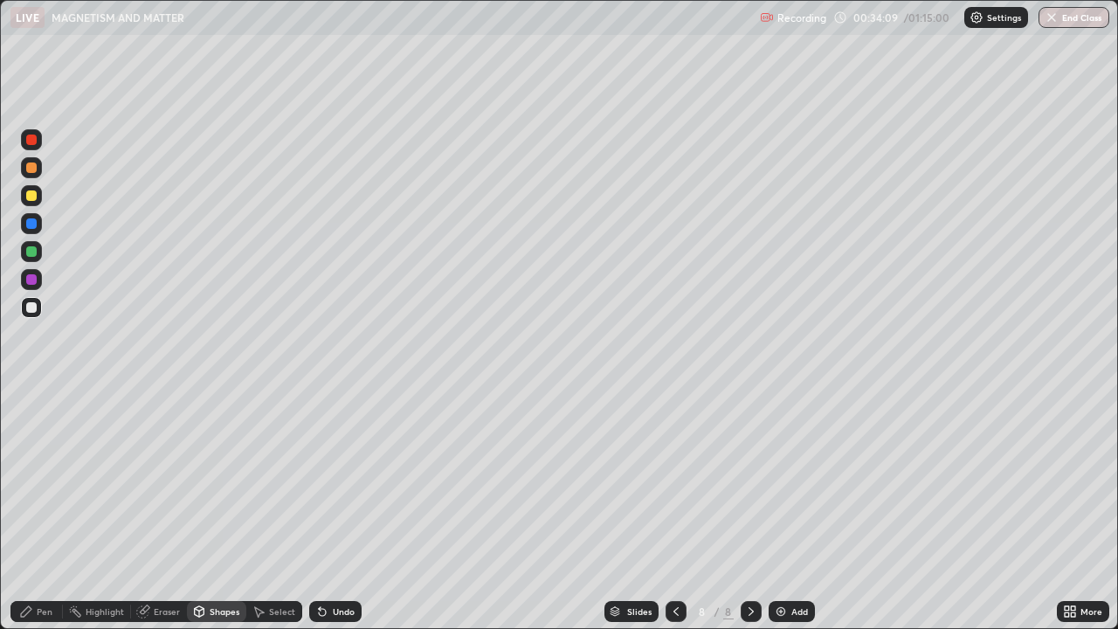
click at [225, 480] on div "Shapes" at bounding box center [216, 611] width 59 height 21
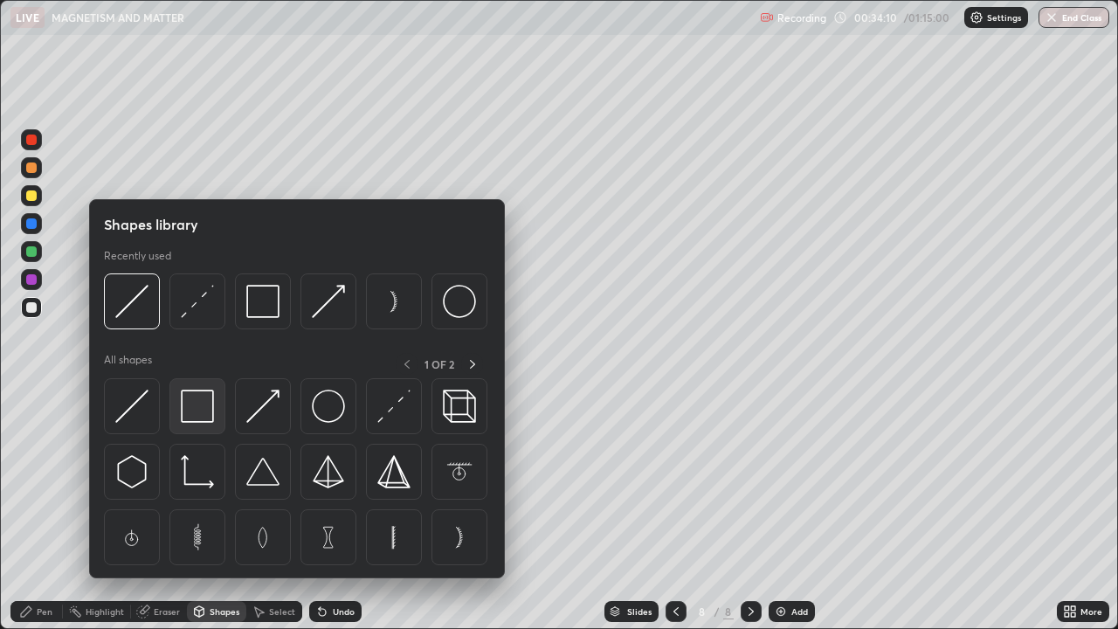
click at [218, 405] on div at bounding box center [197, 406] width 56 height 56
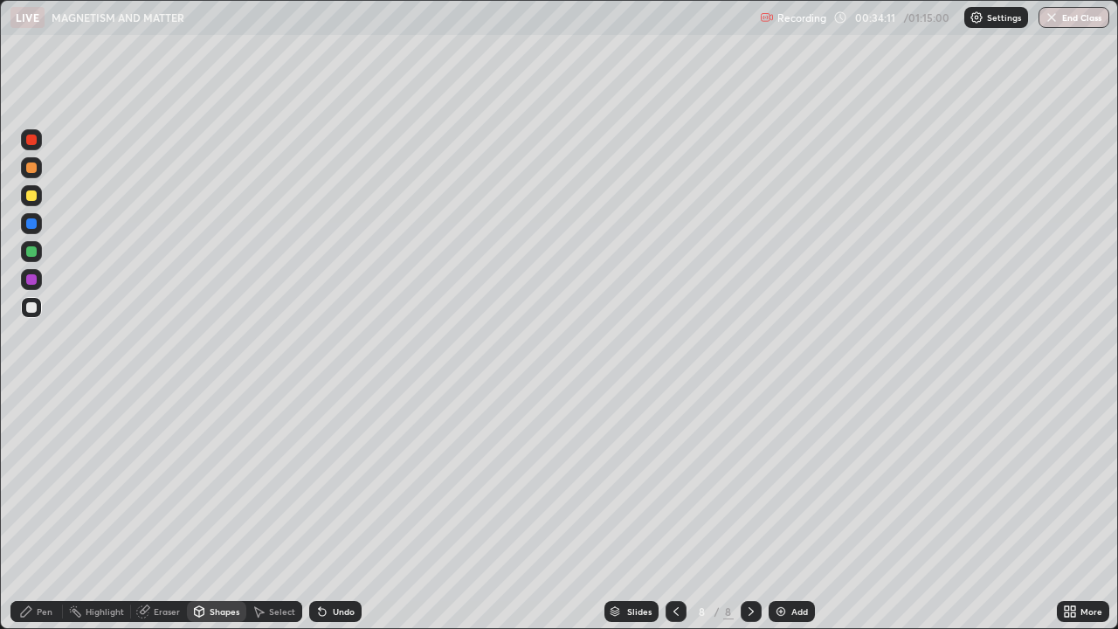
click at [38, 195] on div at bounding box center [31, 195] width 21 height 21
click at [349, 480] on div "Undo" at bounding box center [344, 611] width 22 height 9
click at [231, 480] on div "Shapes" at bounding box center [216, 611] width 59 height 21
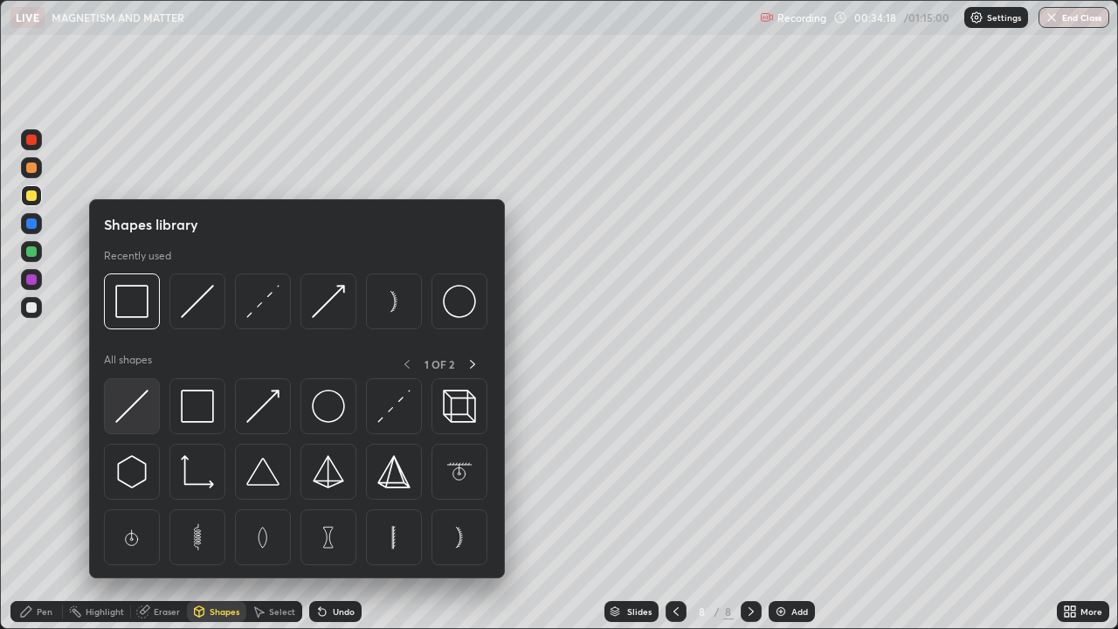
click at [149, 398] on img at bounding box center [131, 406] width 33 height 33
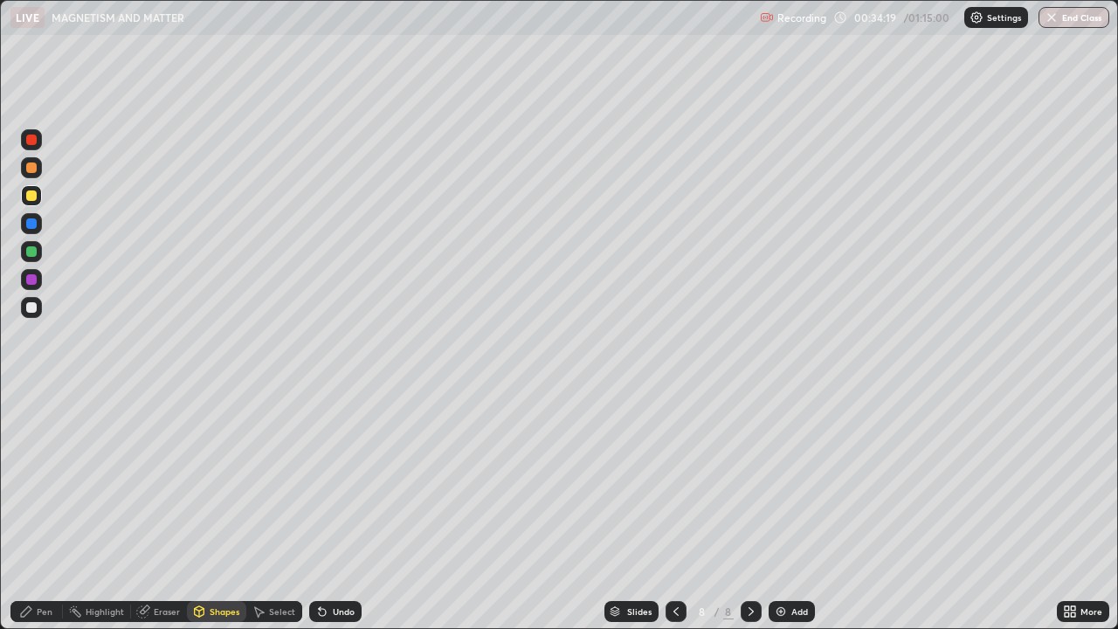
click at [33, 143] on div at bounding box center [31, 140] width 10 height 10
click at [212, 480] on div "Shapes" at bounding box center [225, 611] width 30 height 9
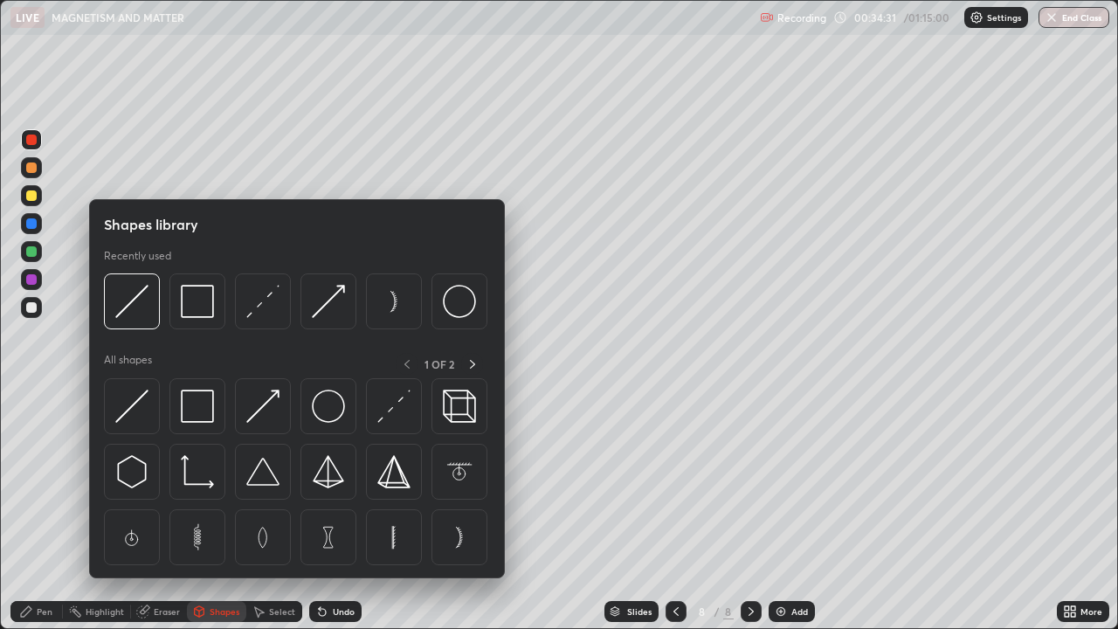
click at [141, 404] on img at bounding box center [131, 406] width 33 height 33
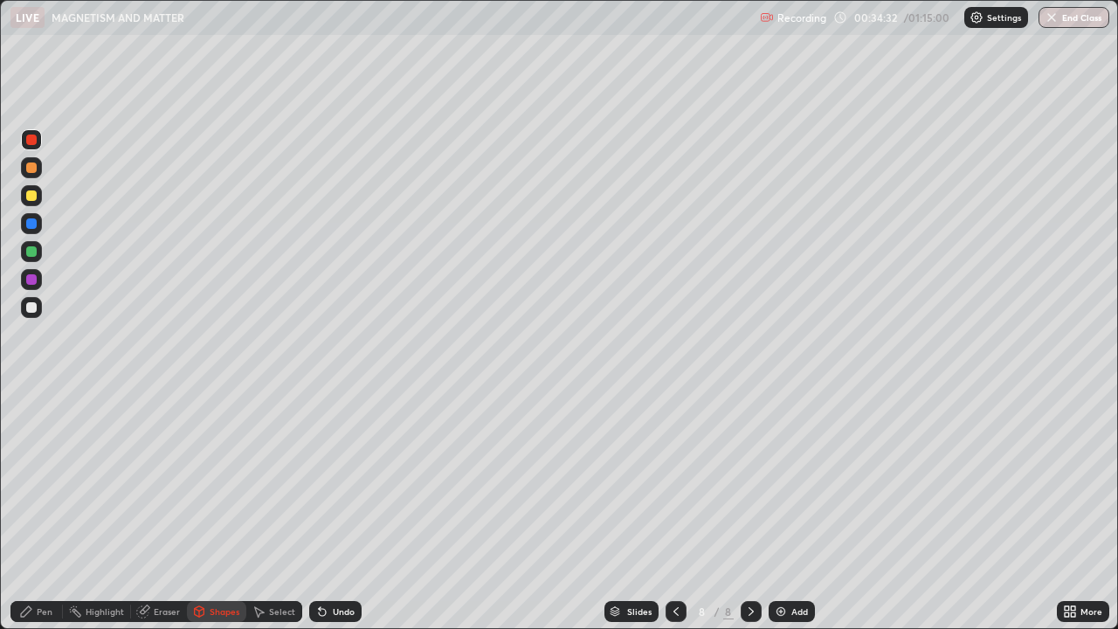
click at [35, 253] on div at bounding box center [31, 251] width 10 height 10
click at [42, 480] on div "Pen" at bounding box center [36, 611] width 52 height 21
click at [221, 480] on div "Shapes" at bounding box center [225, 611] width 30 height 9
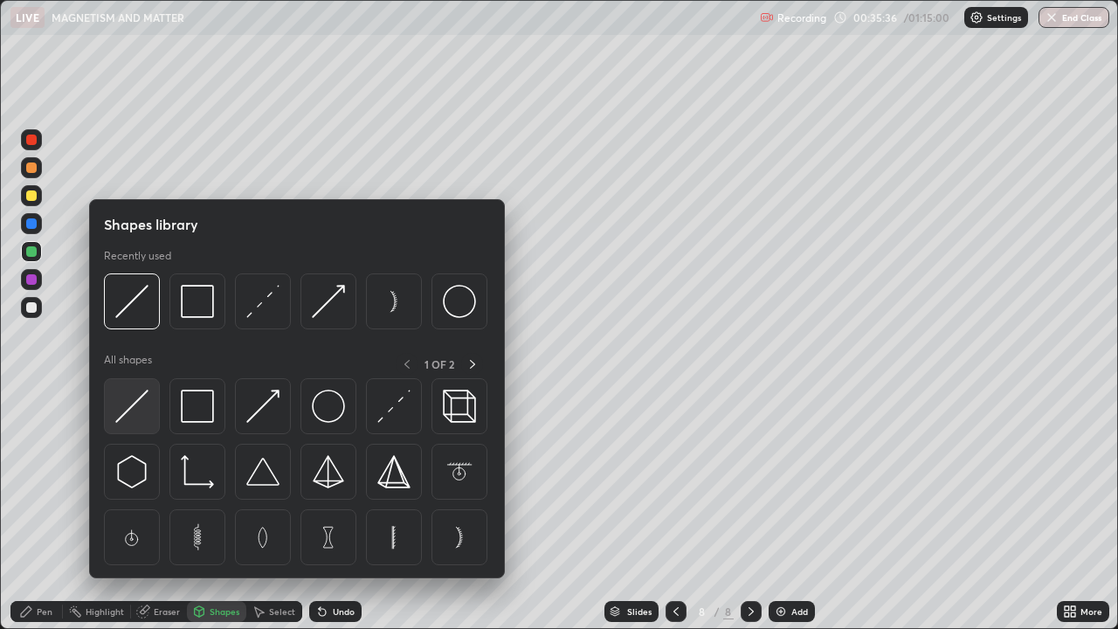
click at [146, 404] on img at bounding box center [131, 406] width 33 height 33
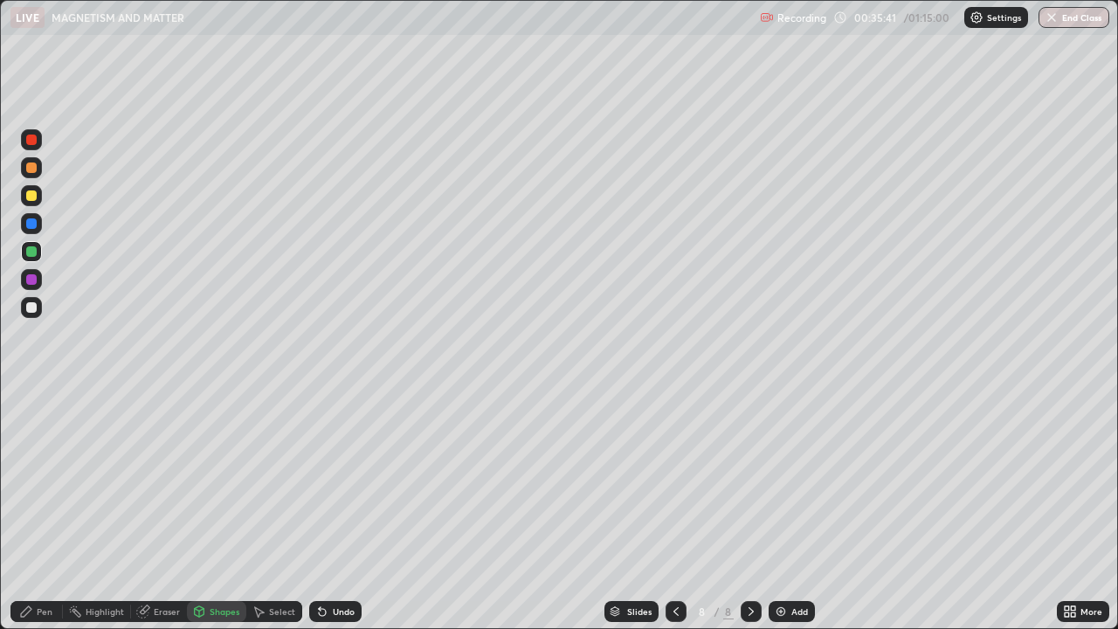
click at [47, 480] on div "Pen" at bounding box center [36, 611] width 52 height 21
click at [224, 480] on div "Shapes" at bounding box center [216, 611] width 59 height 21
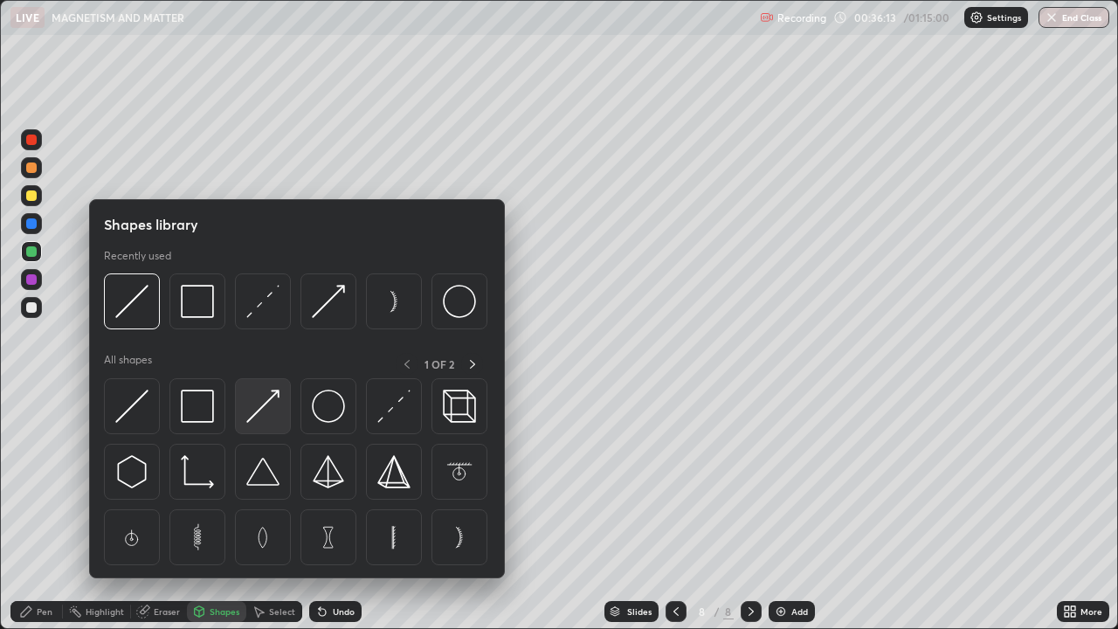
click at [257, 409] on img at bounding box center [262, 406] width 33 height 33
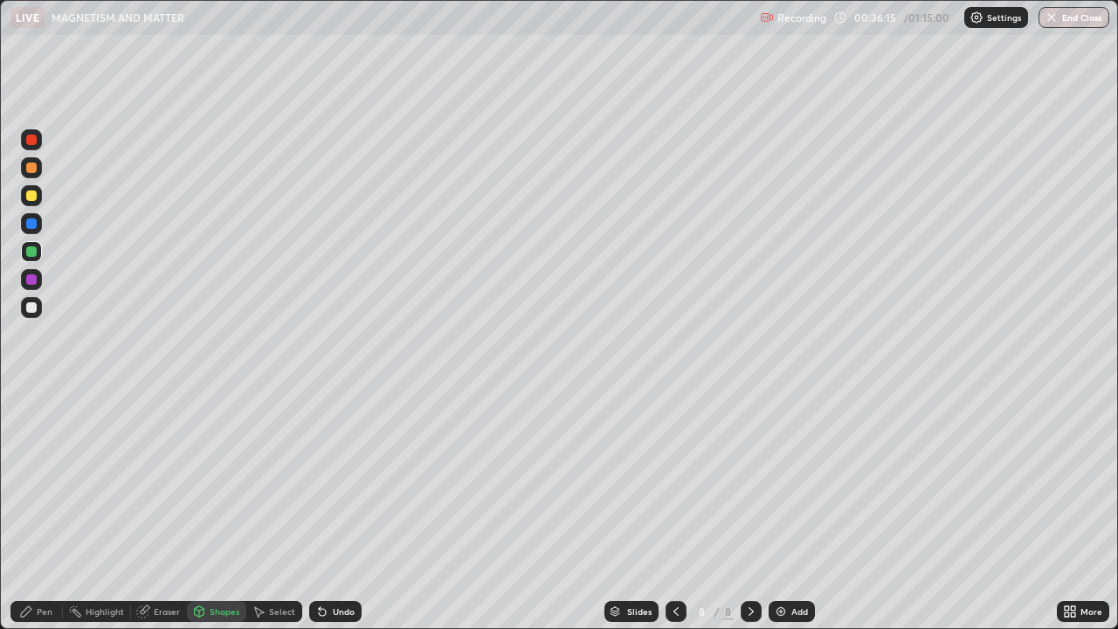
click at [43, 480] on div "Pen" at bounding box center [36, 611] width 52 height 21
click at [34, 281] on div at bounding box center [31, 279] width 10 height 10
click at [211, 480] on div "Shapes" at bounding box center [225, 611] width 30 height 9
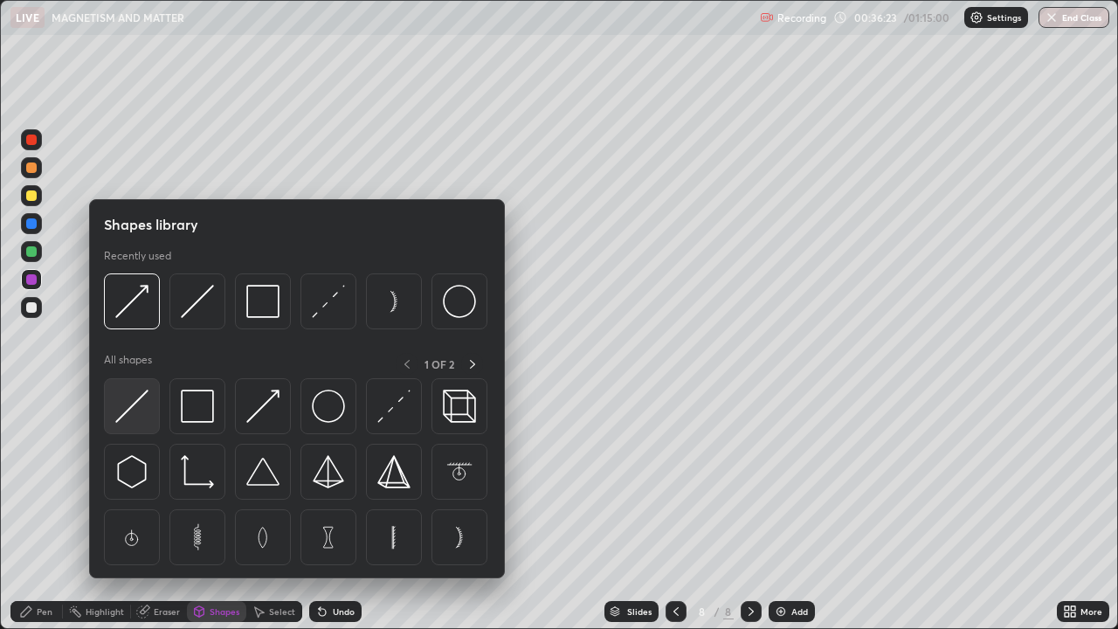
click at [146, 405] on img at bounding box center [131, 406] width 33 height 33
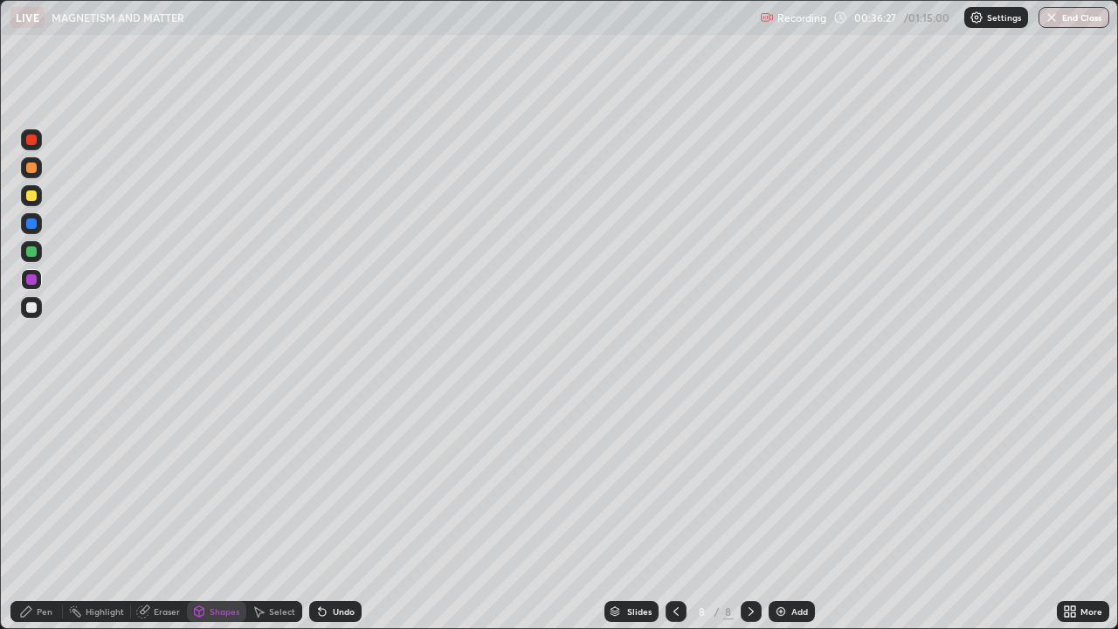
click at [41, 480] on div "Pen" at bounding box center [45, 611] width 16 height 9
click at [795, 480] on div "Add" at bounding box center [799, 611] width 17 height 9
click at [32, 307] on div at bounding box center [31, 307] width 10 height 10
click at [227, 480] on div "Shapes" at bounding box center [225, 611] width 30 height 9
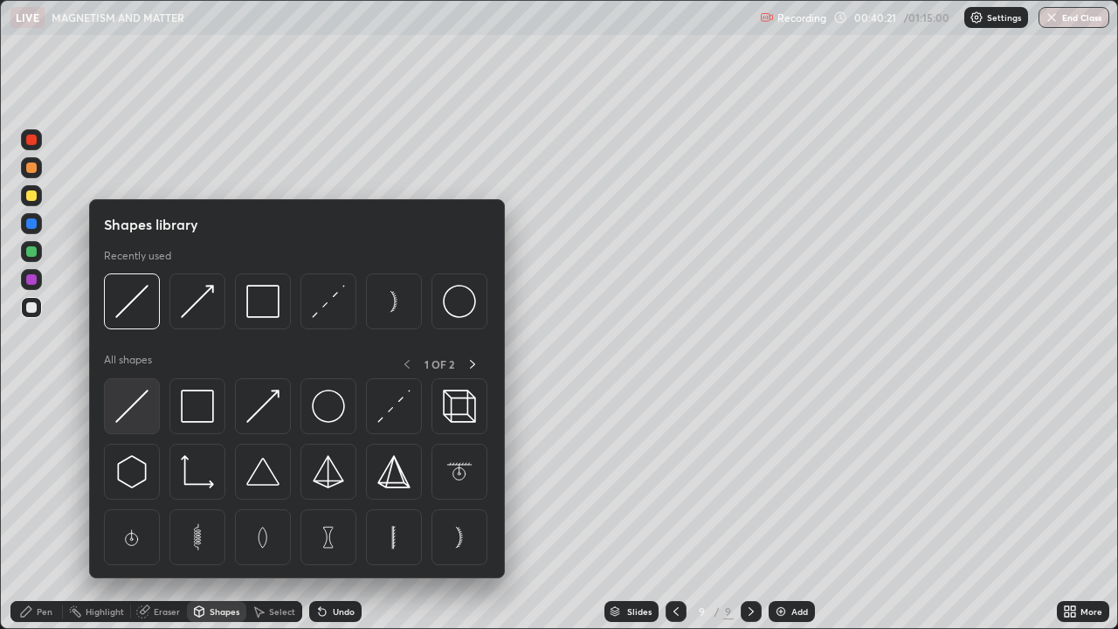
click at [142, 402] on img at bounding box center [131, 406] width 33 height 33
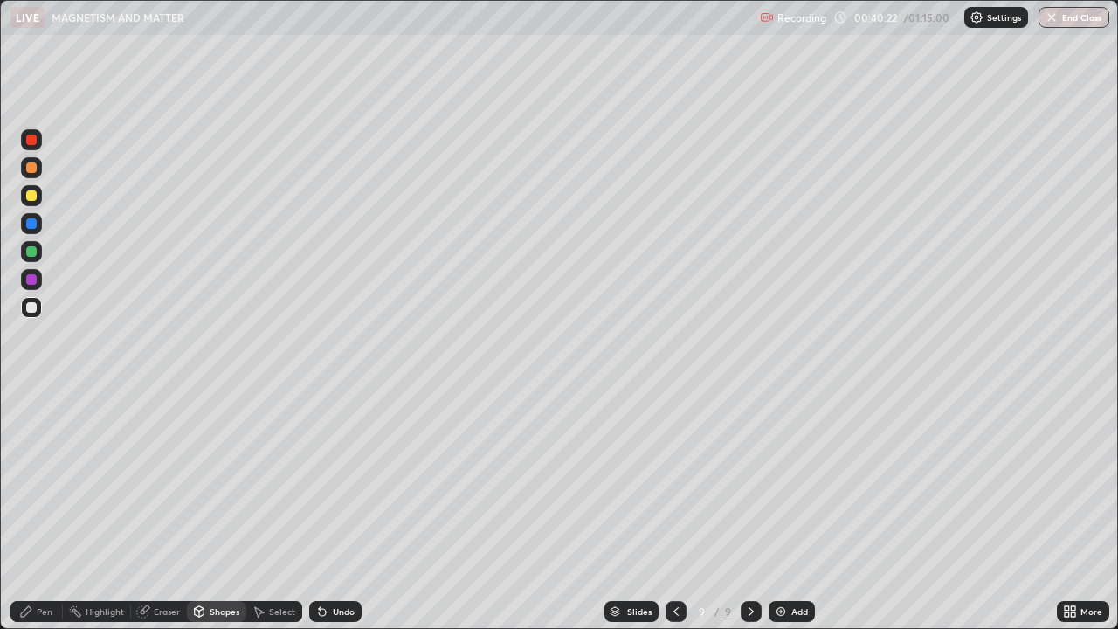
click at [32, 224] on div at bounding box center [31, 223] width 10 height 10
click at [342, 480] on div "Undo" at bounding box center [335, 611] width 52 height 21
click at [199, 480] on icon at bounding box center [199, 614] width 0 height 6
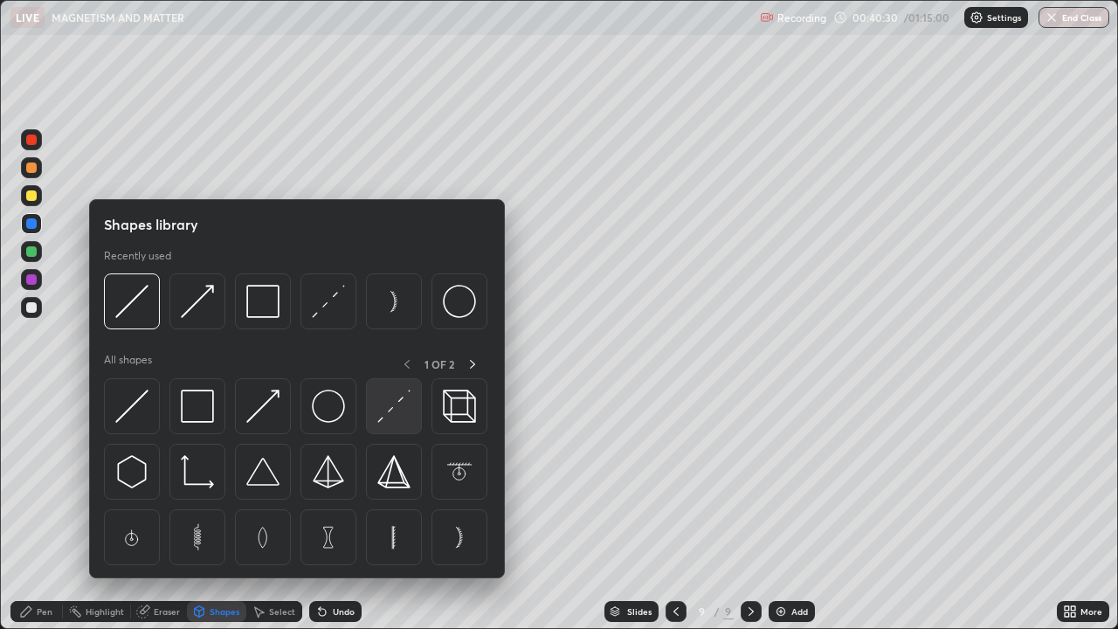
click at [402, 411] on img at bounding box center [393, 406] width 33 height 33
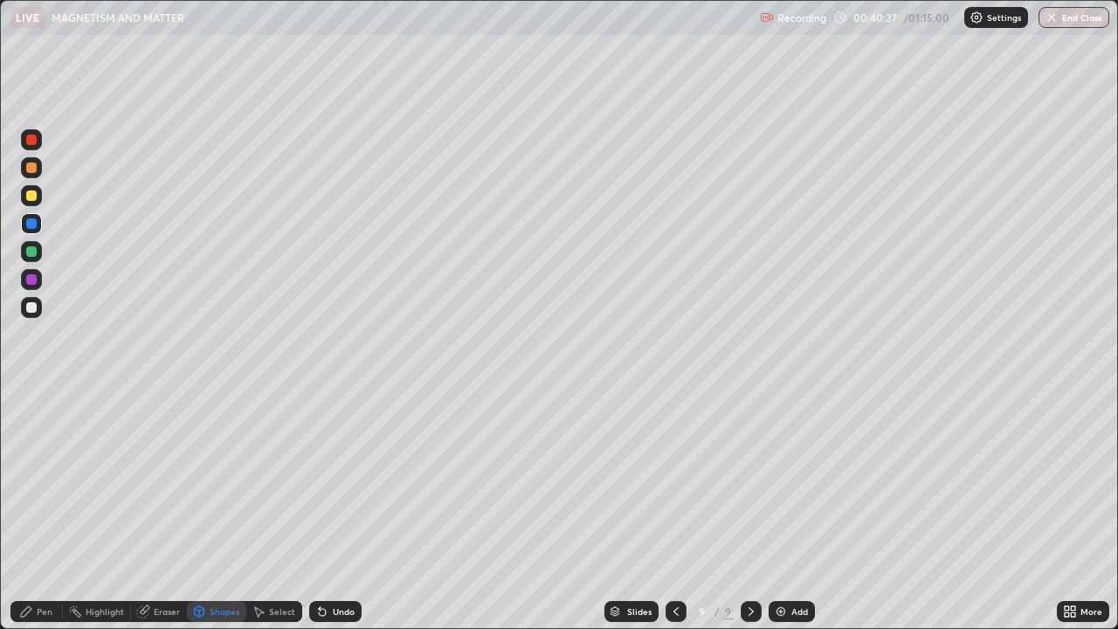
click at [211, 480] on div "Shapes" at bounding box center [225, 611] width 30 height 9
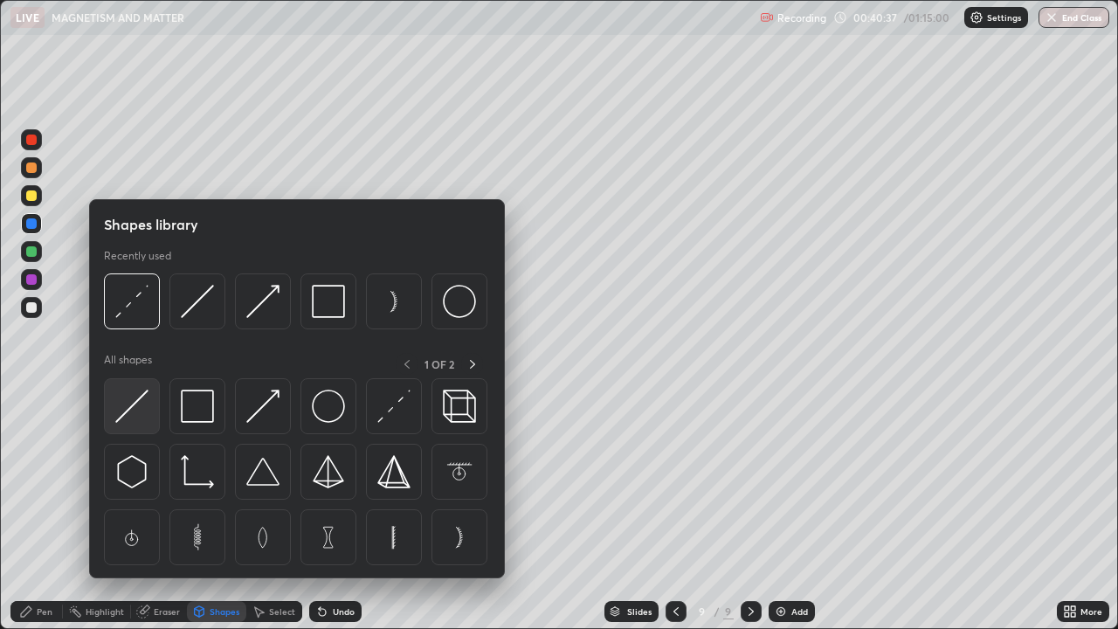
click at [133, 409] on img at bounding box center [131, 406] width 33 height 33
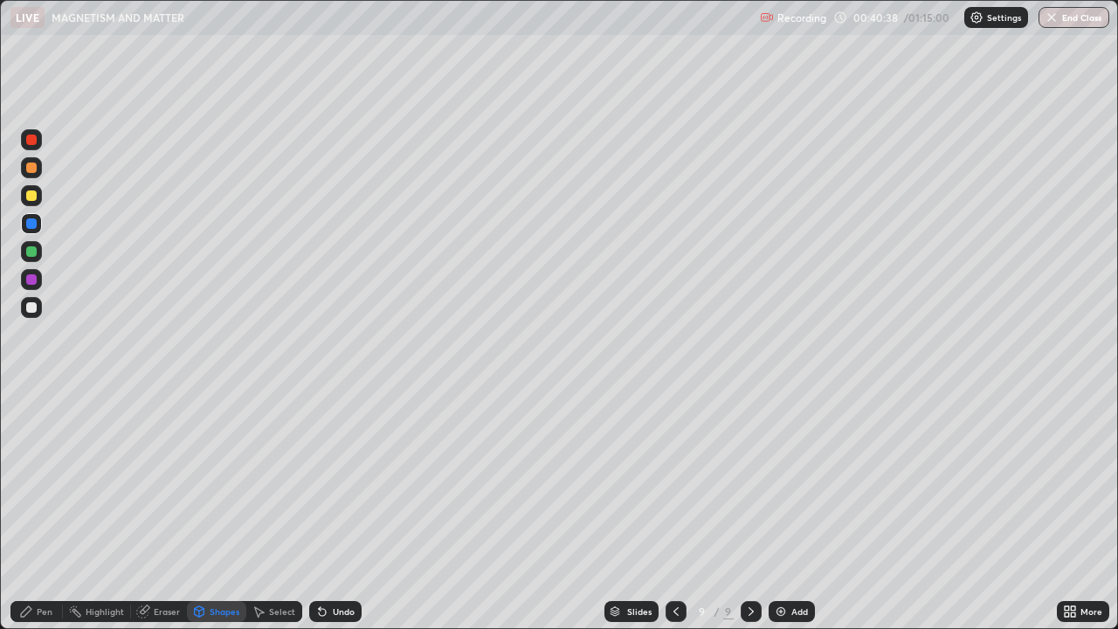
click at [31, 203] on div at bounding box center [31, 195] width 21 height 21
click at [32, 197] on div at bounding box center [31, 195] width 10 height 10
click at [42, 480] on div "Pen" at bounding box center [45, 611] width 16 height 9
click at [338, 480] on div "Undo" at bounding box center [344, 611] width 22 height 9
click at [227, 480] on div "Shapes" at bounding box center [225, 611] width 30 height 9
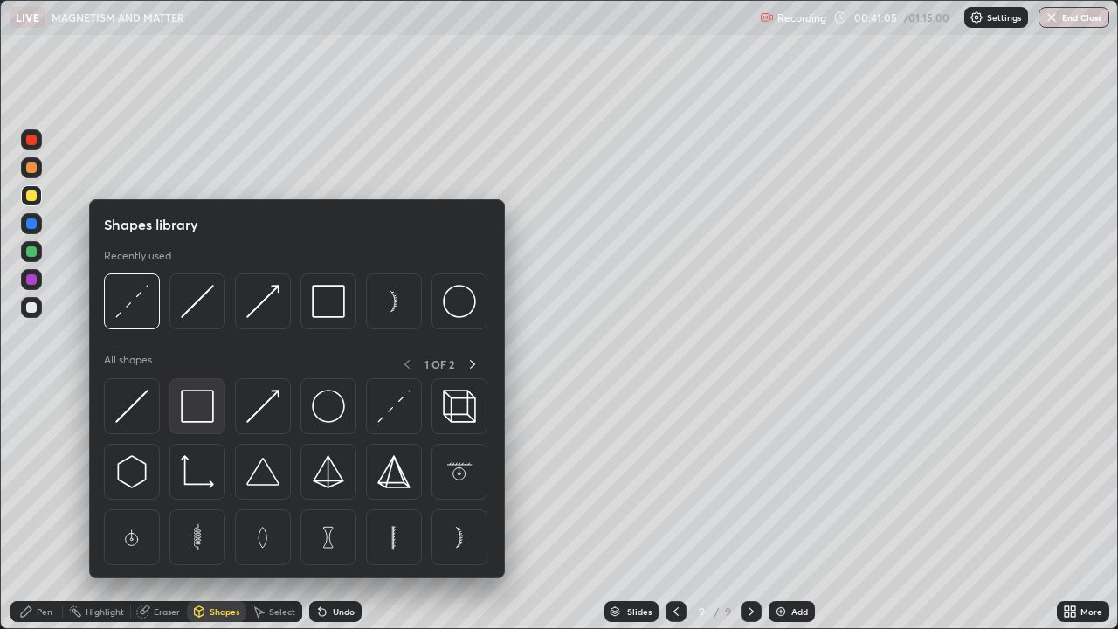
click at [195, 407] on img at bounding box center [197, 406] width 33 height 33
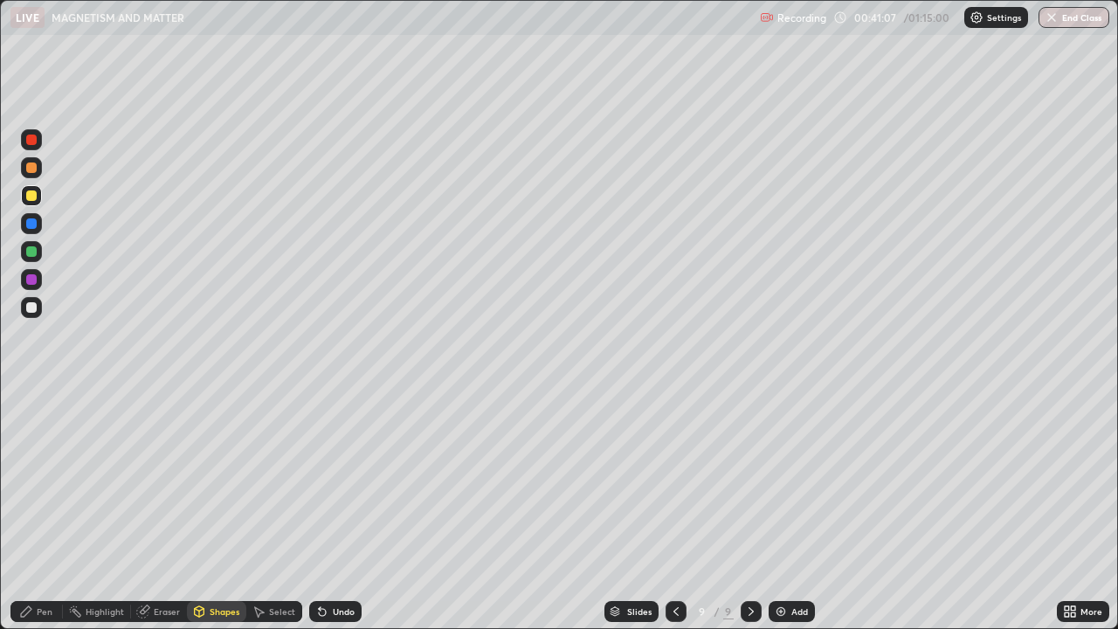
click at [34, 480] on div "Pen" at bounding box center [36, 611] width 52 height 21
click at [210, 480] on div "Shapes" at bounding box center [225, 611] width 30 height 9
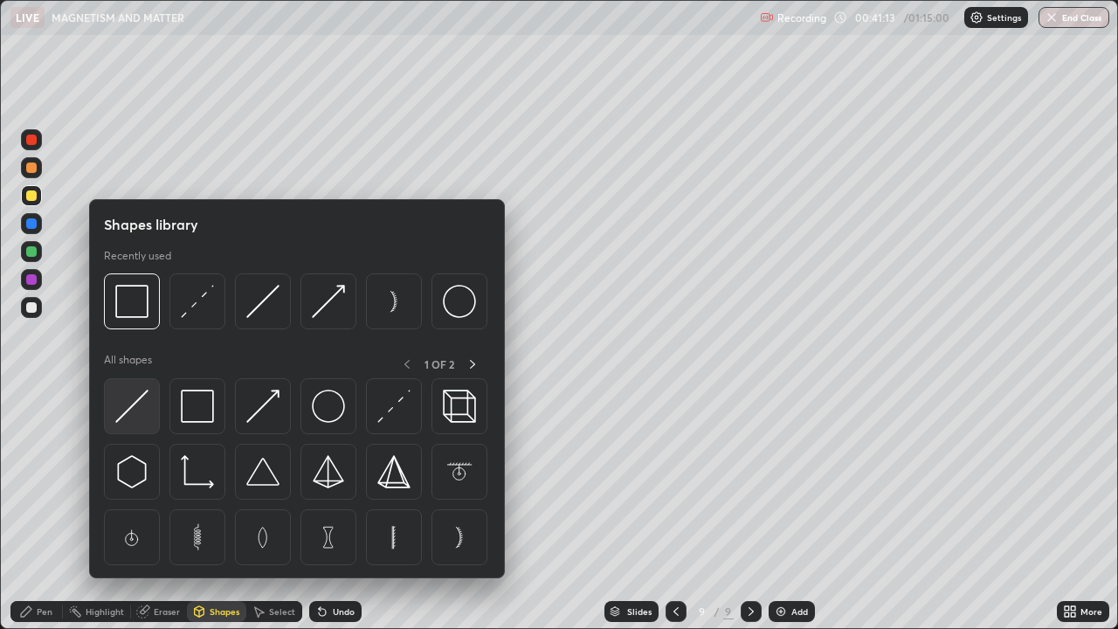
click at [135, 410] on img at bounding box center [131, 406] width 33 height 33
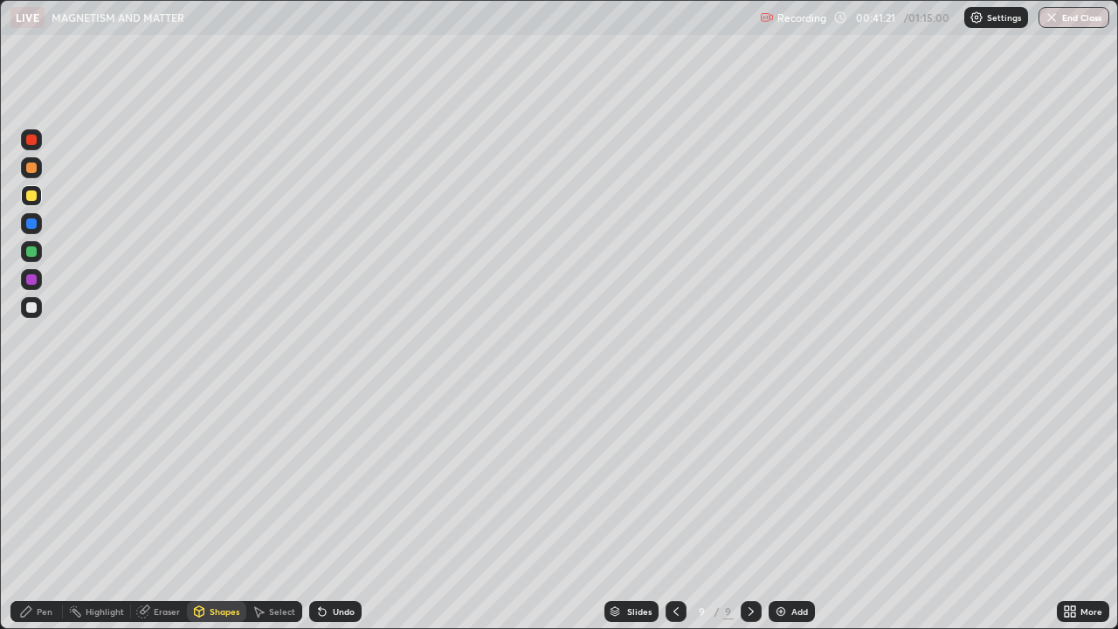
click at [220, 480] on div "Shapes" at bounding box center [225, 611] width 30 height 9
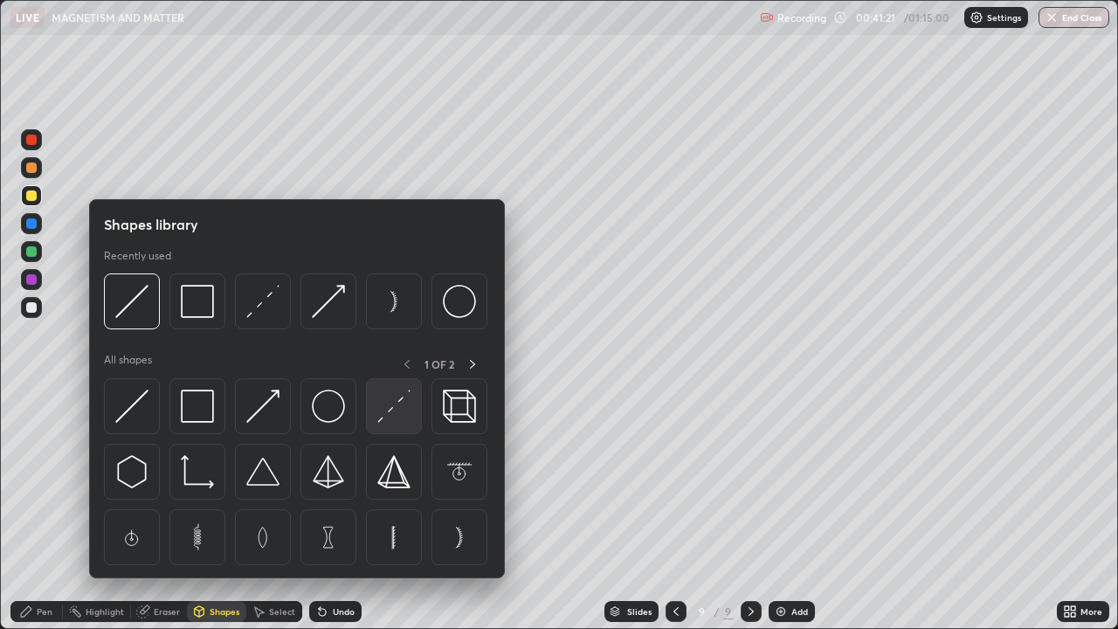
click at [392, 409] on img at bounding box center [393, 406] width 33 height 33
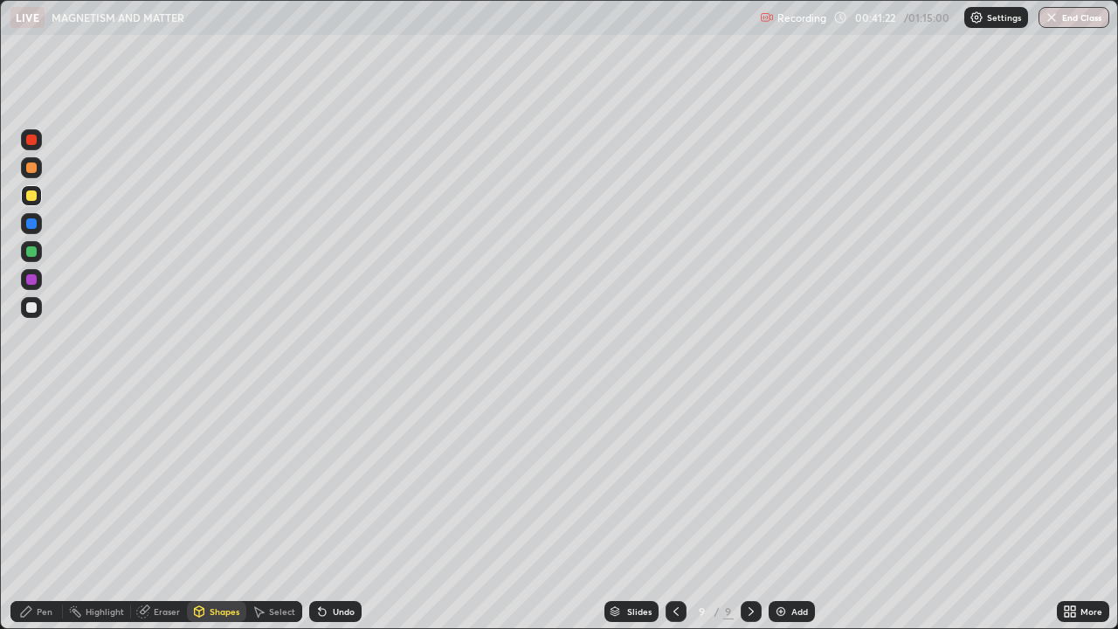
click at [35, 142] on div at bounding box center [31, 140] width 10 height 10
click at [341, 480] on div "Undo" at bounding box center [344, 611] width 22 height 9
click at [220, 480] on div "Shapes" at bounding box center [225, 611] width 30 height 9
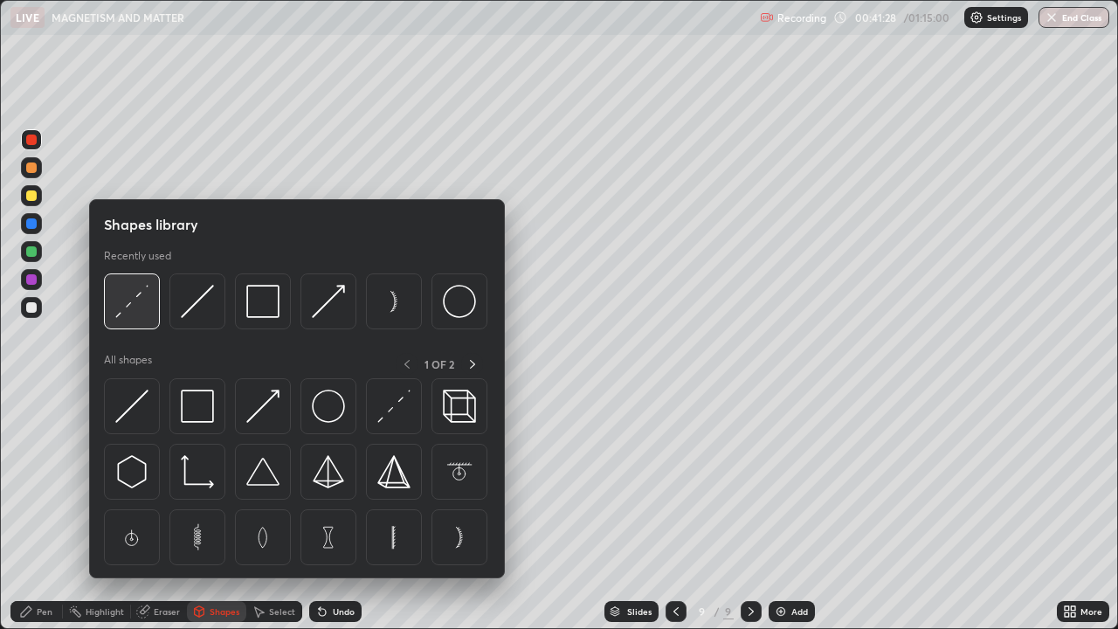
click at [139, 301] on img at bounding box center [131, 301] width 33 height 33
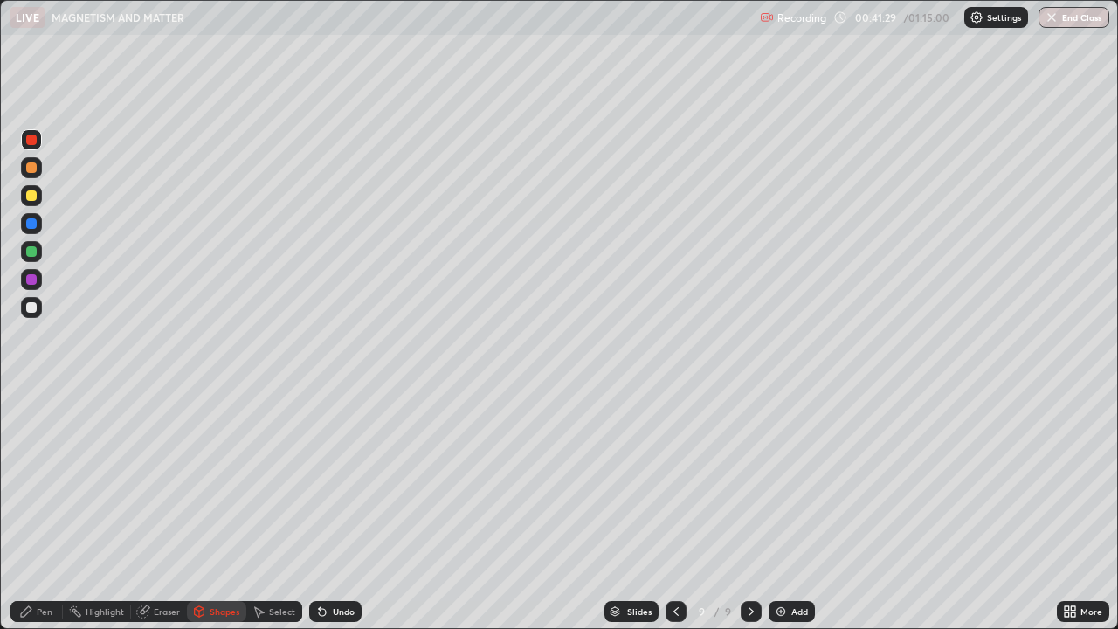
click at [38, 195] on div at bounding box center [31, 195] width 21 height 21
click at [214, 480] on div "Shapes" at bounding box center [225, 611] width 30 height 9
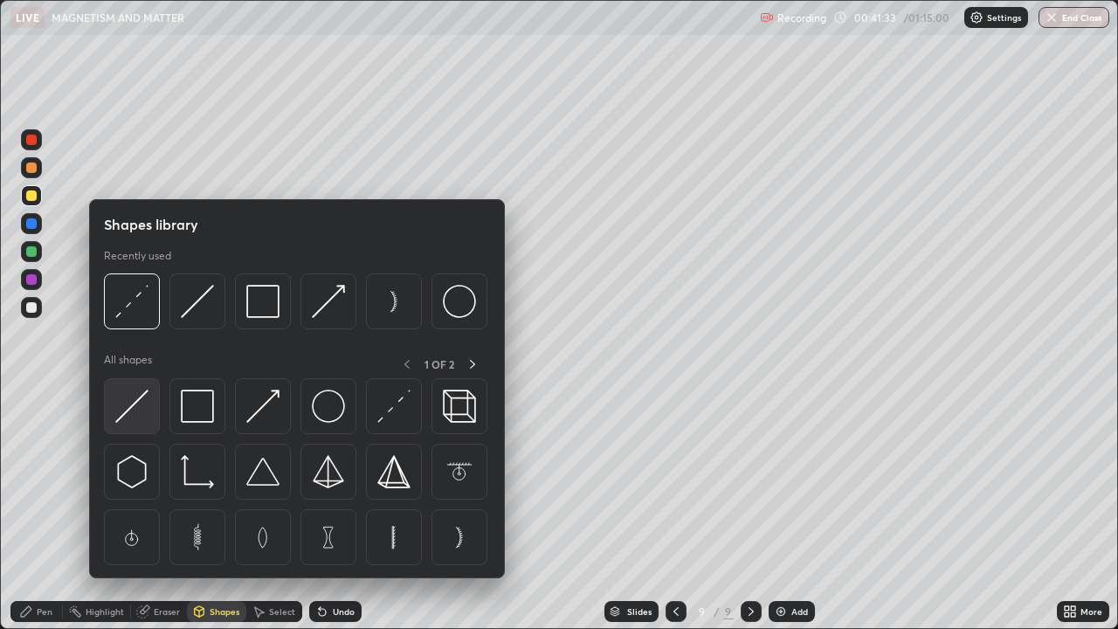
click at [139, 397] on img at bounding box center [131, 406] width 33 height 33
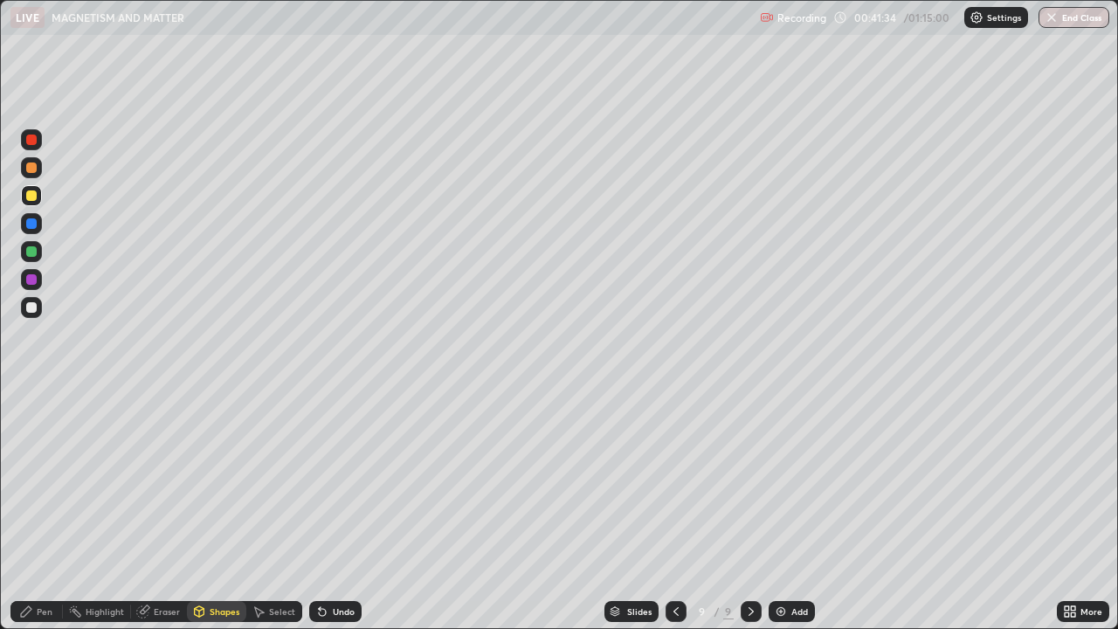
click at [41, 197] on div at bounding box center [31, 195] width 21 height 21
click at [34, 309] on div at bounding box center [31, 307] width 10 height 10
click at [48, 480] on div "Pen" at bounding box center [45, 611] width 16 height 9
click at [221, 480] on div "Shapes" at bounding box center [225, 611] width 30 height 9
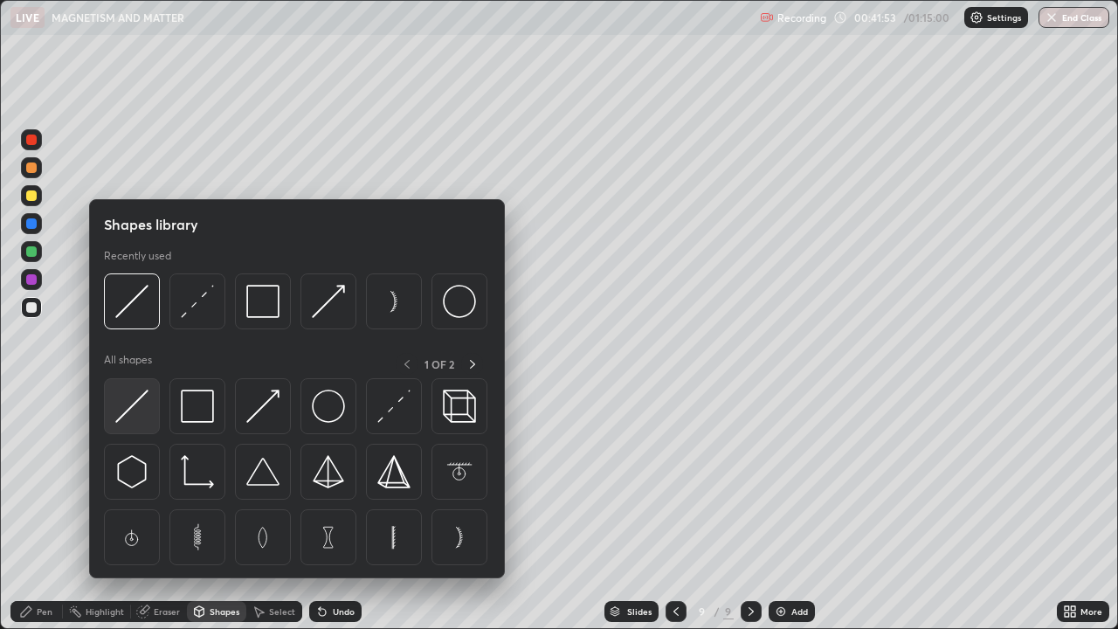
click at [138, 406] on img at bounding box center [131, 406] width 33 height 33
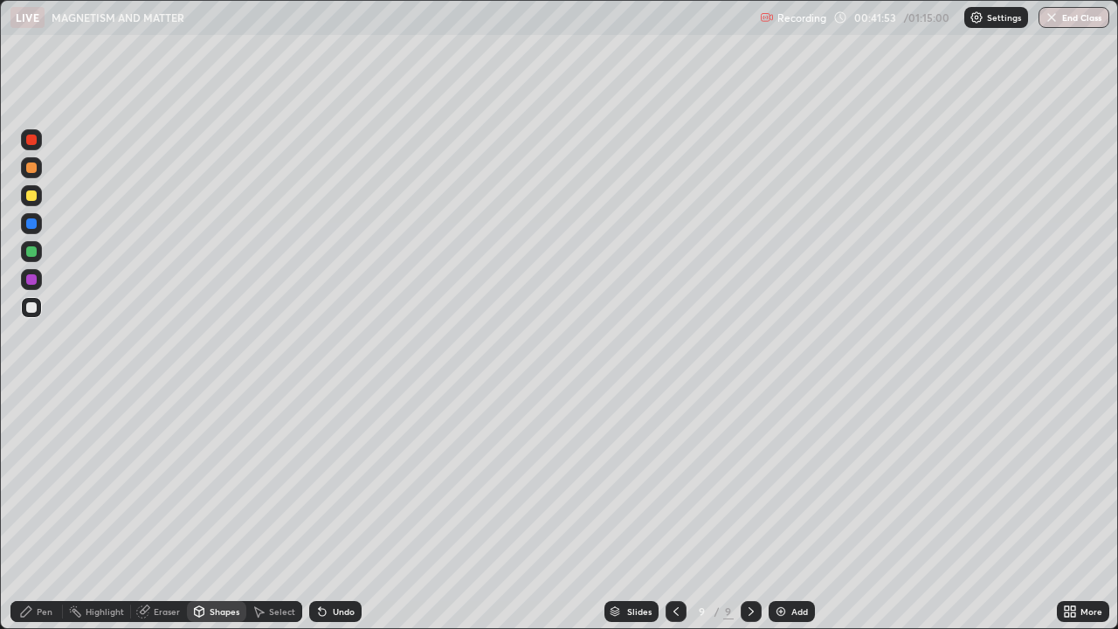
click at [38, 197] on div at bounding box center [31, 195] width 21 height 21
click at [42, 480] on div "Pen" at bounding box center [45, 611] width 16 height 9
click at [34, 252] on div at bounding box center [31, 251] width 10 height 10
click at [206, 480] on div "Shapes" at bounding box center [216, 611] width 59 height 21
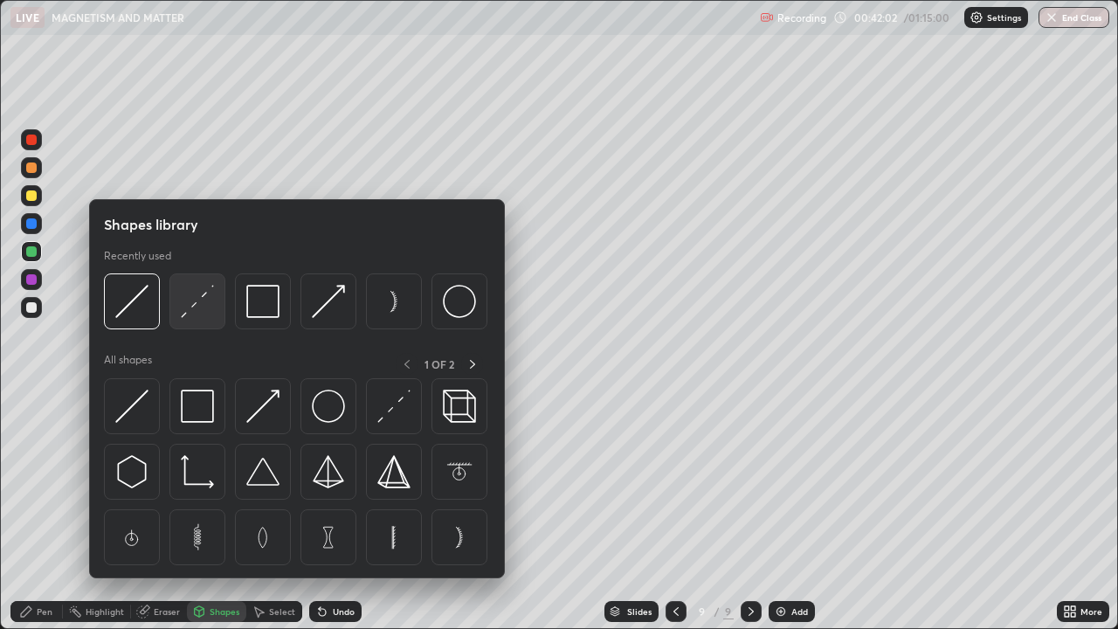
click at [199, 303] on img at bounding box center [197, 301] width 33 height 33
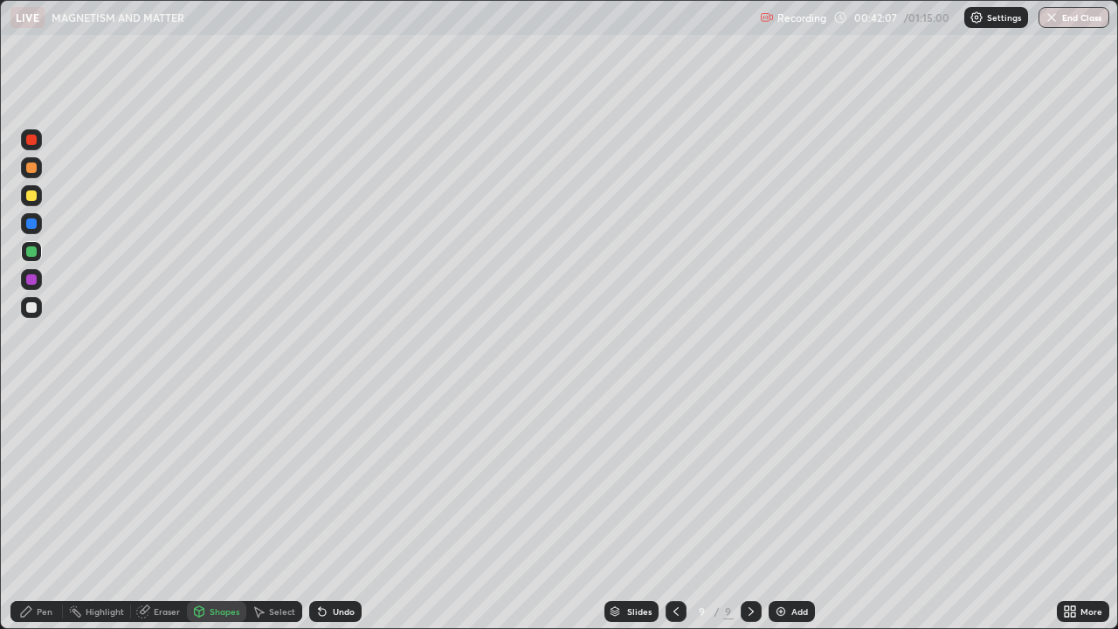
click at [341, 480] on div "Undo" at bounding box center [344, 611] width 22 height 9
click at [220, 480] on div "Shapes" at bounding box center [216, 611] width 59 height 21
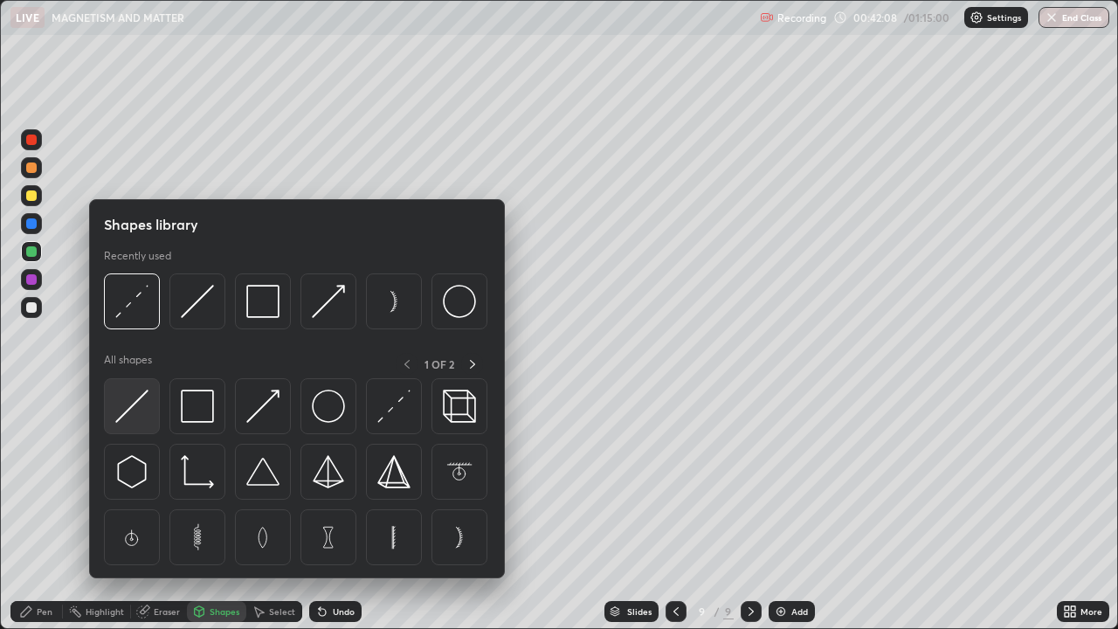
click at [140, 406] on img at bounding box center [131, 406] width 33 height 33
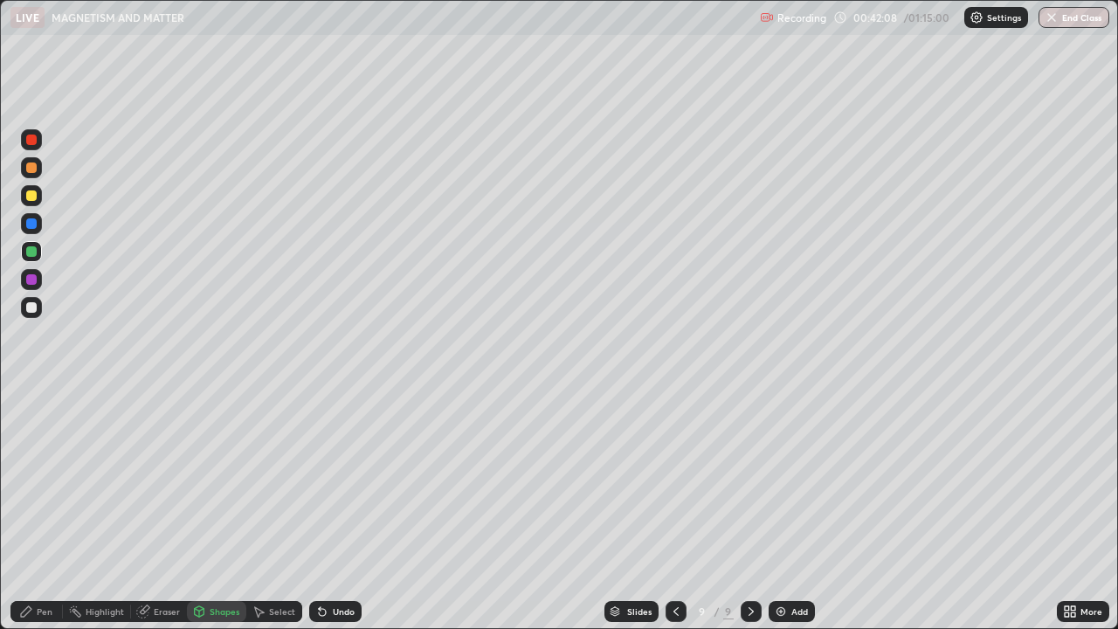
click at [38, 199] on div at bounding box center [31, 195] width 21 height 21
click at [344, 480] on div "Undo" at bounding box center [344, 611] width 22 height 9
click at [35, 277] on div at bounding box center [31, 279] width 10 height 10
click at [38, 480] on div "Pen" at bounding box center [36, 611] width 52 height 21
click at [33, 307] on div at bounding box center [31, 307] width 10 height 10
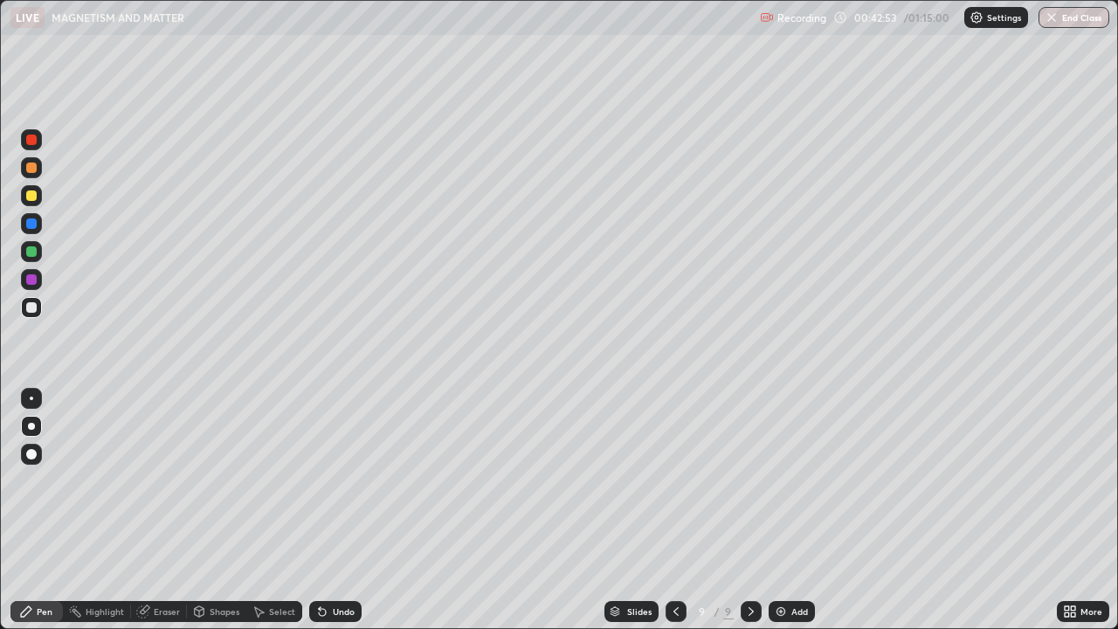
click at [32, 250] on div at bounding box center [31, 251] width 10 height 10
click at [32, 141] on div at bounding box center [31, 140] width 10 height 10
click at [31, 311] on div at bounding box center [31, 307] width 10 height 10
click at [214, 480] on div "Shapes" at bounding box center [216, 611] width 59 height 21
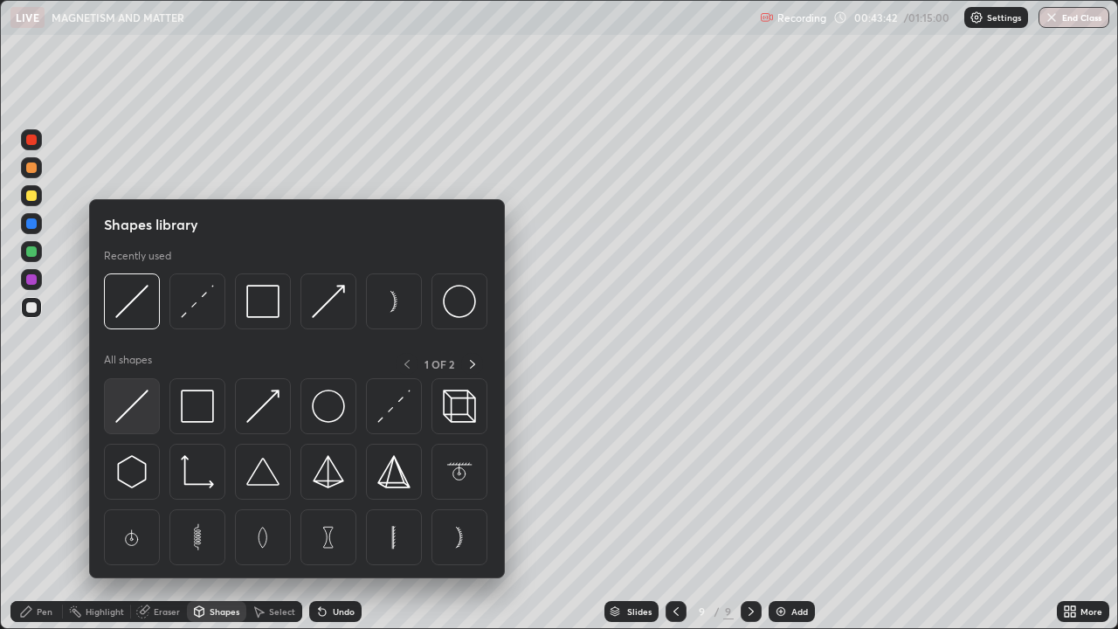
click at [140, 410] on img at bounding box center [131, 406] width 33 height 33
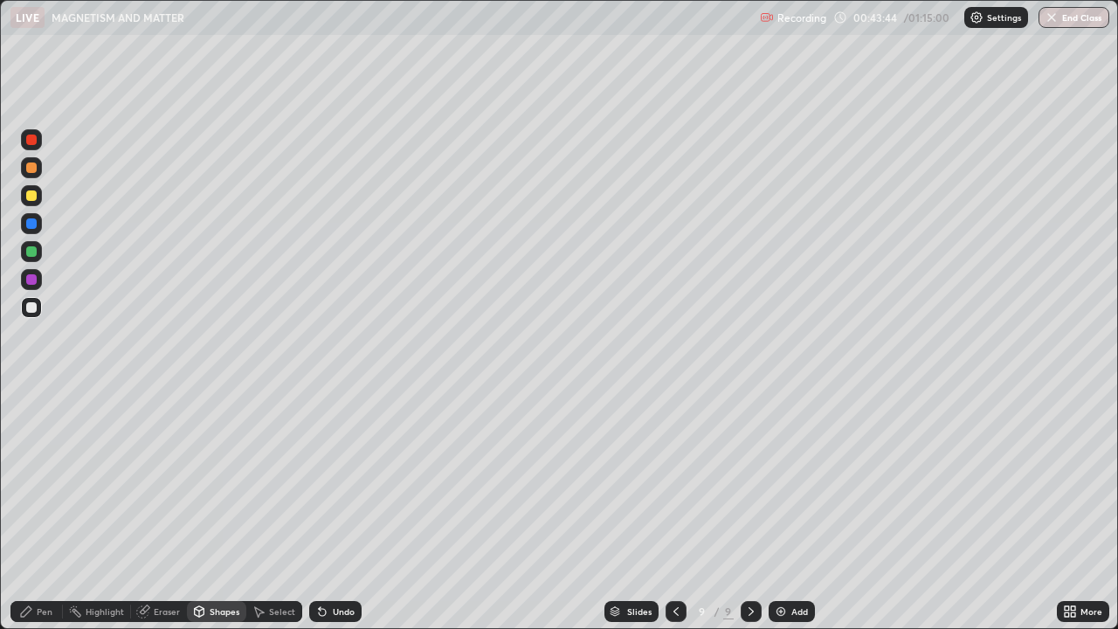
click at [34, 250] on div at bounding box center [31, 251] width 10 height 10
click at [49, 480] on div "Pen" at bounding box center [36, 611] width 52 height 21
click at [30, 197] on div at bounding box center [31, 195] width 10 height 10
click at [342, 480] on div "Undo" at bounding box center [335, 611] width 52 height 21
click at [33, 307] on div at bounding box center [31, 307] width 10 height 10
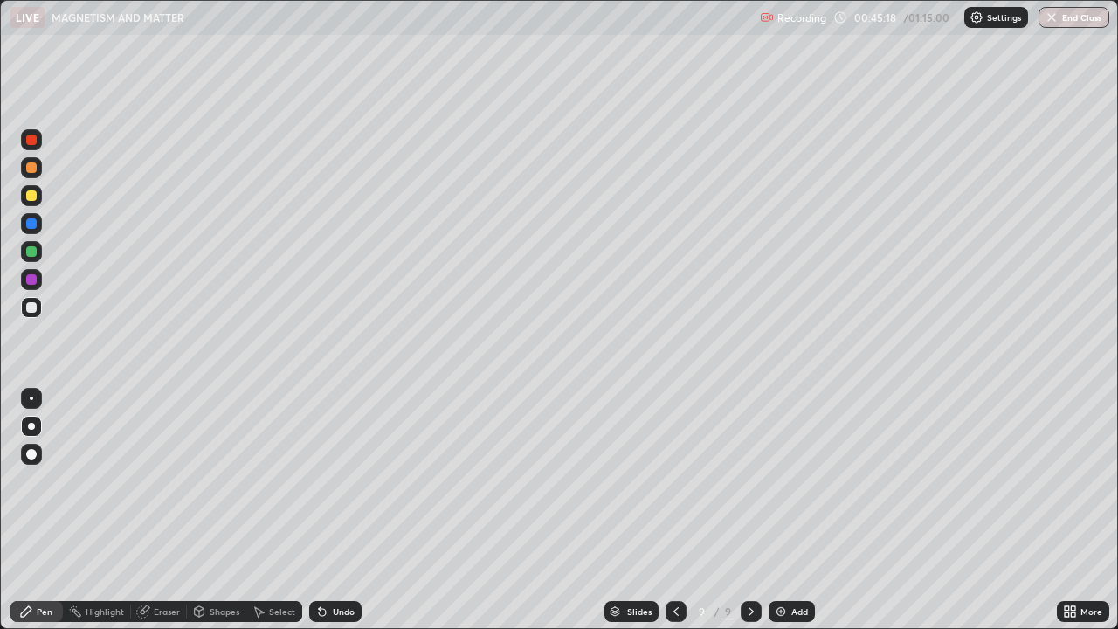
click at [785, 480] on img at bounding box center [781, 611] width 14 height 14
click at [665, 480] on div at bounding box center [675, 611] width 21 height 21
click at [749, 480] on icon at bounding box center [751, 611] width 14 height 14
click at [216, 480] on div "Shapes" at bounding box center [216, 611] width 59 height 21
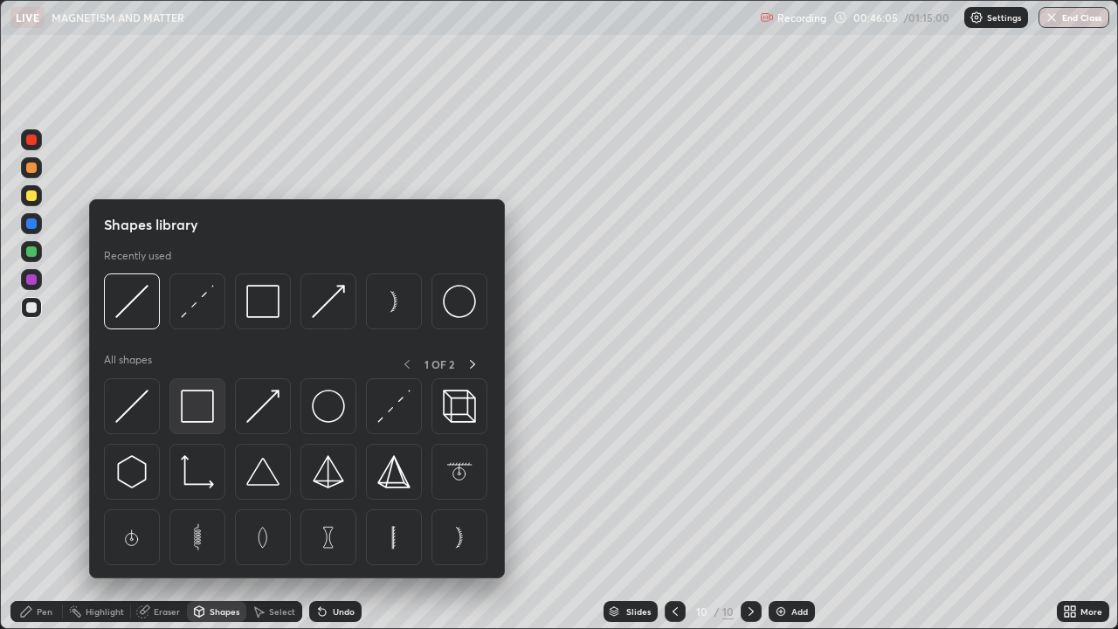
click at [203, 412] on img at bounding box center [197, 406] width 33 height 33
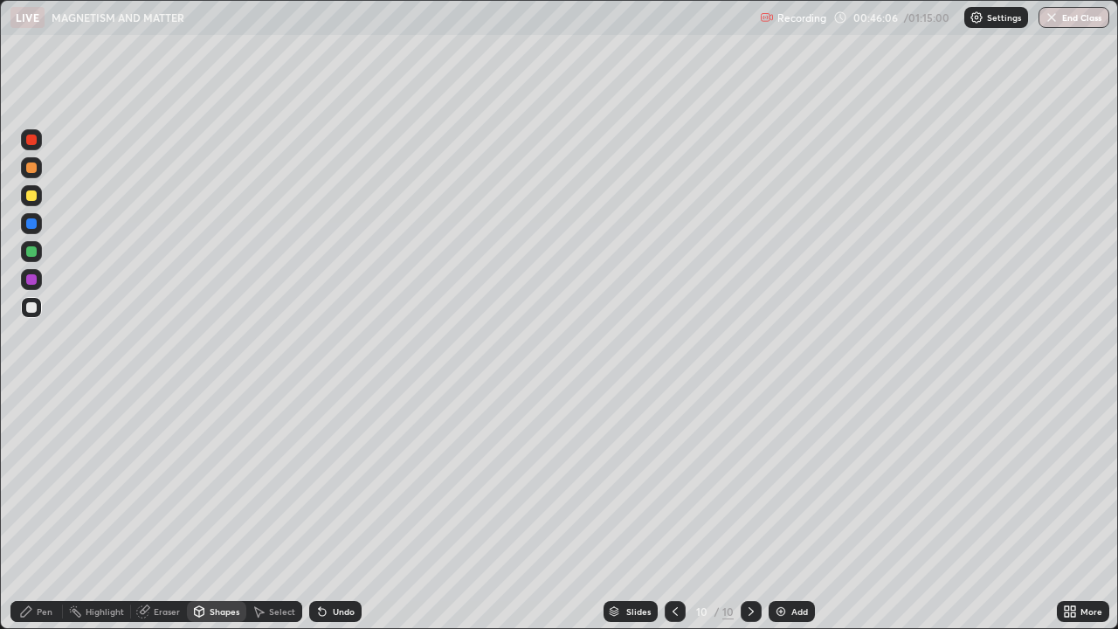
click at [33, 192] on div at bounding box center [31, 195] width 10 height 10
click at [41, 480] on div "Pen" at bounding box center [36, 611] width 52 height 21
click at [35, 311] on div at bounding box center [31, 307] width 10 height 10
click at [212, 480] on div "Shapes" at bounding box center [225, 611] width 30 height 9
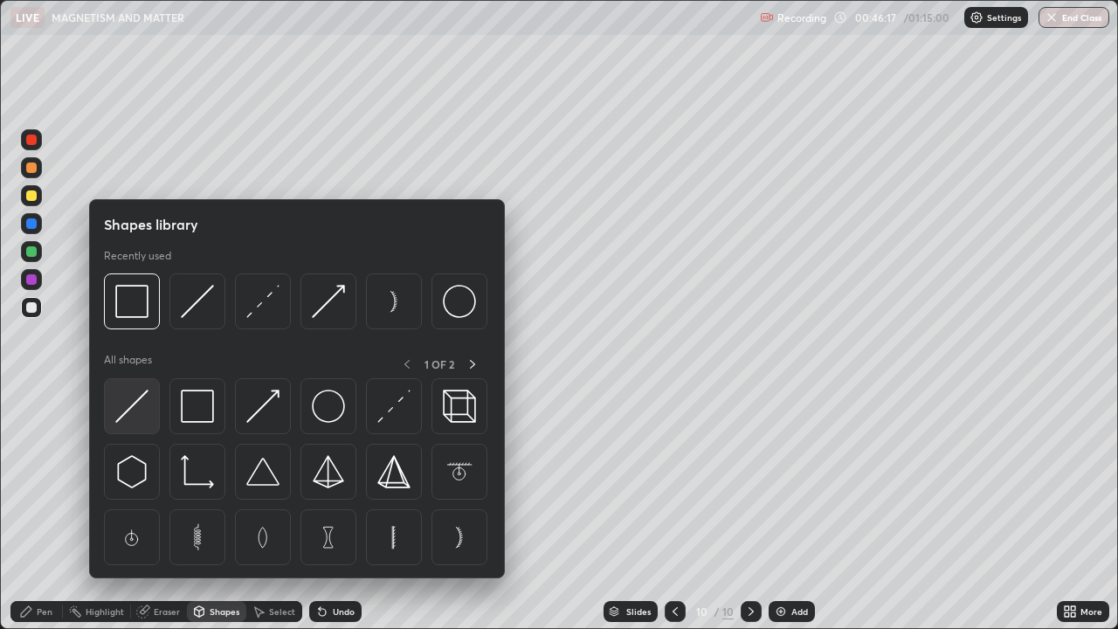
click at [155, 410] on div at bounding box center [132, 406] width 56 height 56
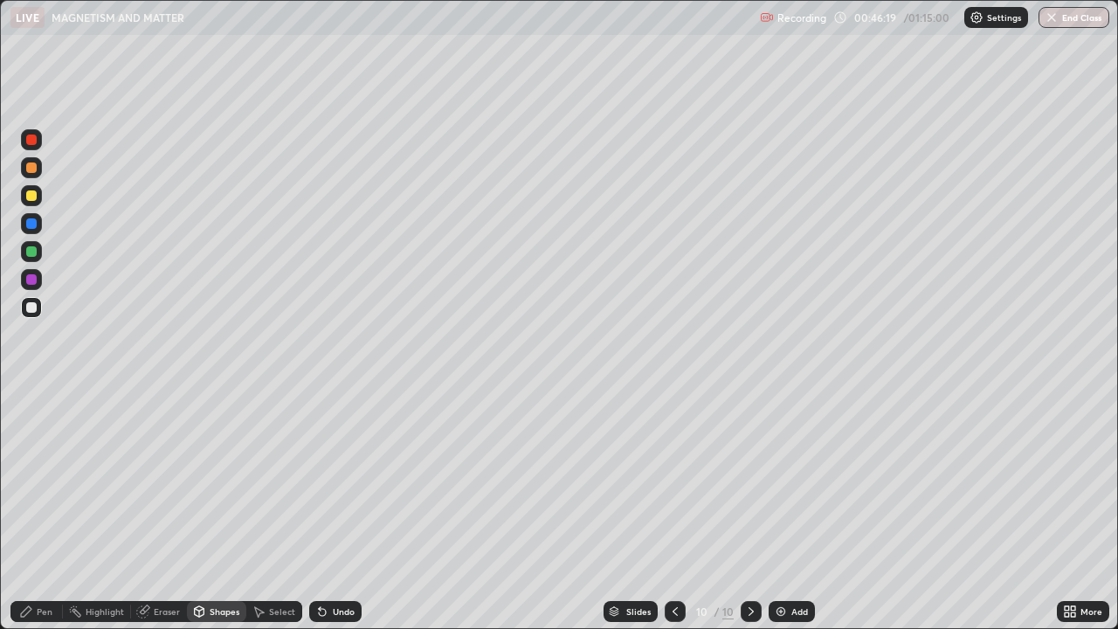
click at [51, 480] on div "Pen" at bounding box center [36, 611] width 52 height 21
click at [33, 196] on div at bounding box center [31, 195] width 10 height 10
click at [674, 480] on icon at bounding box center [675, 611] width 14 height 14
click at [35, 142] on div at bounding box center [31, 140] width 10 height 10
click at [37, 314] on div at bounding box center [31, 307] width 21 height 21
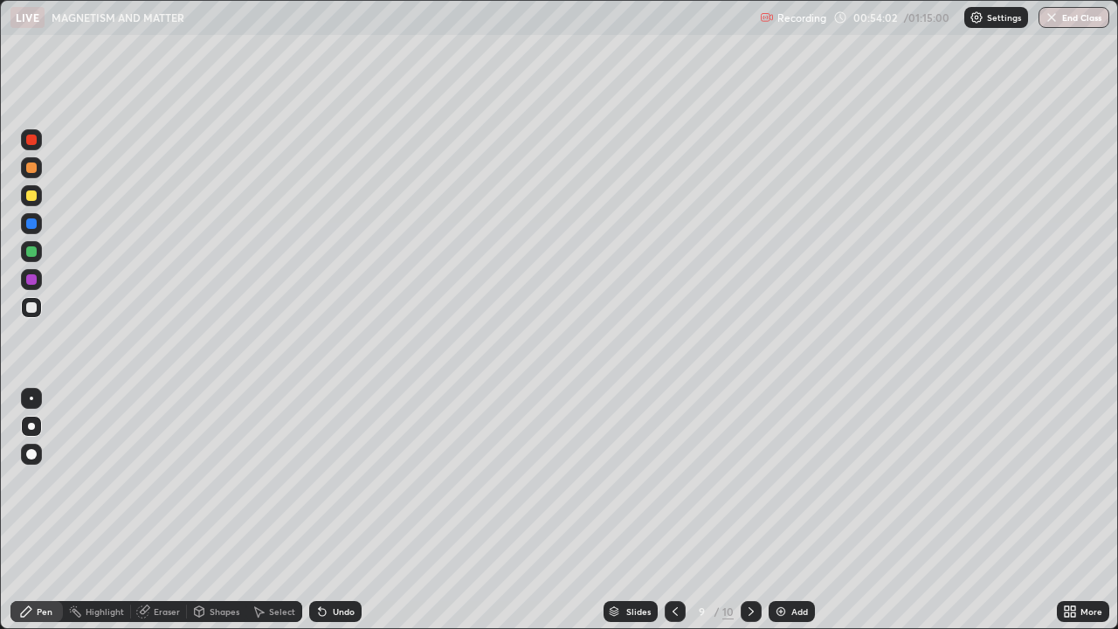
click at [751, 480] on icon at bounding box center [751, 611] width 5 height 9
click at [791, 480] on div "Add" at bounding box center [799, 611] width 17 height 9
click at [210, 480] on div "Shapes" at bounding box center [225, 611] width 30 height 9
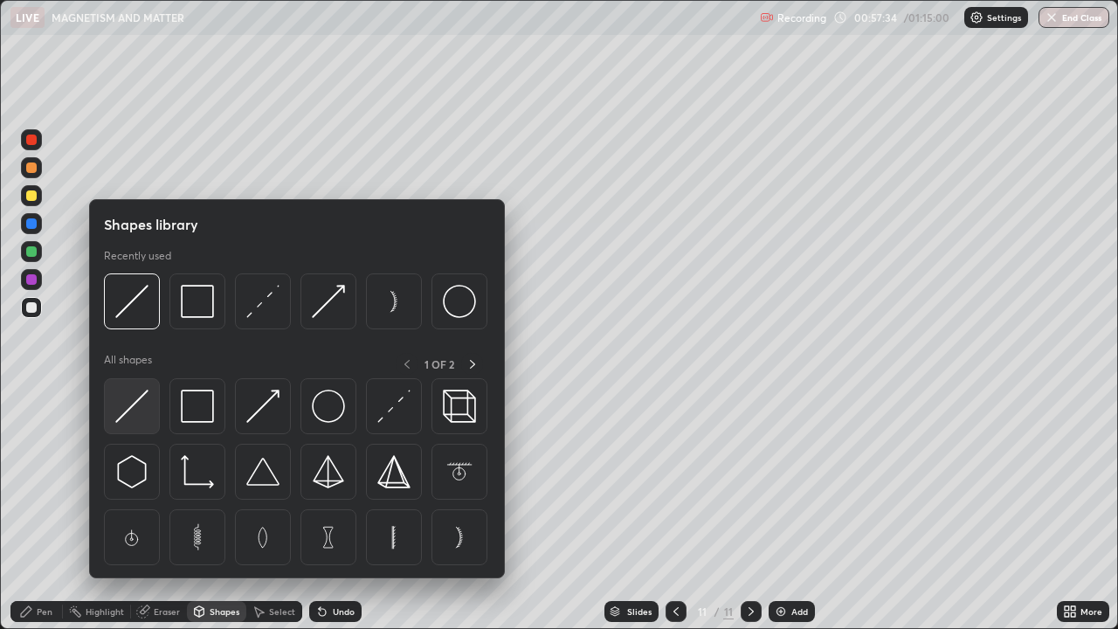
click at [136, 410] on img at bounding box center [131, 406] width 33 height 33
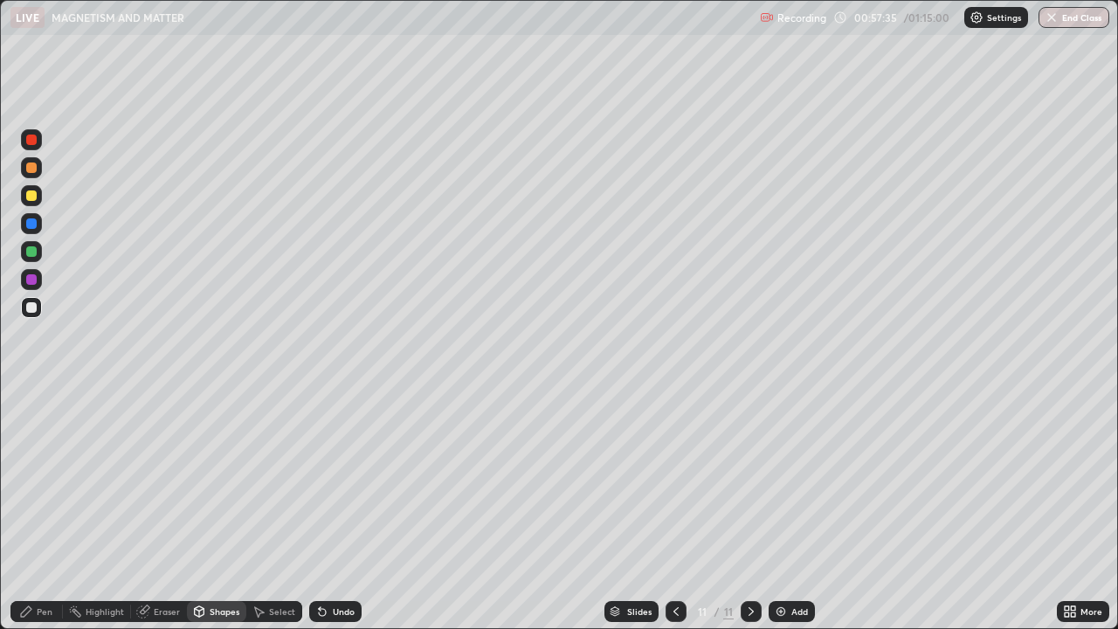
click at [36, 221] on div at bounding box center [31, 223] width 10 height 10
click at [211, 480] on div "Shapes" at bounding box center [225, 611] width 30 height 9
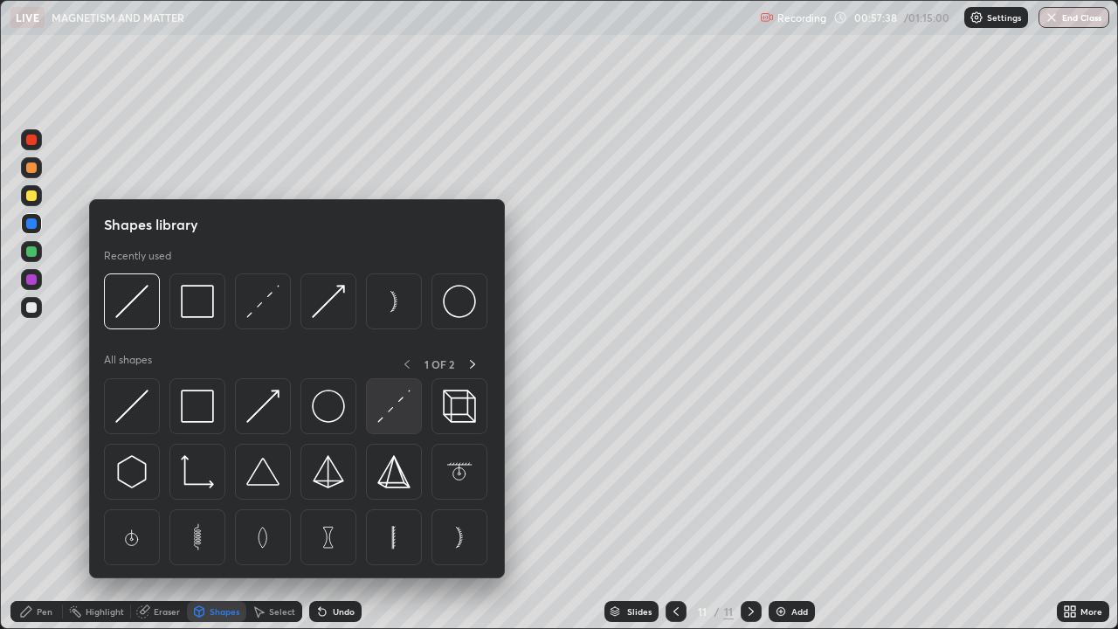
click at [397, 401] on img at bounding box center [393, 406] width 33 height 33
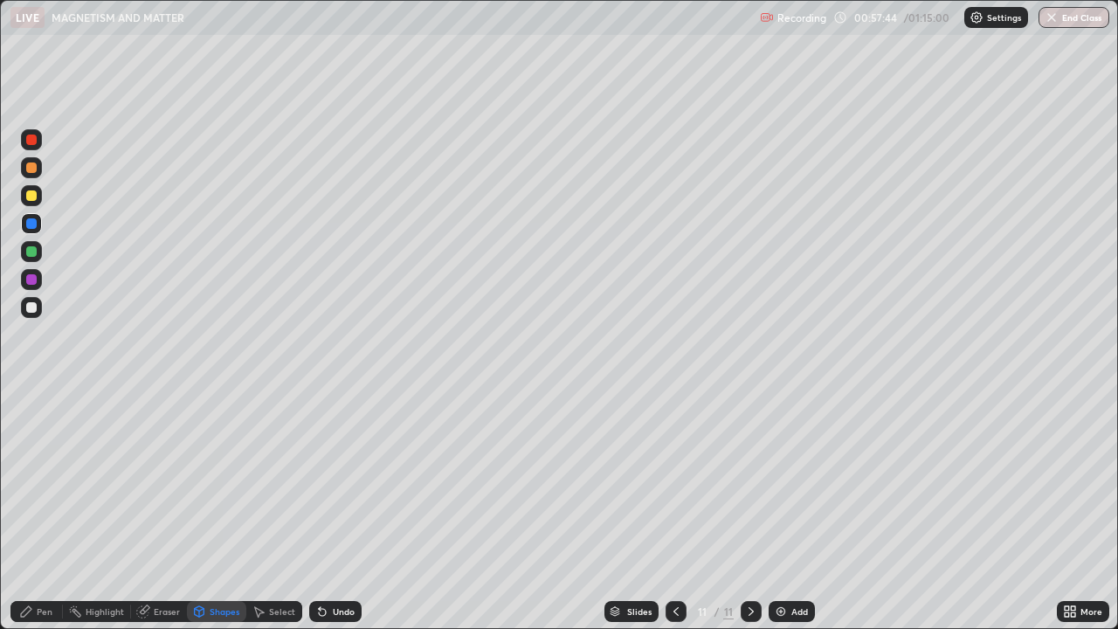
click at [48, 480] on div "Pen" at bounding box center [36, 611] width 52 height 21
click at [36, 195] on div at bounding box center [31, 195] width 10 height 10
click at [31, 308] on div at bounding box center [31, 307] width 10 height 10
click at [207, 480] on div "Shapes" at bounding box center [216, 611] width 59 height 21
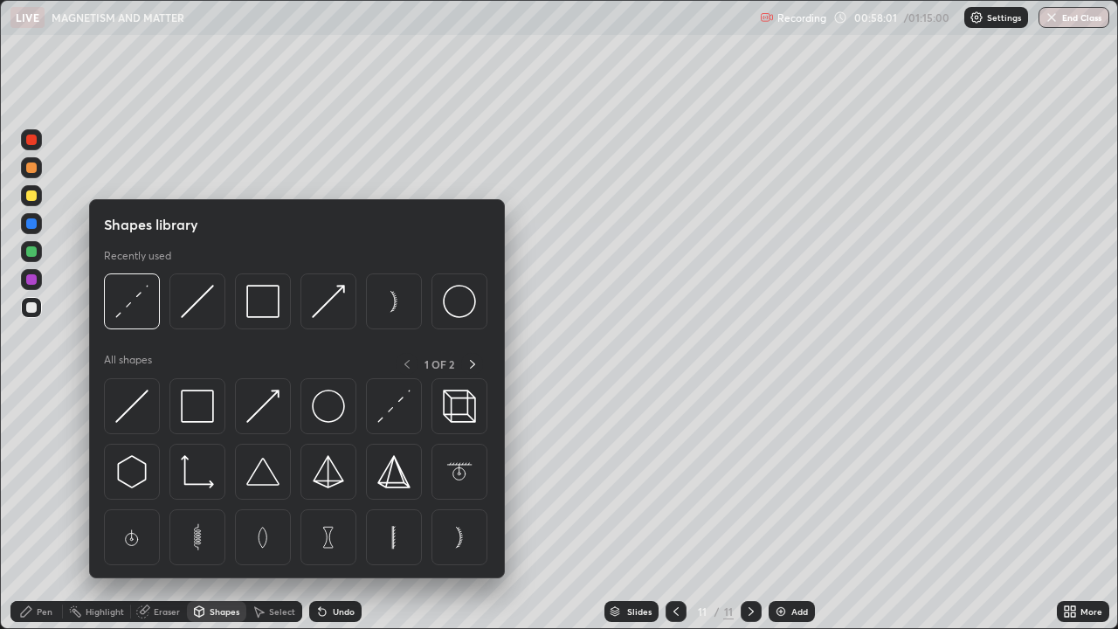
click at [190, 414] on img at bounding box center [197, 406] width 33 height 33
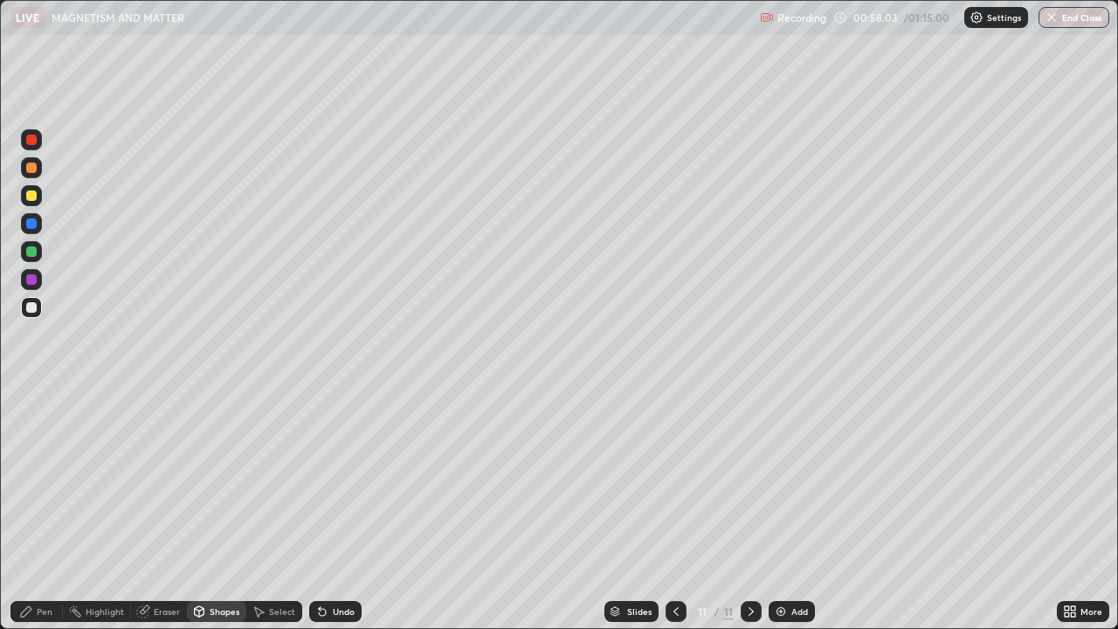
click at [41, 480] on div "Pen" at bounding box center [36, 611] width 52 height 21
click at [32, 169] on div at bounding box center [31, 167] width 10 height 10
click at [221, 480] on div "Shapes" at bounding box center [225, 611] width 30 height 9
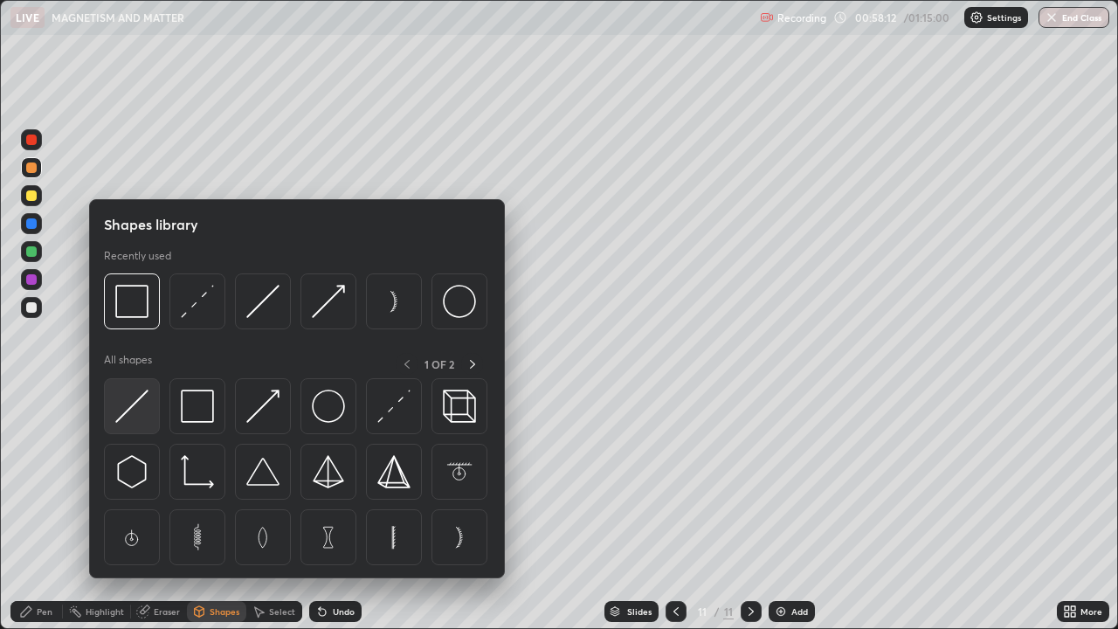
click at [140, 412] on img at bounding box center [131, 406] width 33 height 33
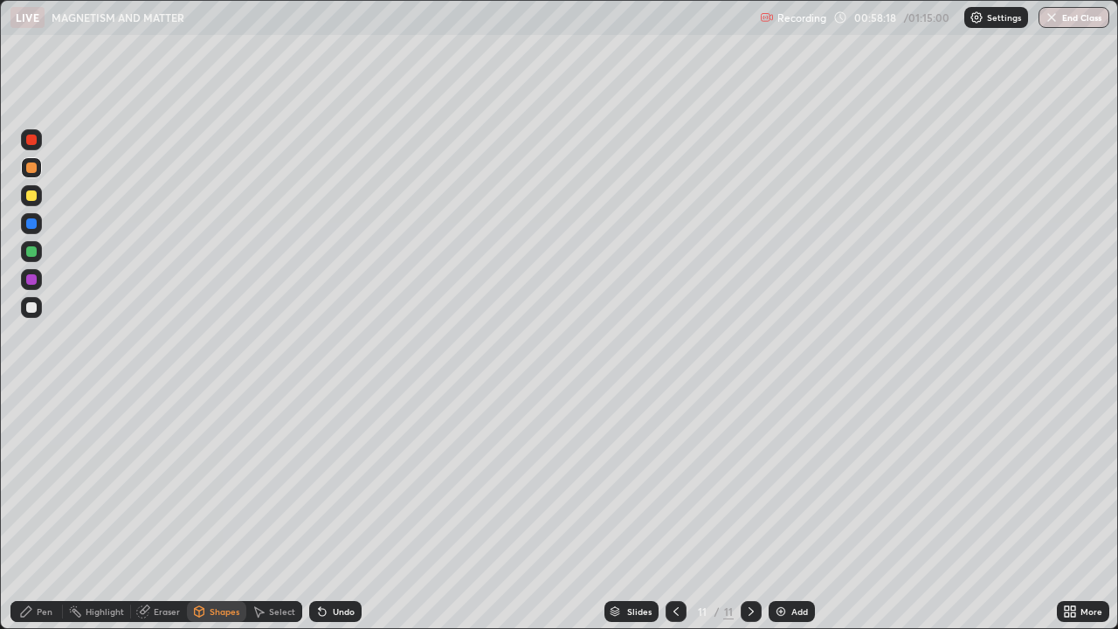
click at [216, 480] on div "Shapes" at bounding box center [225, 611] width 30 height 9
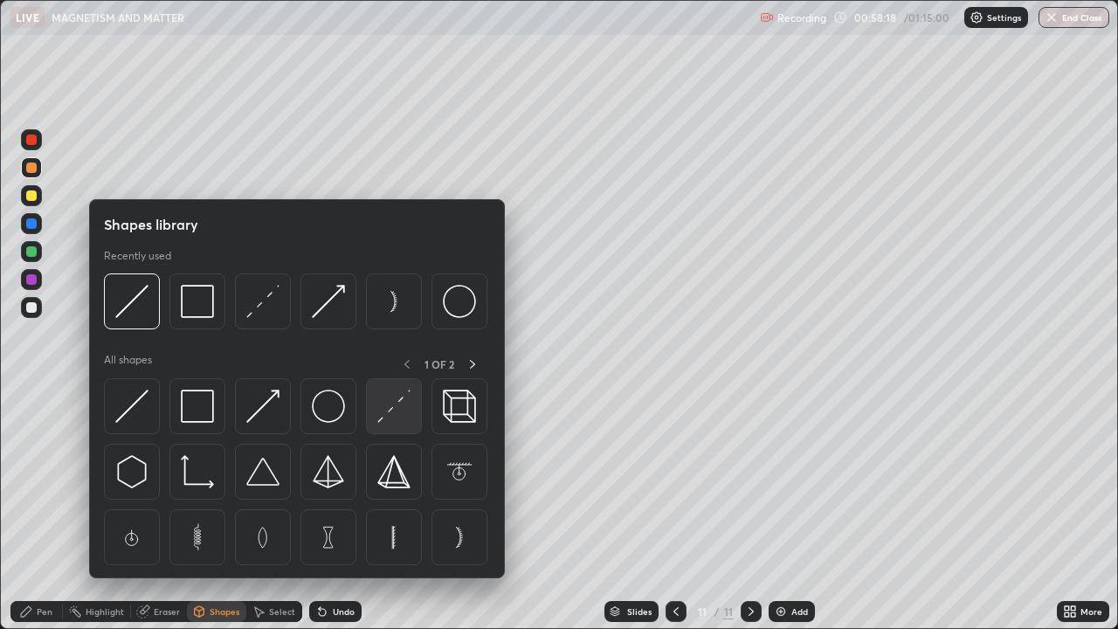
click at [404, 407] on img at bounding box center [393, 406] width 33 height 33
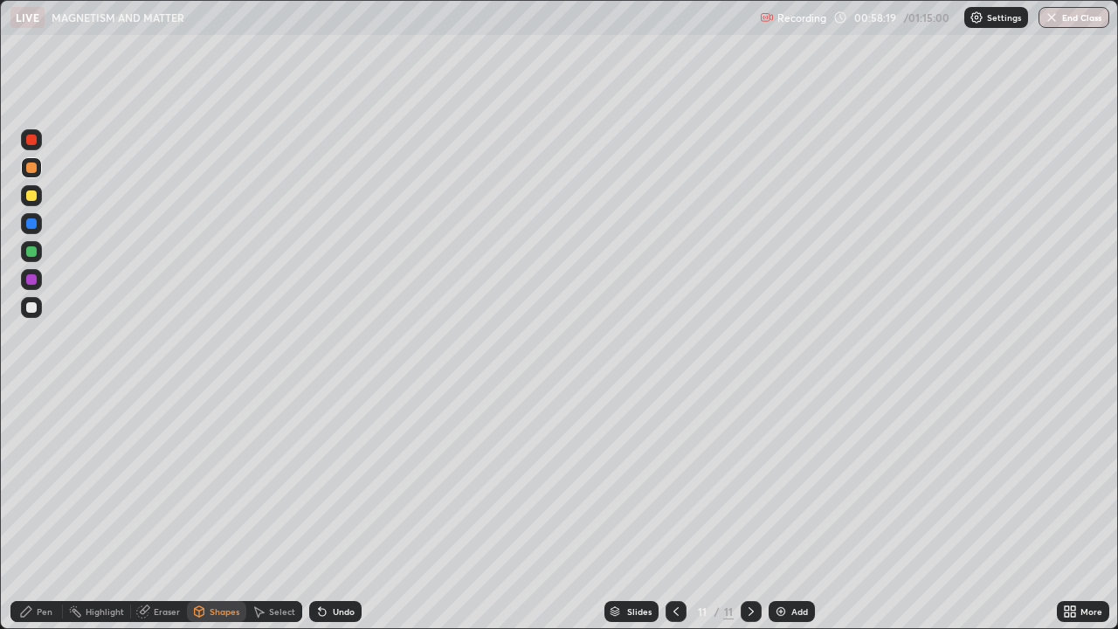
click at [33, 139] on div at bounding box center [31, 140] width 10 height 10
click at [39, 480] on div "Pen" at bounding box center [45, 611] width 16 height 9
click at [214, 480] on div "Shapes" at bounding box center [225, 611] width 30 height 9
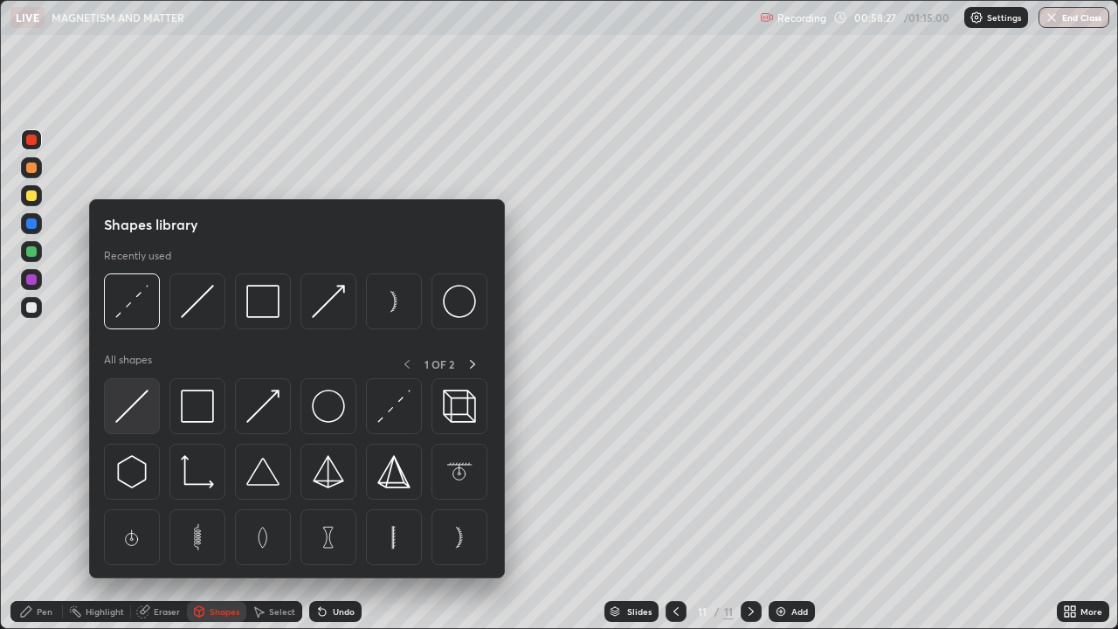
click at [142, 405] on img at bounding box center [131, 406] width 33 height 33
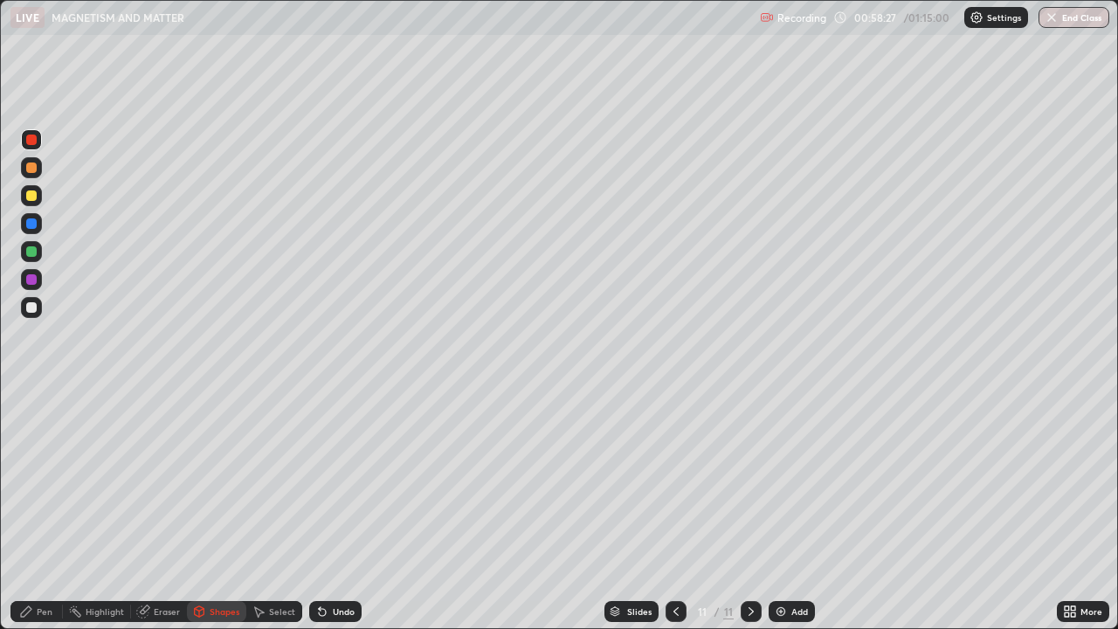
click at [35, 168] on div at bounding box center [31, 167] width 10 height 10
click at [218, 480] on div "Shapes" at bounding box center [225, 611] width 30 height 9
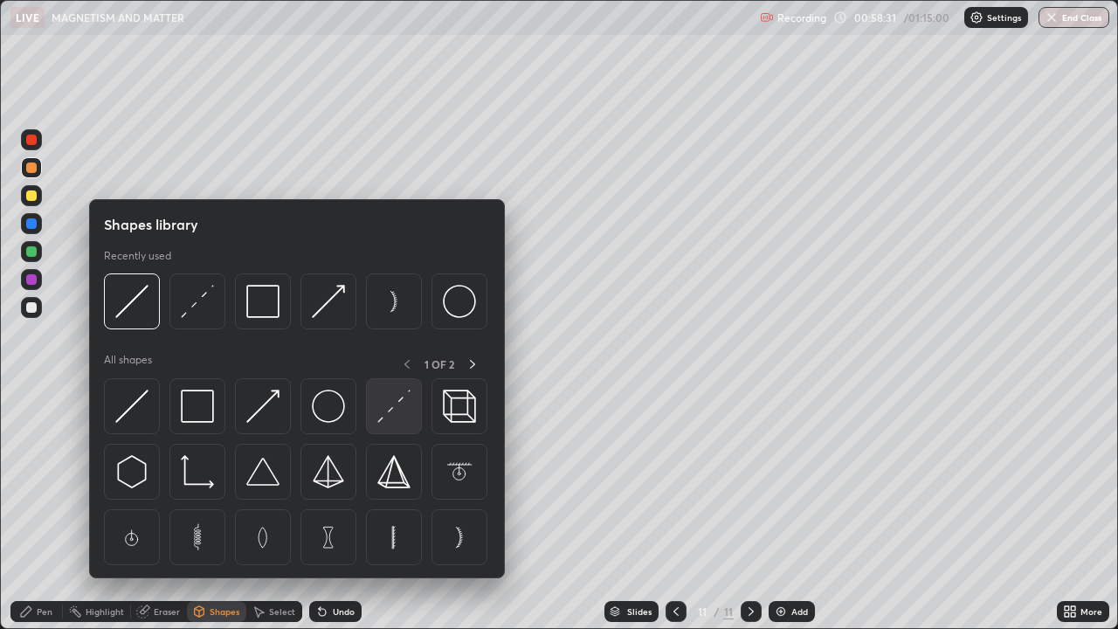
click at [393, 407] on img at bounding box center [393, 406] width 33 height 33
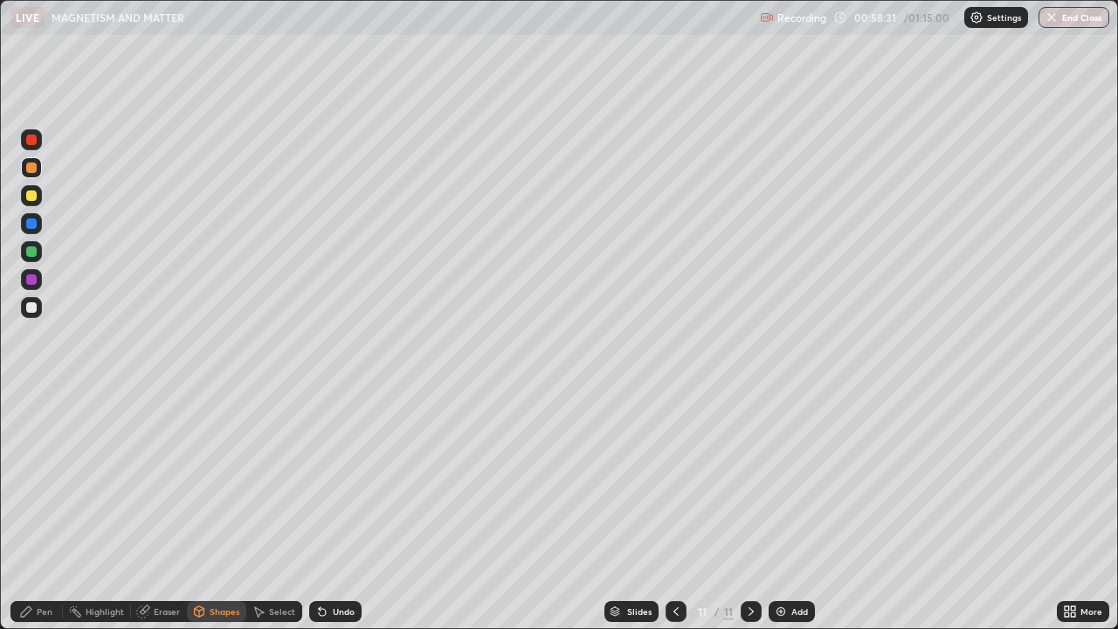
click at [34, 142] on div at bounding box center [31, 140] width 10 height 10
click at [31, 480] on icon at bounding box center [26, 611] width 10 height 10
click at [35, 169] on div at bounding box center [31, 167] width 10 height 10
click at [211, 480] on div "Shapes" at bounding box center [225, 611] width 30 height 9
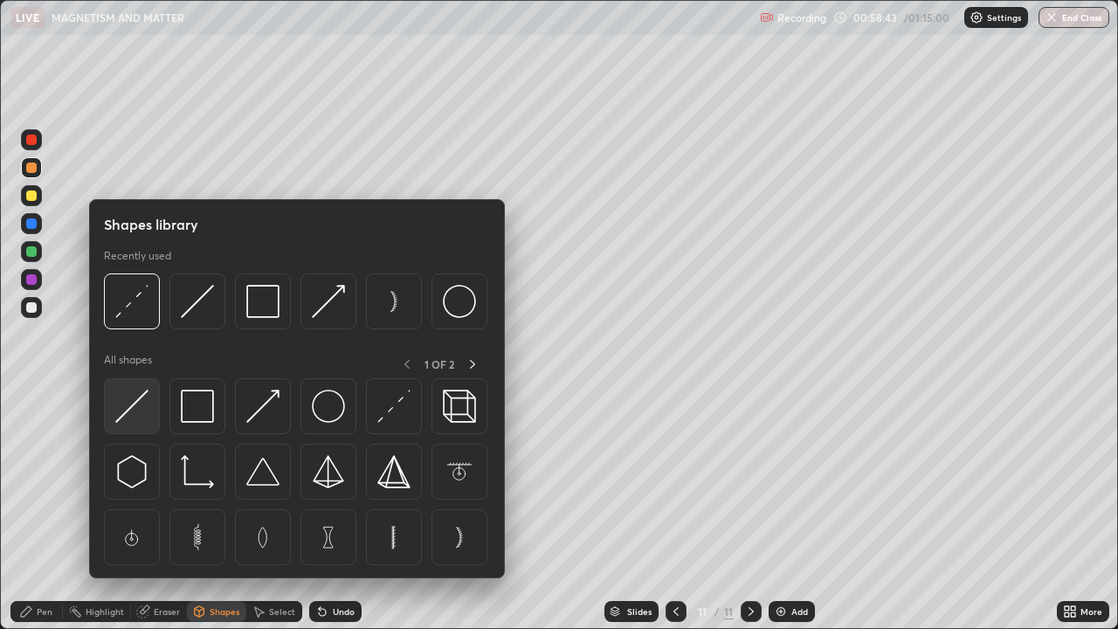
click at [129, 405] on img at bounding box center [131, 406] width 33 height 33
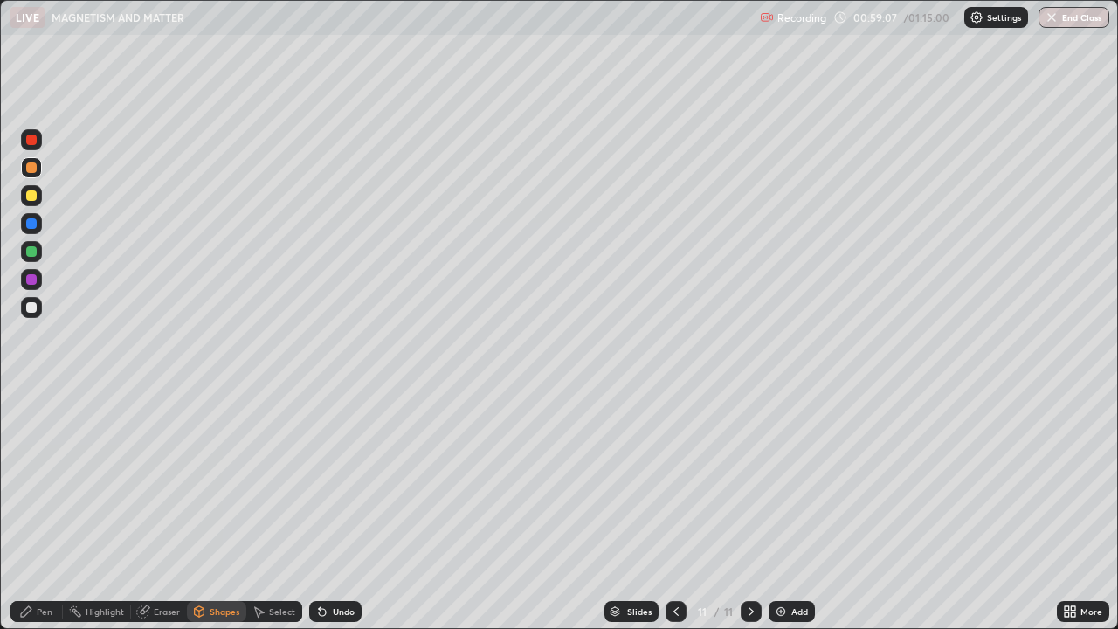
click at [216, 480] on div "Shapes" at bounding box center [225, 611] width 30 height 9
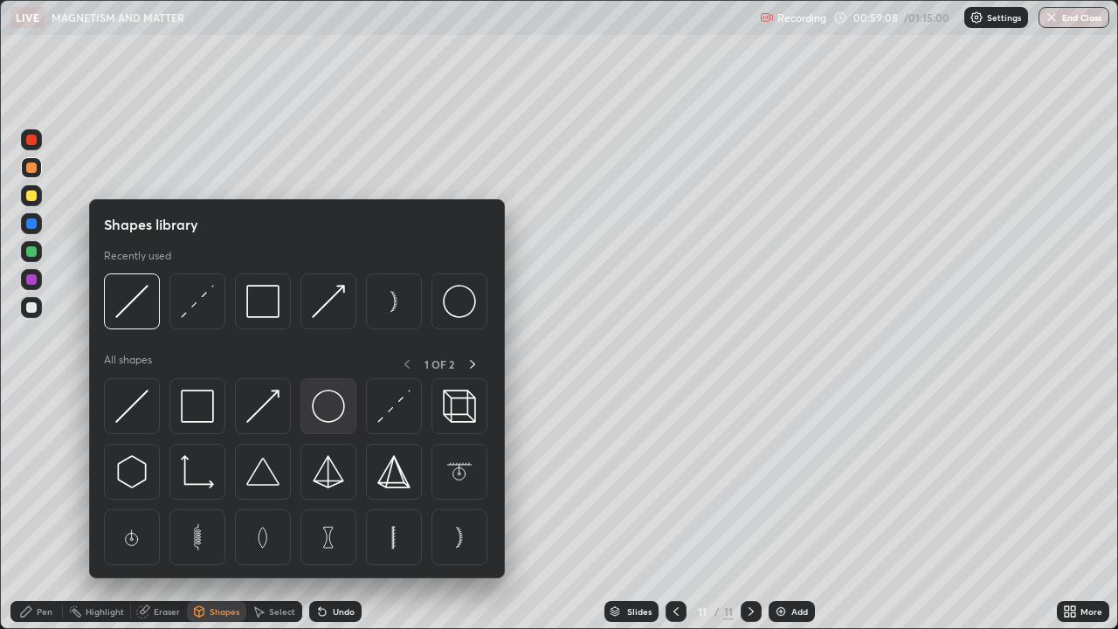
click at [340, 413] on img at bounding box center [328, 406] width 33 height 33
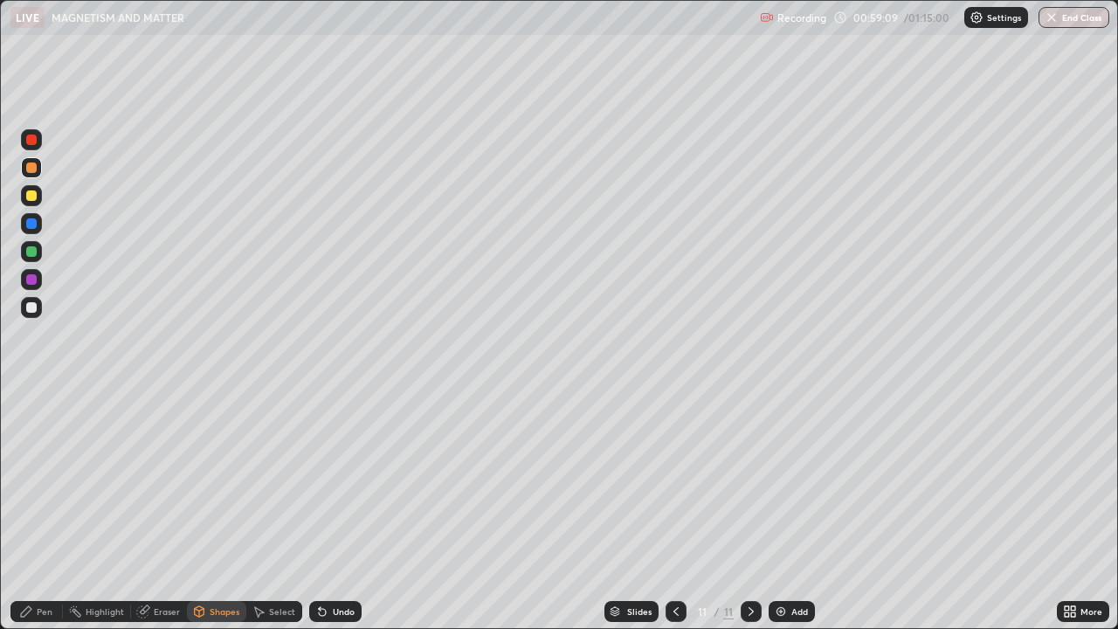
click at [33, 251] on div at bounding box center [31, 251] width 10 height 10
click at [40, 480] on div "Pen" at bounding box center [36, 611] width 52 height 21
click at [32, 168] on div at bounding box center [31, 167] width 10 height 10
click at [210, 480] on div "Shapes" at bounding box center [225, 611] width 30 height 9
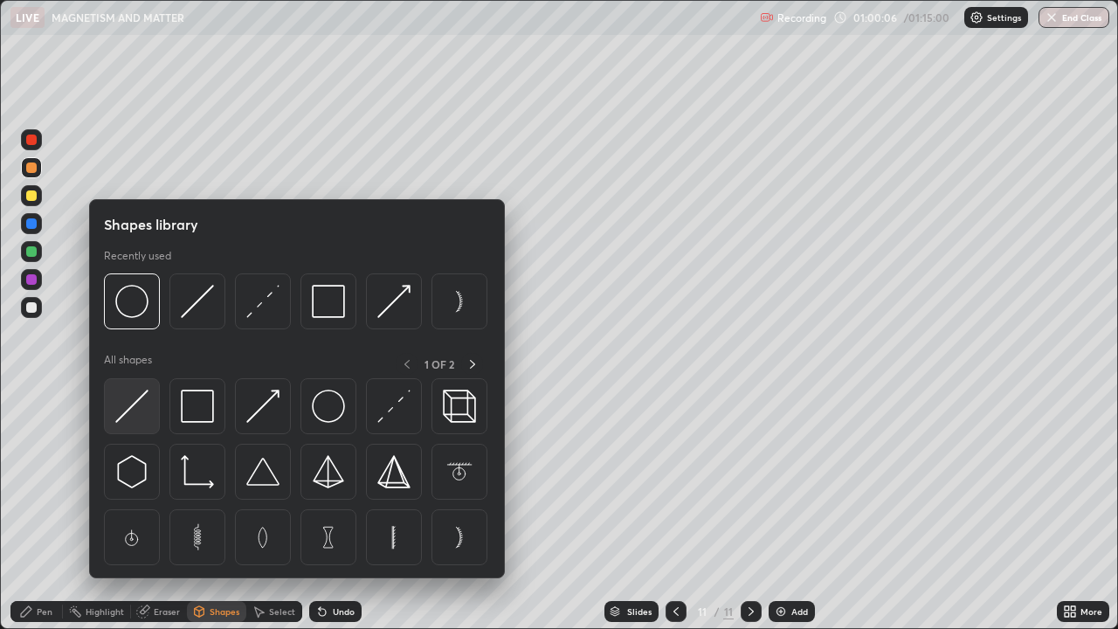
click at [146, 404] on img at bounding box center [131, 406] width 33 height 33
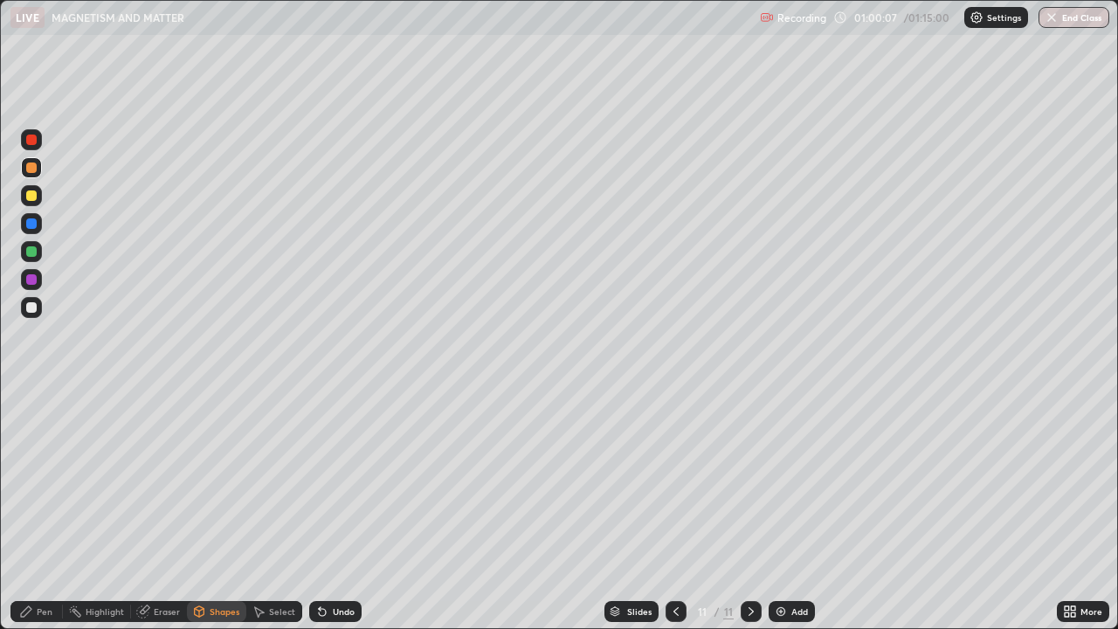
click at [39, 255] on div at bounding box center [31, 251] width 21 height 21
click at [41, 480] on div "Pen" at bounding box center [45, 611] width 16 height 9
click at [222, 480] on div "Shapes" at bounding box center [225, 611] width 30 height 9
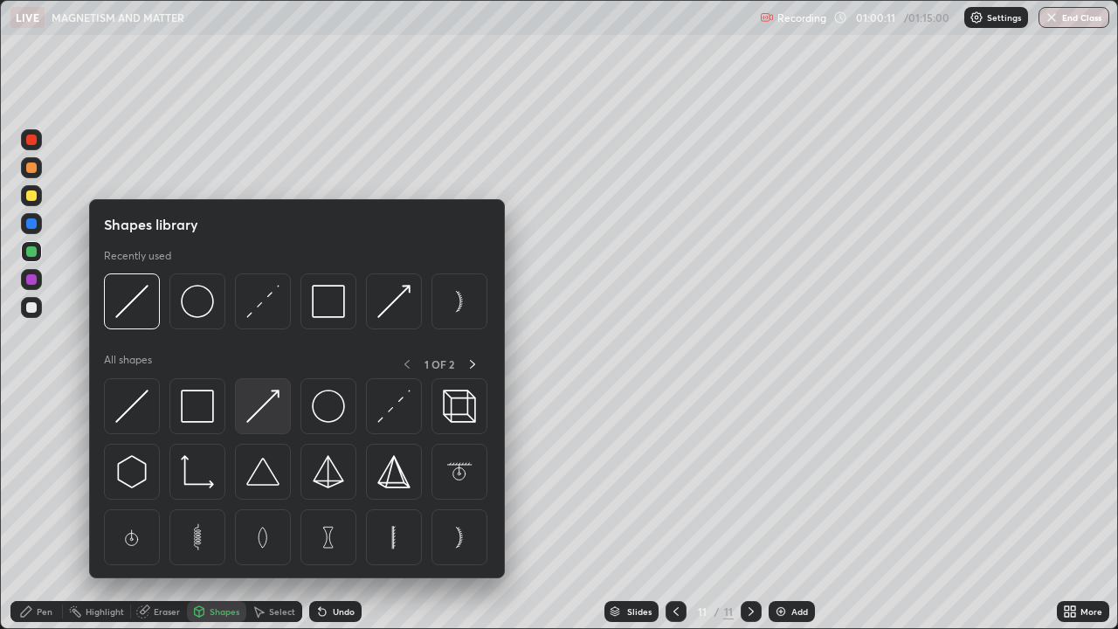
click at [266, 406] on img at bounding box center [262, 406] width 33 height 33
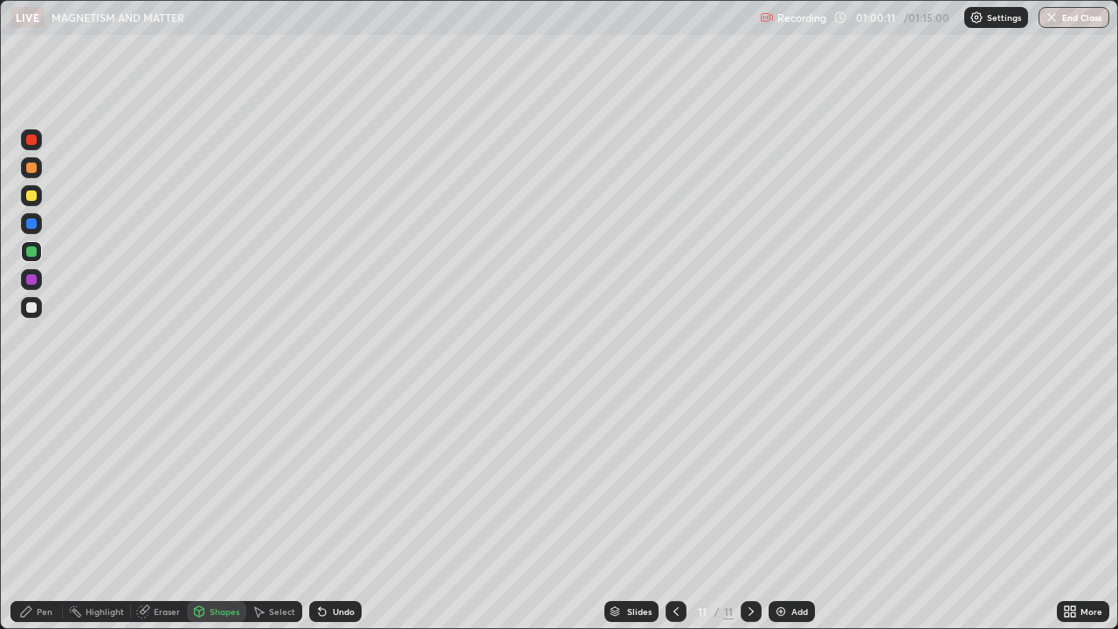
click at [36, 279] on div at bounding box center [31, 279] width 10 height 10
click at [34, 480] on div "Pen" at bounding box center [36, 611] width 52 height 21
click at [32, 168] on div at bounding box center [31, 167] width 10 height 10
click at [164, 480] on div "Eraser" at bounding box center [159, 611] width 56 height 21
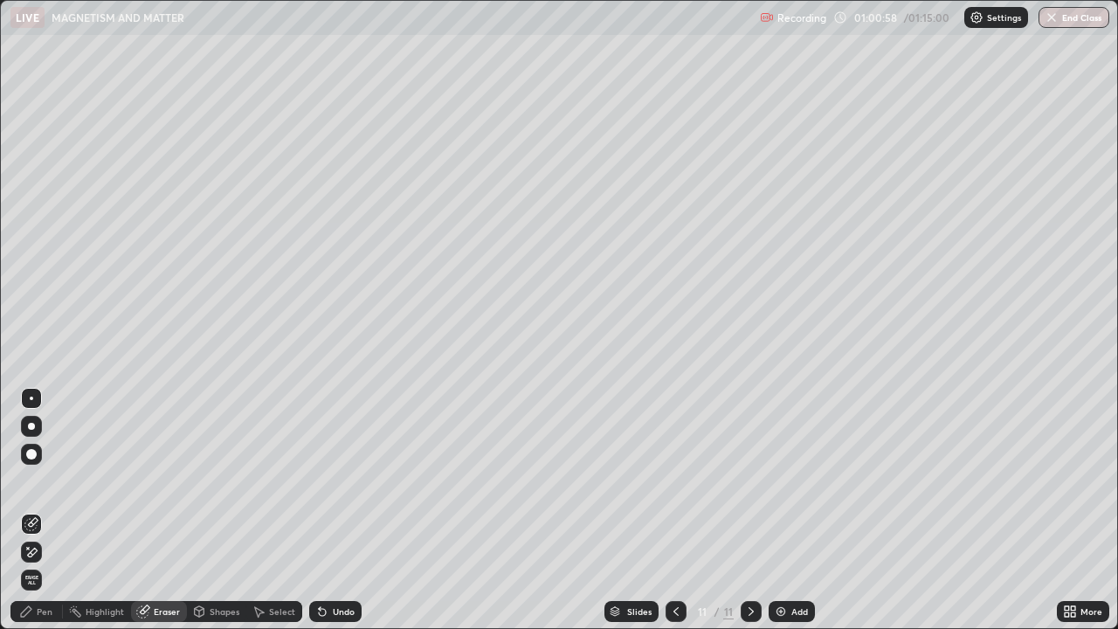
click at [46, 480] on div "Pen" at bounding box center [45, 611] width 16 height 9
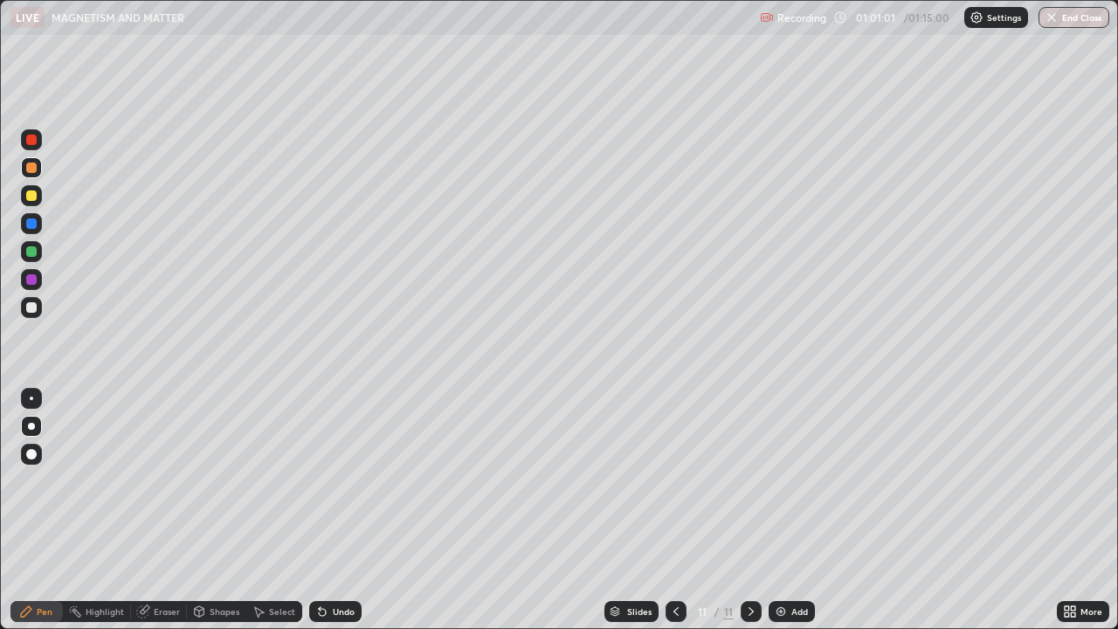
click at [673, 480] on icon at bounding box center [676, 611] width 14 height 14
click at [676, 480] on icon at bounding box center [676, 611] width 14 height 14
click at [749, 480] on icon at bounding box center [751, 611] width 14 height 14
click at [36, 142] on div at bounding box center [31, 140] width 10 height 10
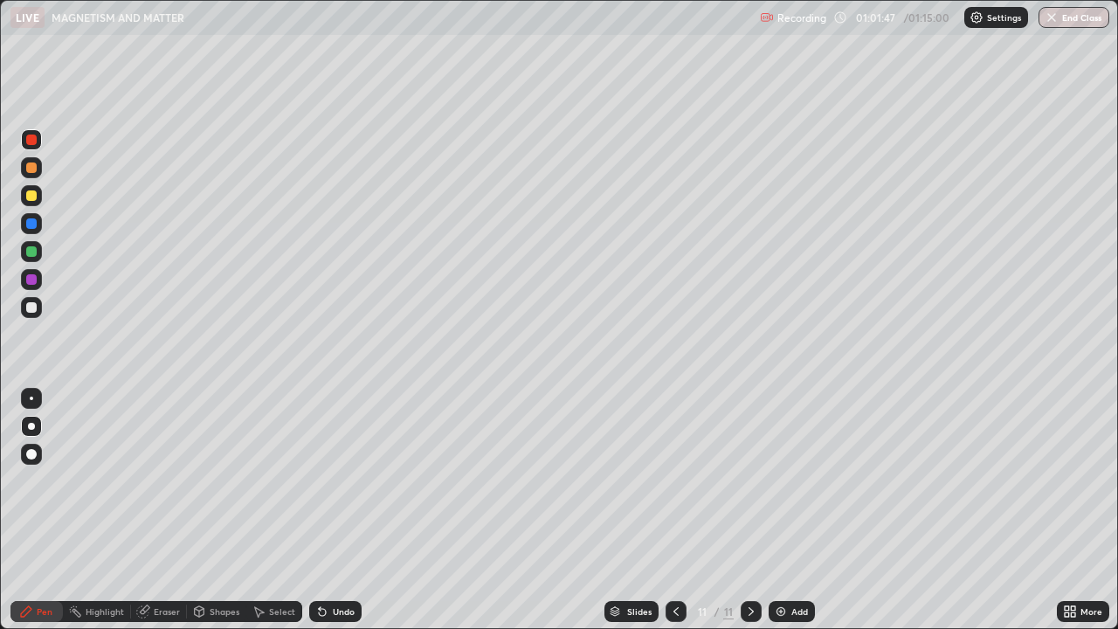
click at [339, 480] on div "Undo" at bounding box center [344, 611] width 22 height 9
click at [32, 308] on div at bounding box center [31, 307] width 10 height 10
click at [238, 480] on div "Shapes" at bounding box center [216, 611] width 59 height 21
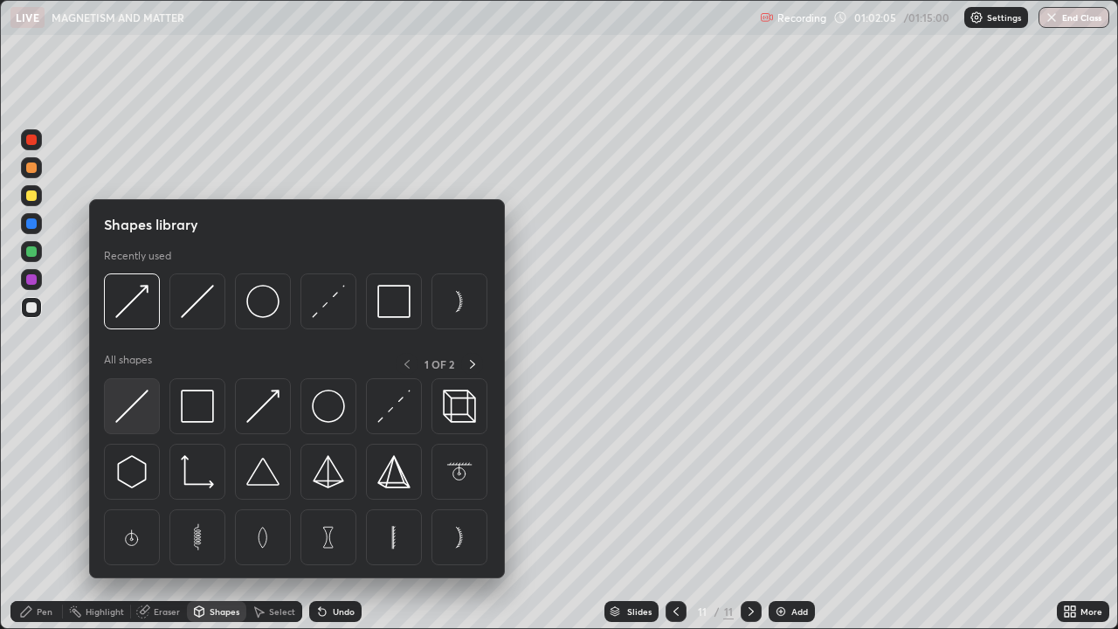
click at [138, 408] on img at bounding box center [131, 406] width 33 height 33
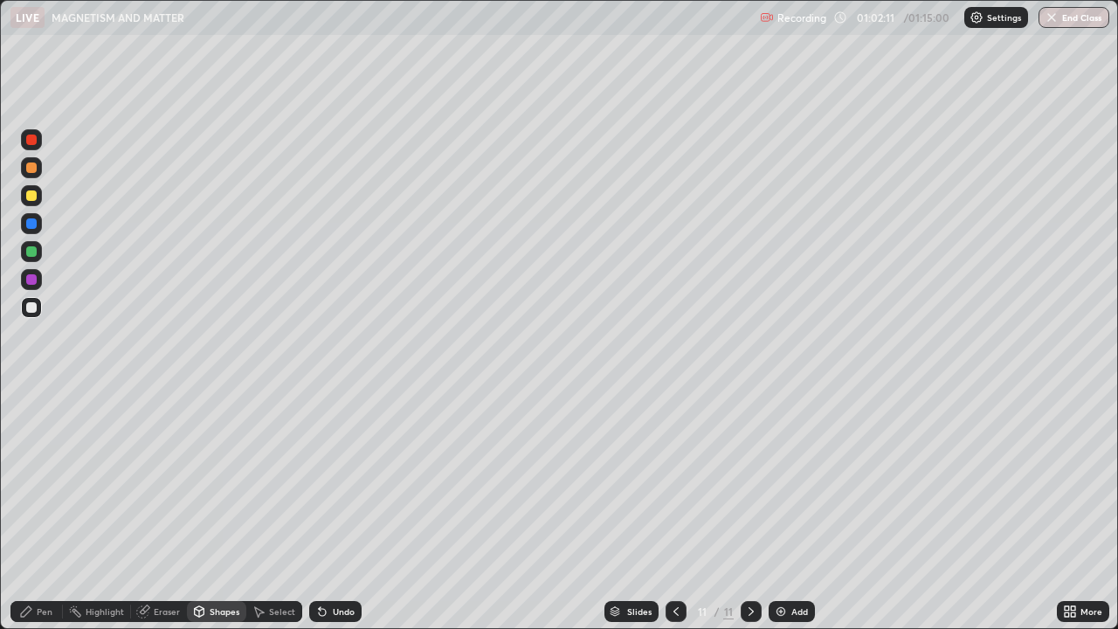
click at [57, 480] on div "Pen" at bounding box center [36, 611] width 52 height 21
click at [31, 194] on div at bounding box center [31, 195] width 10 height 10
click at [338, 480] on div "Undo" at bounding box center [344, 611] width 22 height 9
click at [344, 480] on div "Undo" at bounding box center [344, 611] width 22 height 9
click at [336, 480] on div "Undo" at bounding box center [335, 611] width 52 height 21
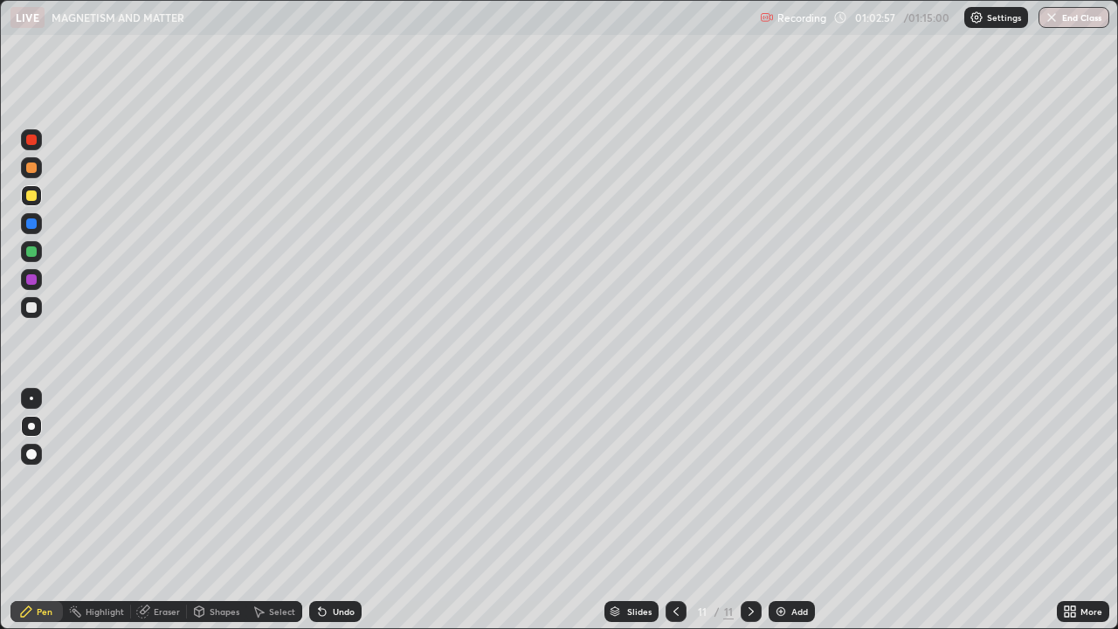
click at [800, 480] on div "Add" at bounding box center [799, 611] width 17 height 9
click at [674, 480] on icon at bounding box center [675, 611] width 5 height 9
click at [752, 480] on icon at bounding box center [751, 611] width 14 height 14
click at [32, 307] on div at bounding box center [31, 307] width 10 height 10
click at [217, 480] on div "Shapes" at bounding box center [225, 611] width 30 height 9
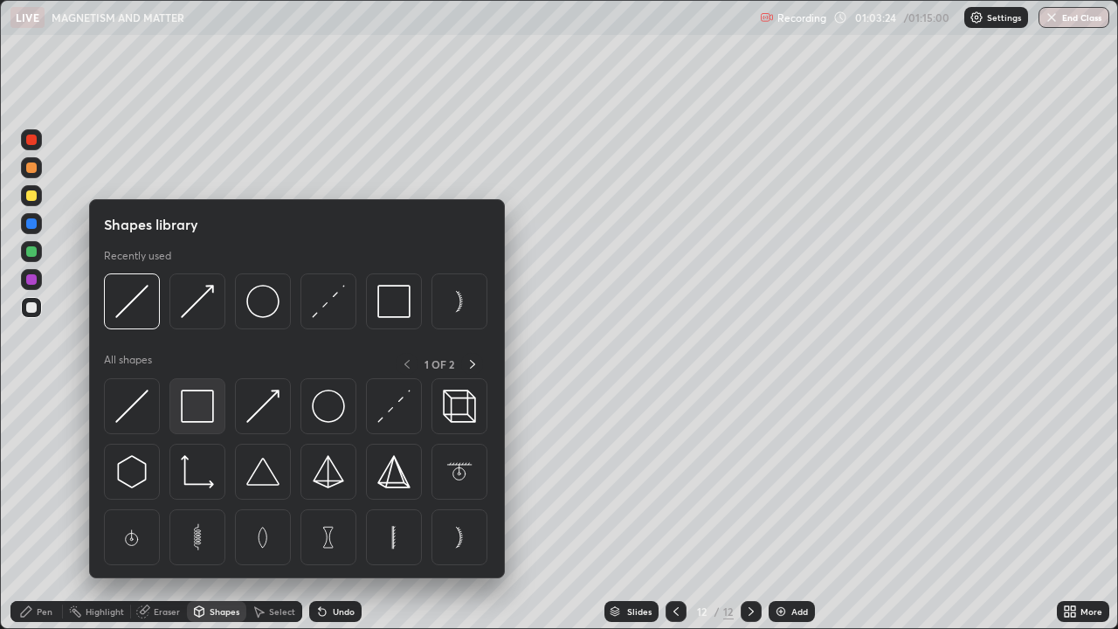
click at [197, 407] on img at bounding box center [197, 406] width 33 height 33
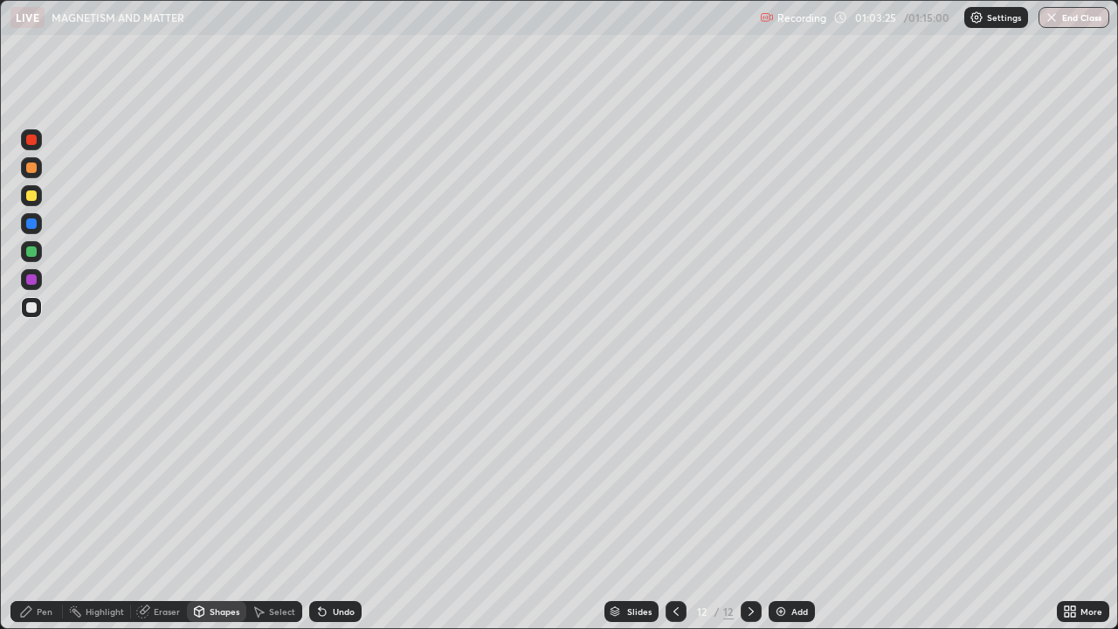
click at [32, 224] on div at bounding box center [31, 223] width 10 height 10
click at [42, 480] on div "Pen" at bounding box center [45, 611] width 16 height 9
click at [36, 307] on div at bounding box center [31, 307] width 10 height 10
click at [236, 480] on div "Shapes" at bounding box center [225, 611] width 30 height 9
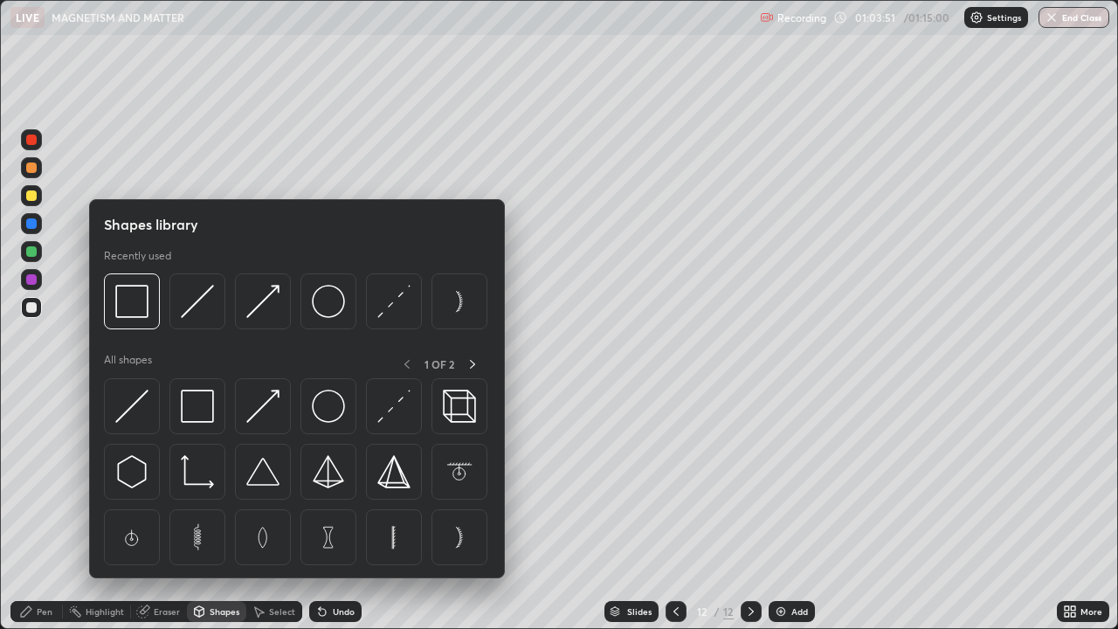
click at [204, 413] on img at bounding box center [197, 406] width 33 height 33
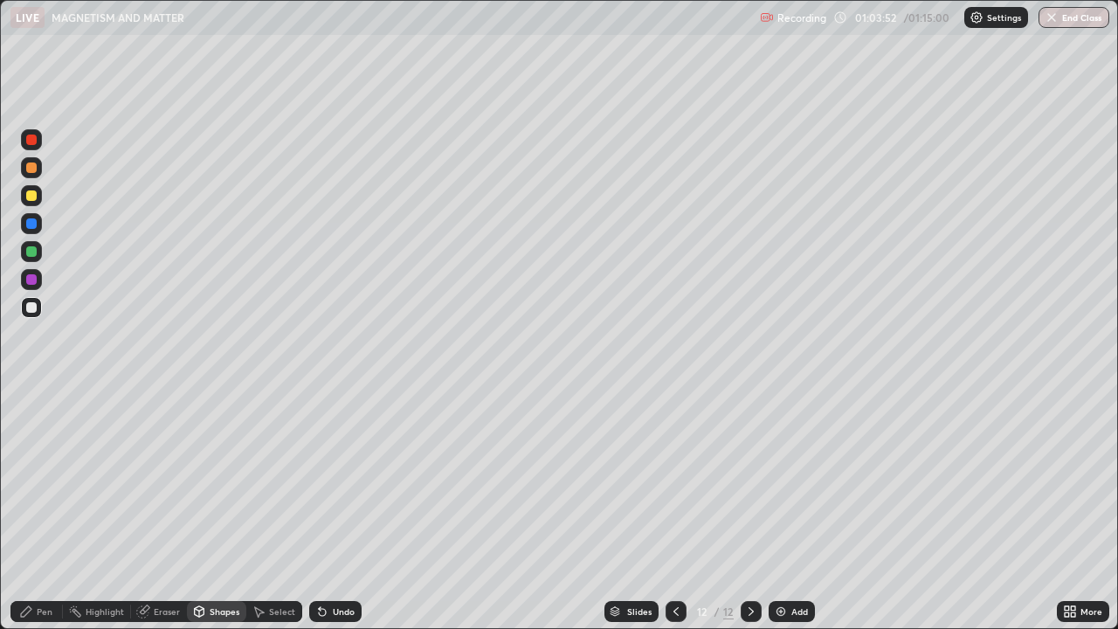
click at [38, 252] on div at bounding box center [31, 251] width 21 height 21
click at [345, 480] on div "Undo" at bounding box center [344, 611] width 22 height 9
click at [54, 480] on div "Pen" at bounding box center [36, 611] width 52 height 21
click at [31, 196] on div at bounding box center [31, 195] width 10 height 10
click at [672, 480] on div at bounding box center [676, 611] width 21 height 21
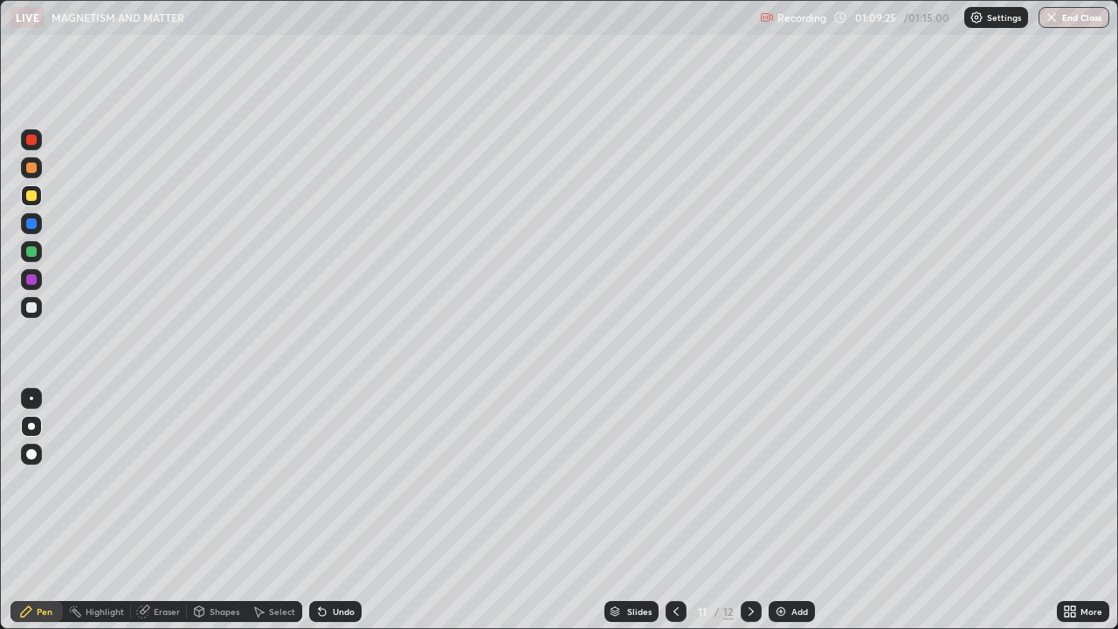
click at [751, 480] on icon at bounding box center [751, 611] width 14 height 14
click at [672, 480] on icon at bounding box center [676, 611] width 14 height 14
click at [741, 480] on div at bounding box center [751, 611] width 21 height 21
click at [1071, 27] on button "End Class" at bounding box center [1074, 17] width 69 height 21
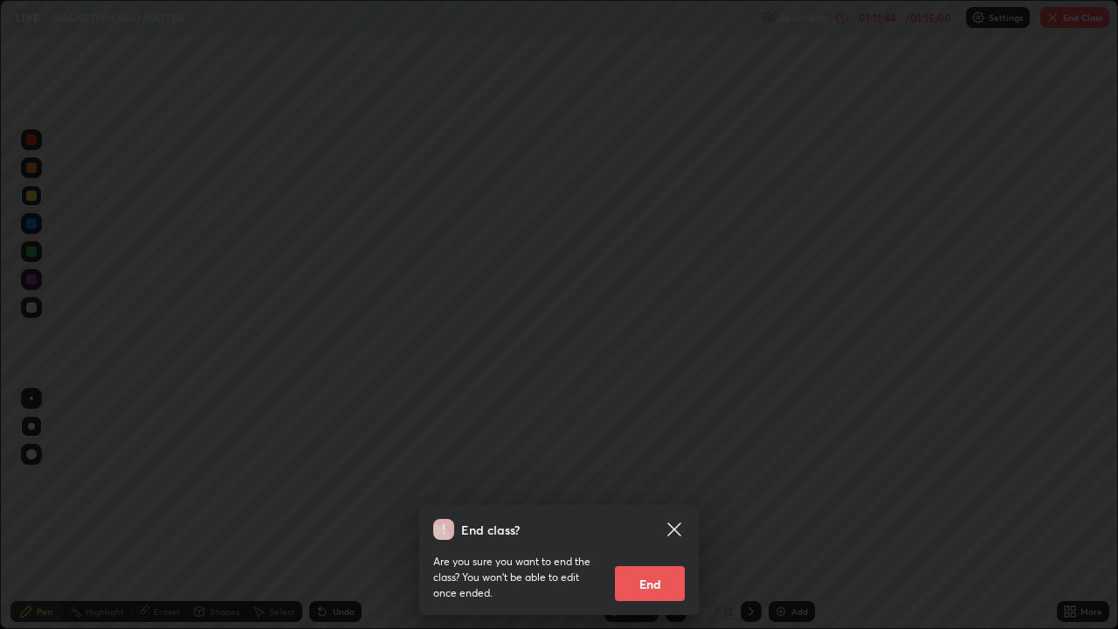
click at [670, 480] on button "End" at bounding box center [650, 583] width 70 height 35
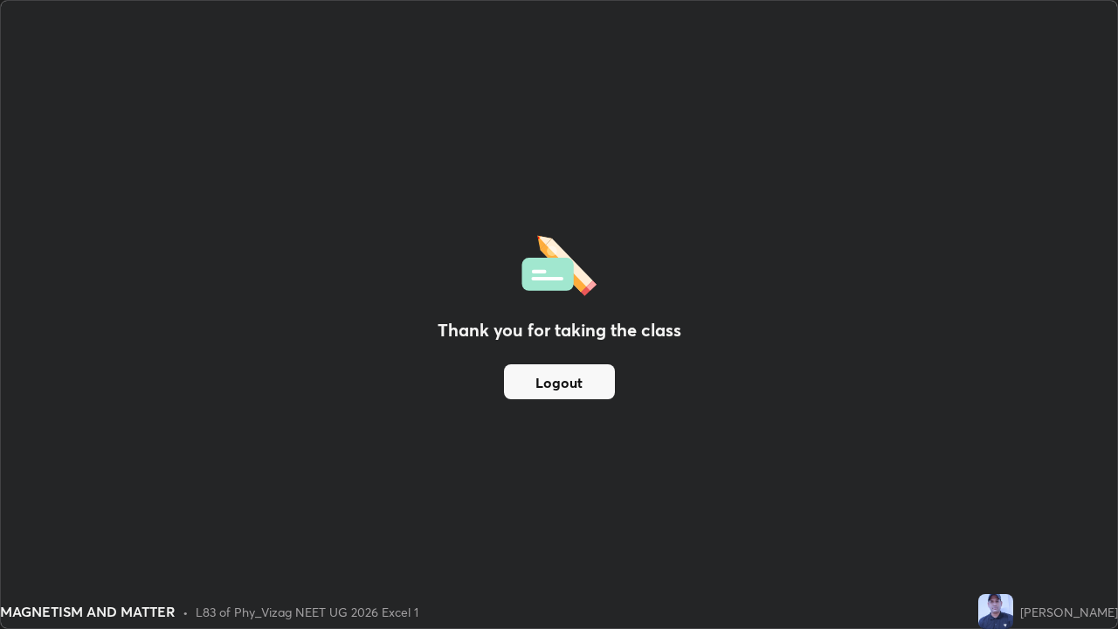
click at [542, 385] on button "Logout" at bounding box center [559, 381] width 111 height 35
